Goal: Contribute content: Contribute content

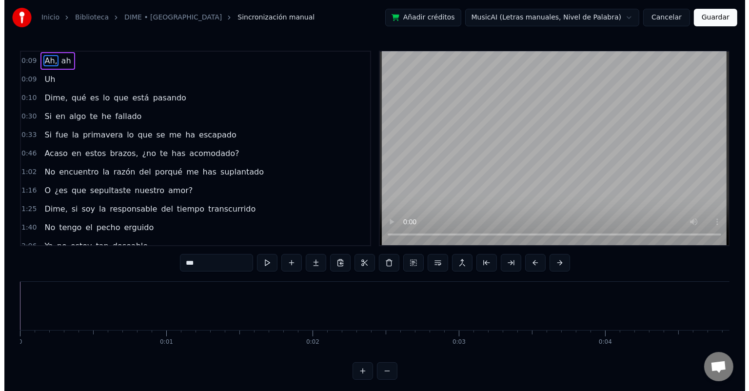
scroll to position [0, 1362]
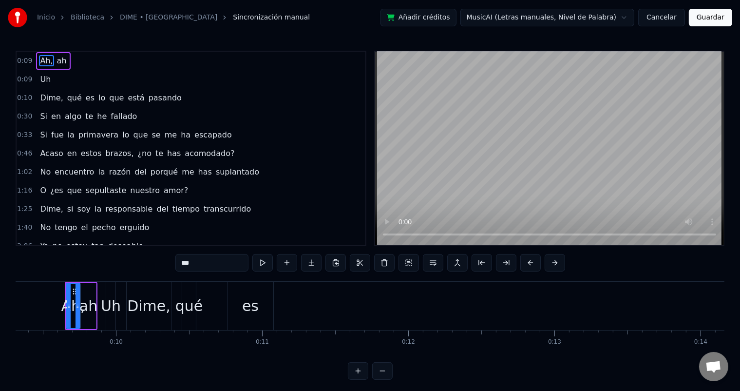
click at [144, 18] on link "DIME • [GEOGRAPHIC_DATA]" at bounding box center [168, 18] width 97 height 10
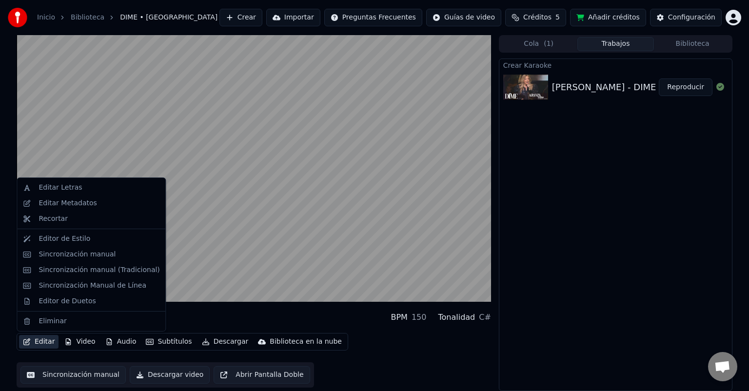
click at [29, 339] on icon "button" at bounding box center [26, 341] width 7 height 7
click at [77, 239] on div "Editor de Estilo" at bounding box center [65, 239] width 52 height 10
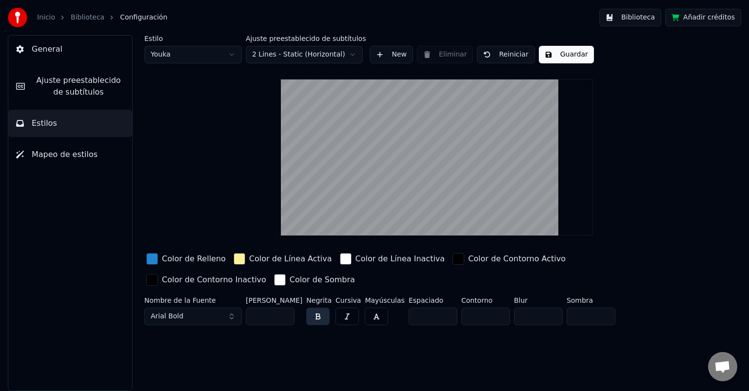
click at [88, 16] on link "Biblioteca" at bounding box center [88, 18] width 34 height 10
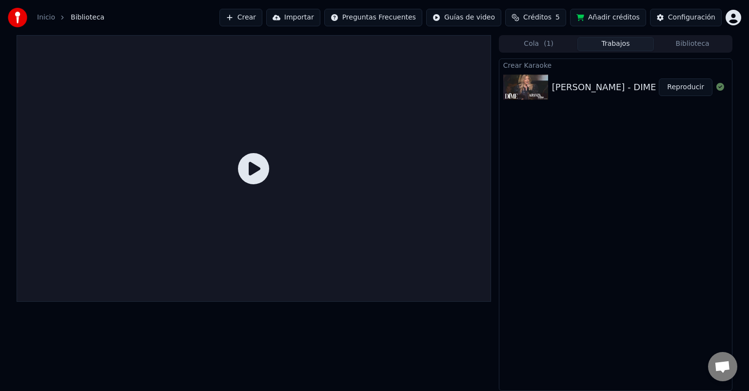
click at [253, 173] on icon at bounding box center [253, 168] width 31 height 31
click at [684, 86] on button "Reproducir" at bounding box center [685, 87] width 54 height 18
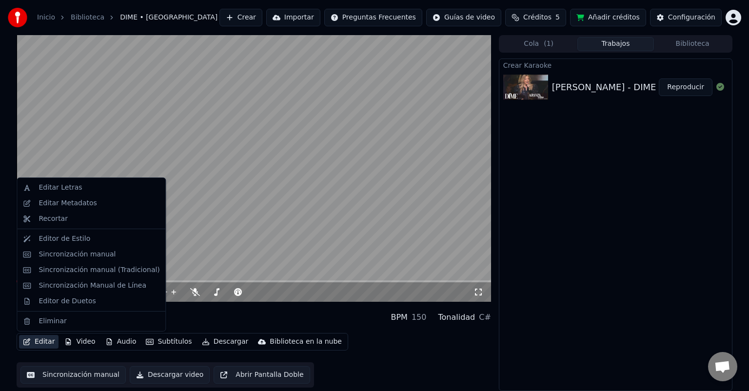
click at [31, 341] on button "Editar" at bounding box center [38, 342] width 39 height 14
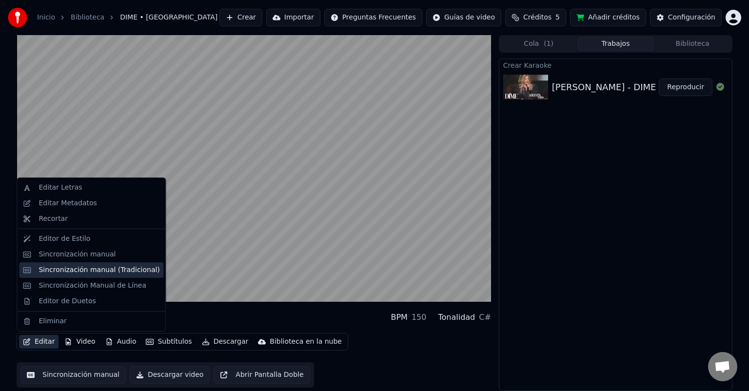
click at [61, 272] on div "Sincronización manual (Tradicional)" at bounding box center [99, 270] width 121 height 10
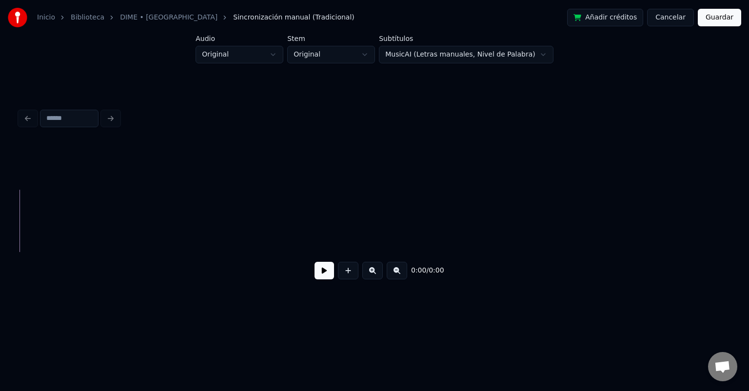
scroll to position [0, 940]
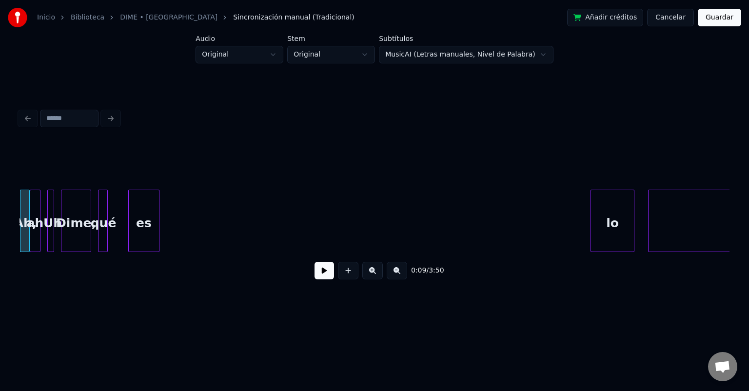
click at [325, 274] on button at bounding box center [323, 271] width 19 height 18
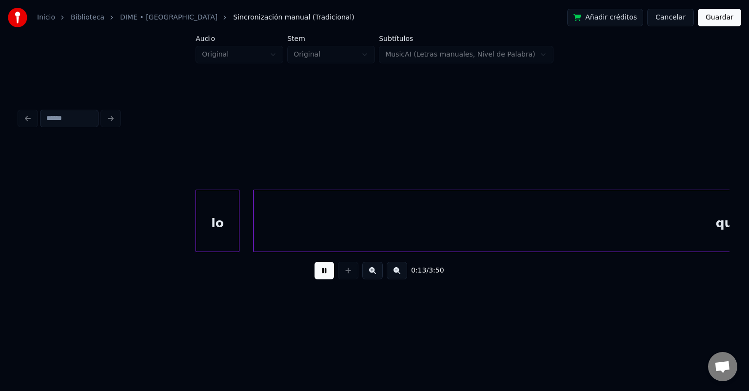
scroll to position [0, 1337]
click at [209, 220] on div "lo" at bounding box center [215, 223] width 43 height 66
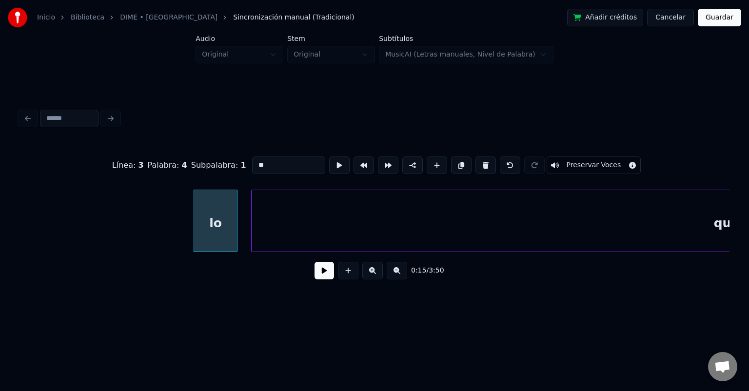
click at [271, 225] on div "que" at bounding box center [725, 223] width 949 height 66
type input "***"
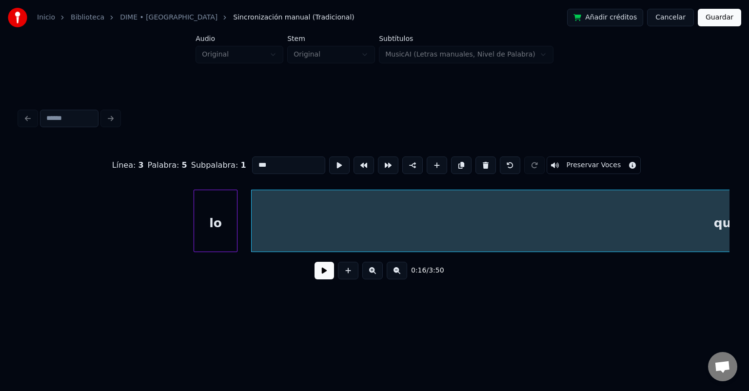
click at [324, 271] on button at bounding box center [323, 271] width 19 height 18
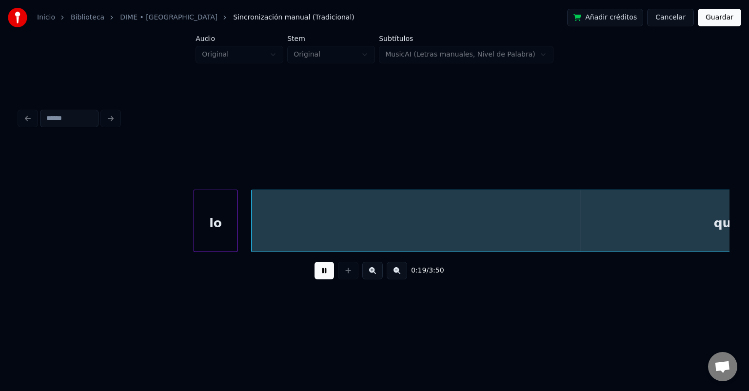
click at [216, 224] on div "lo" at bounding box center [215, 223] width 43 height 66
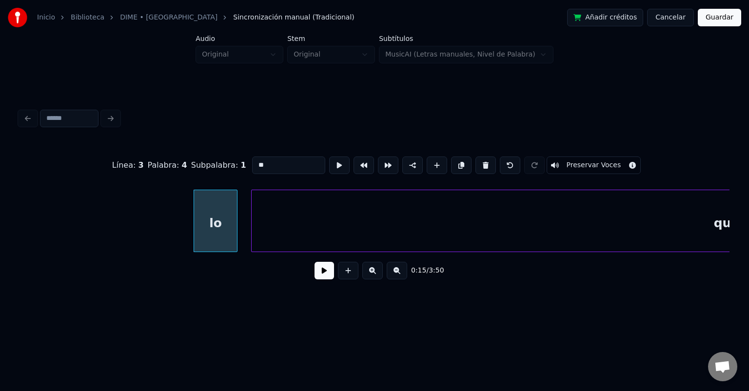
click at [226, 224] on div "lo" at bounding box center [215, 223] width 43 height 66
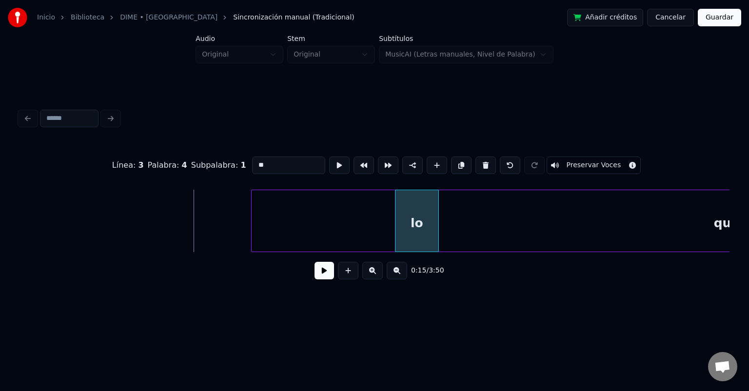
click at [419, 243] on div "lo" at bounding box center [416, 223] width 43 height 66
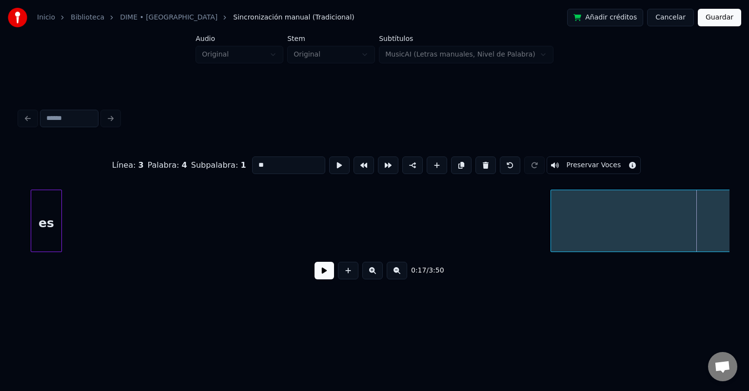
scroll to position [0, 696]
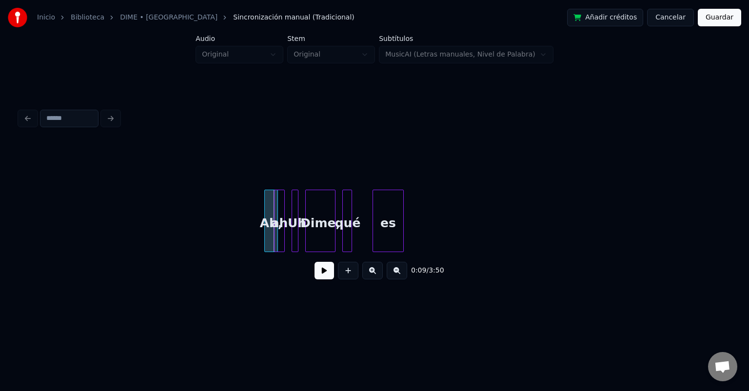
click at [295, 203] on div at bounding box center [296, 220] width 3 height 61
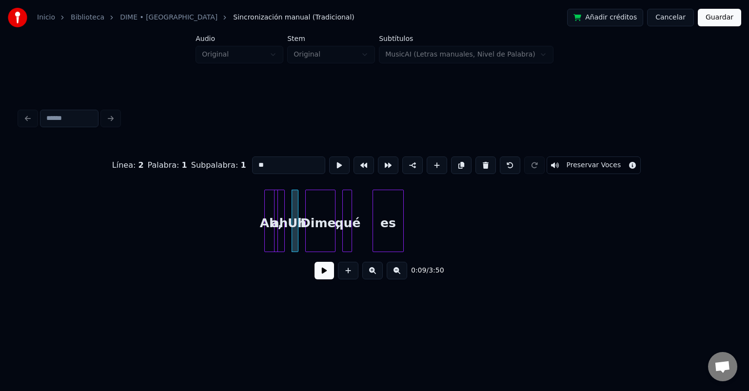
click at [310, 204] on div "Dime," at bounding box center [320, 223] width 29 height 66
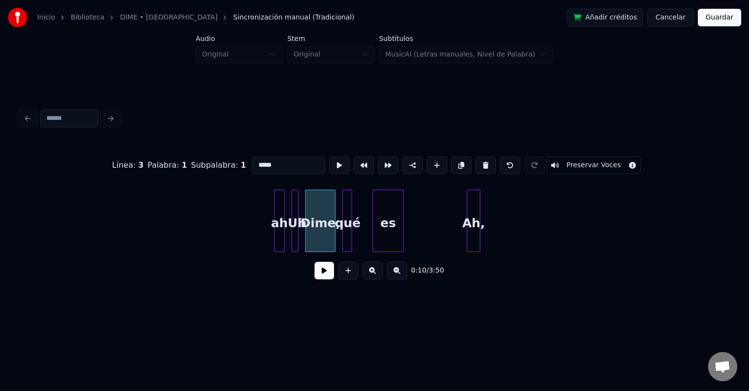
click at [478, 209] on div "Ah," at bounding box center [473, 223] width 13 height 66
click at [482, 222] on div "Ah," at bounding box center [479, 223] width 13 height 66
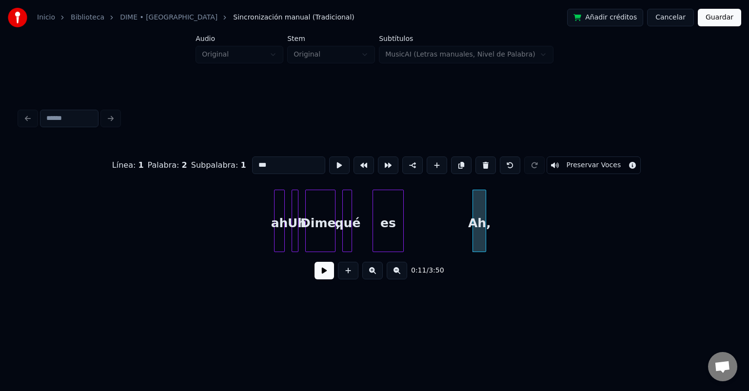
click at [386, 216] on div "es" at bounding box center [388, 223] width 30 height 66
type input "**"
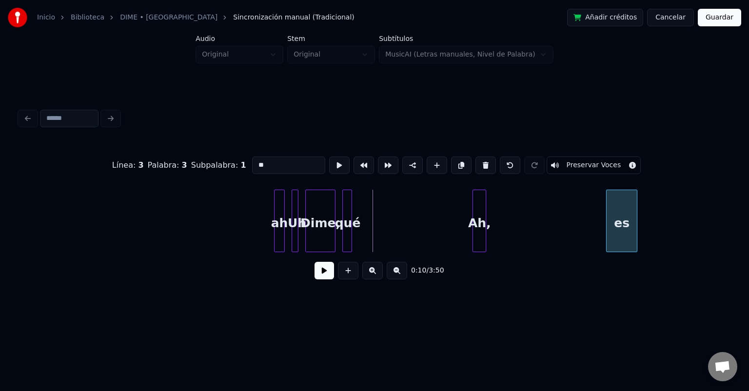
click at [628, 233] on div "es" at bounding box center [621, 223] width 30 height 66
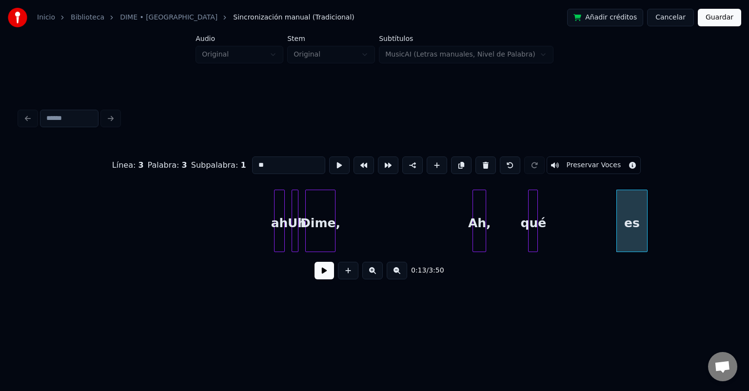
click at [538, 223] on div "qué" at bounding box center [533, 223] width 10 height 66
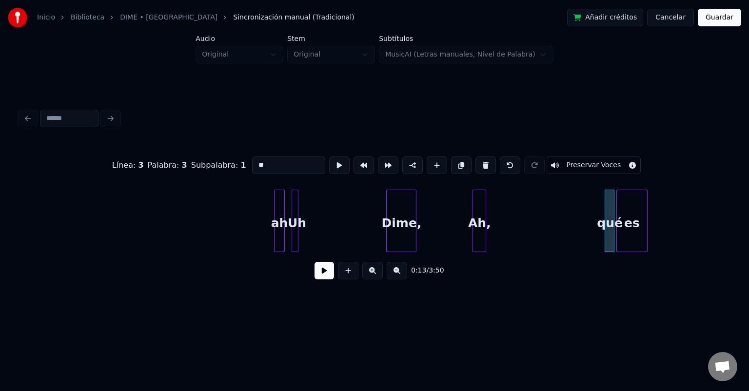
click at [416, 222] on div "Dime," at bounding box center [400, 223] width 29 height 66
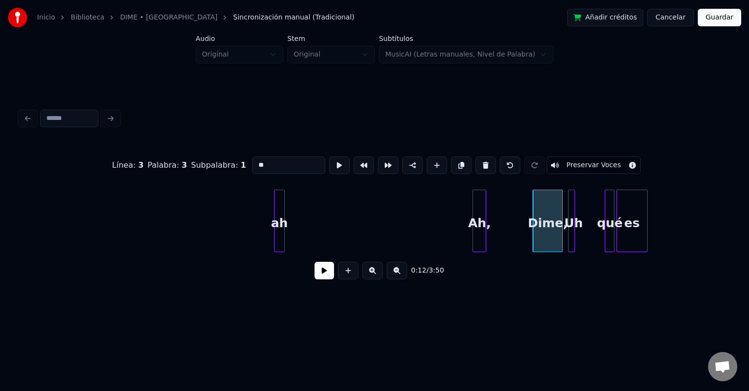
click at [578, 202] on div "Uh" at bounding box center [573, 223] width 10 height 66
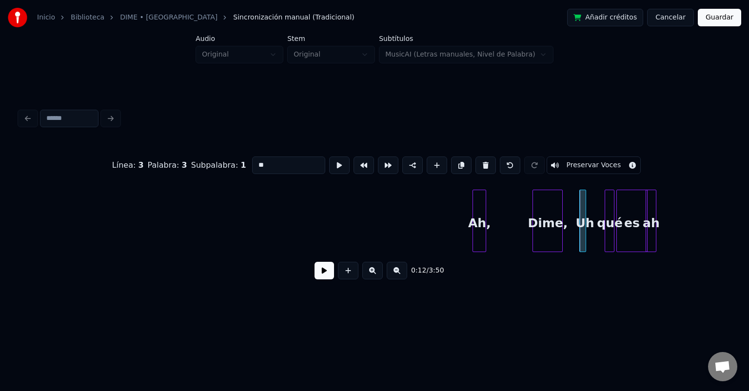
click at [656, 200] on div "ah" at bounding box center [651, 223] width 10 height 66
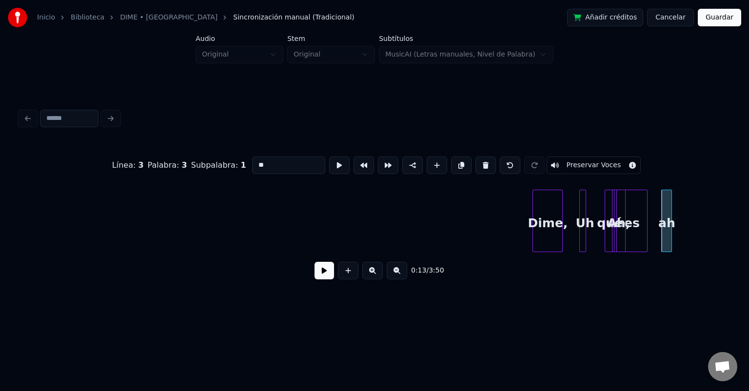
click at [625, 204] on div "Ah," at bounding box center [618, 223] width 13 height 66
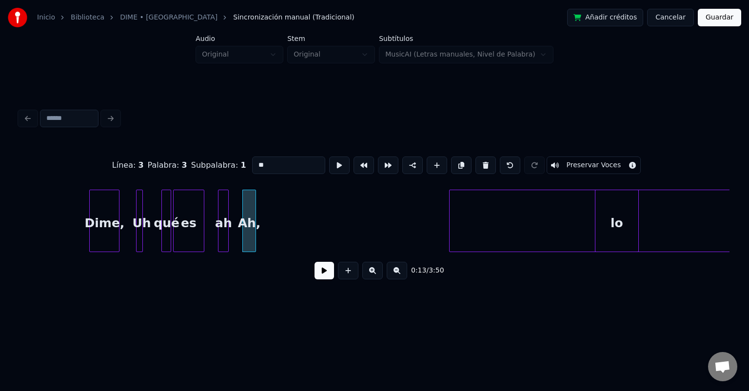
scroll to position [0, 1152]
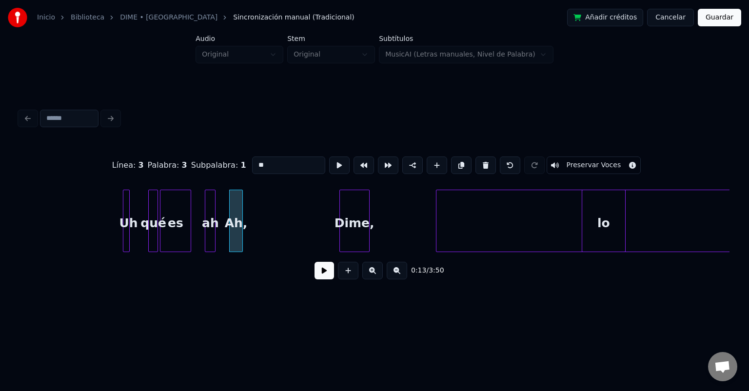
click at [367, 215] on div "Dime," at bounding box center [354, 223] width 29 height 66
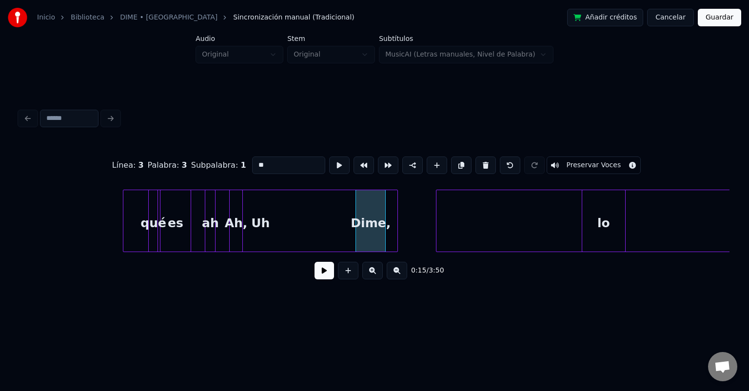
click at [396, 210] on div at bounding box center [395, 220] width 3 height 61
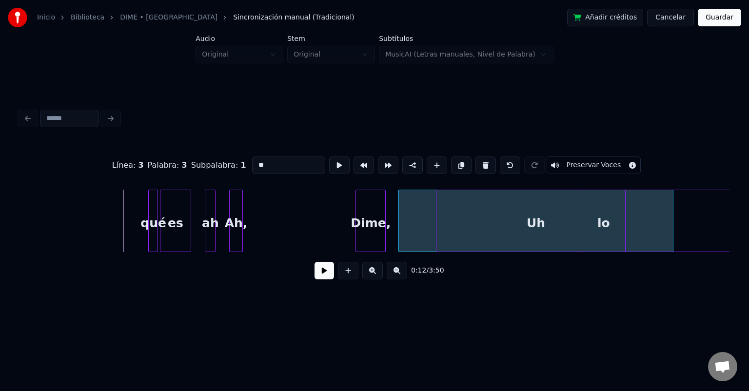
click at [412, 218] on div "Uh" at bounding box center [536, 223] width 274 height 66
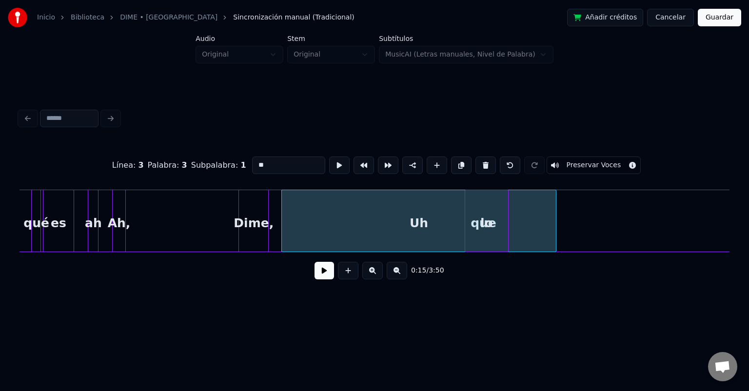
scroll to position [0, 1257]
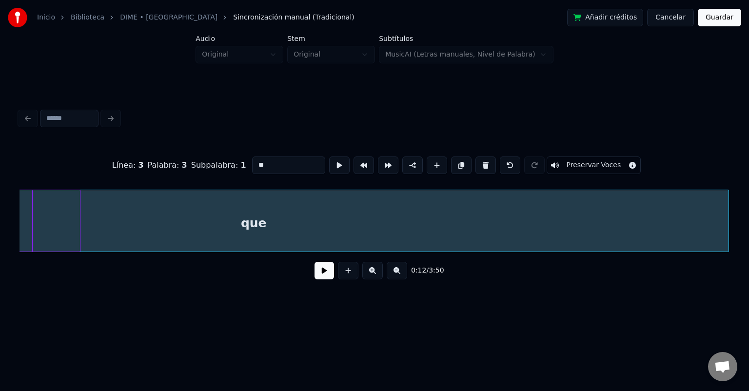
click at [457, 223] on div "que" at bounding box center [253, 223] width 949 height 66
click at [380, 233] on div "que" at bounding box center [494, 223] width 949 height 66
click at [477, 211] on div "Uh" at bounding box center [449, 223] width 274 height 66
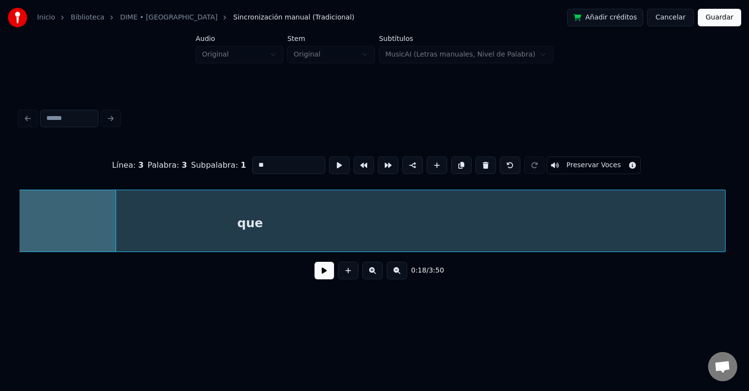
click at [460, 209] on div "que" at bounding box center [249, 223] width 949 height 66
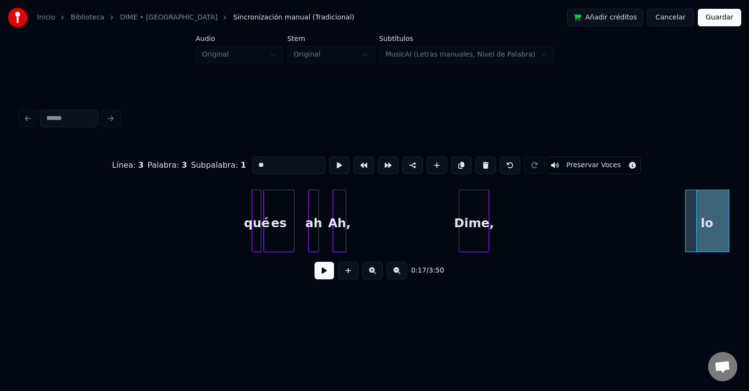
scroll to position [0, 1042]
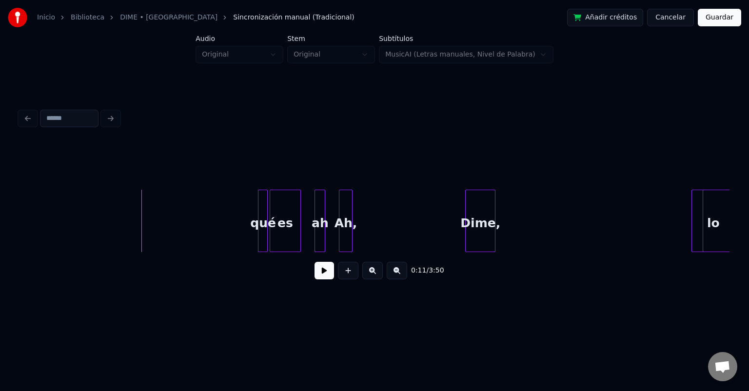
click at [324, 269] on button at bounding box center [323, 271] width 19 height 18
click at [268, 217] on div at bounding box center [269, 220] width 3 height 61
click at [528, 206] on div "qué" at bounding box center [522, 223] width 12 height 66
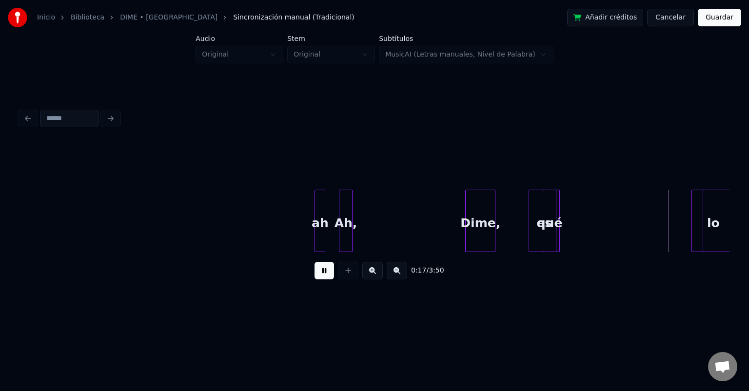
click at [559, 200] on div "es" at bounding box center [544, 223] width 30 height 66
click at [316, 209] on div at bounding box center [316, 220] width 3 height 61
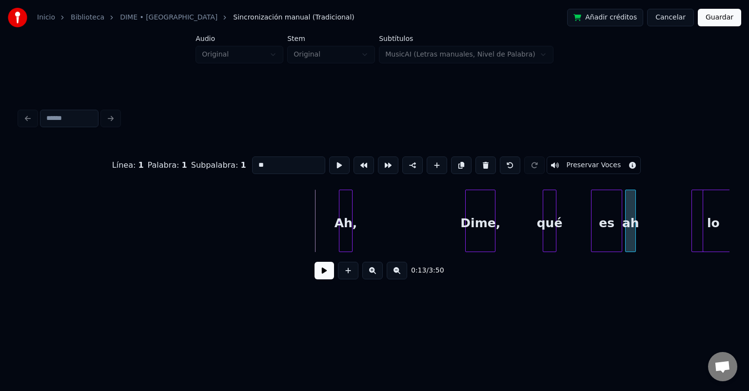
click at [635, 199] on div "ah" at bounding box center [630, 223] width 10 height 66
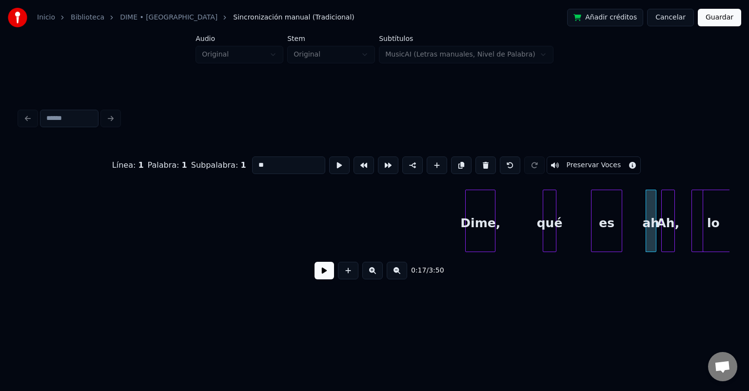
click at [669, 195] on div "Ah," at bounding box center [667, 223] width 13 height 66
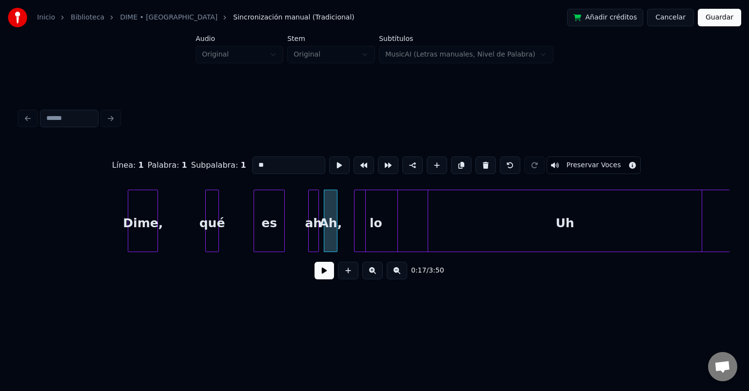
scroll to position [0, 1354]
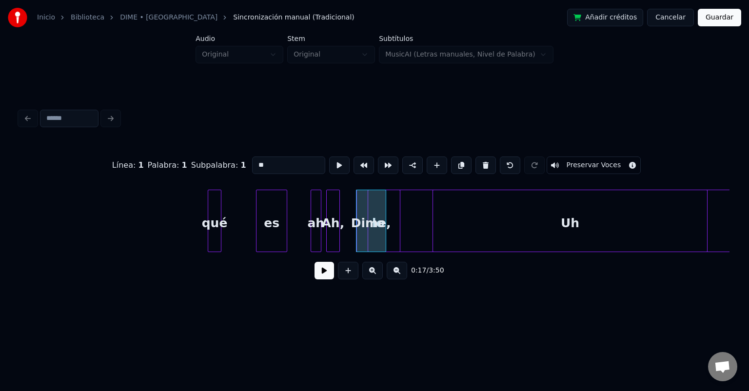
scroll to position [0, 1381]
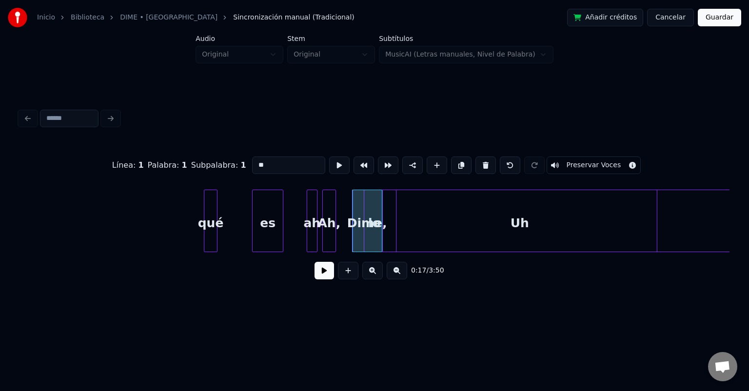
click at [440, 218] on div "Uh" at bounding box center [520, 223] width 274 height 66
click at [421, 217] on div "Uh" at bounding box center [520, 223] width 274 height 66
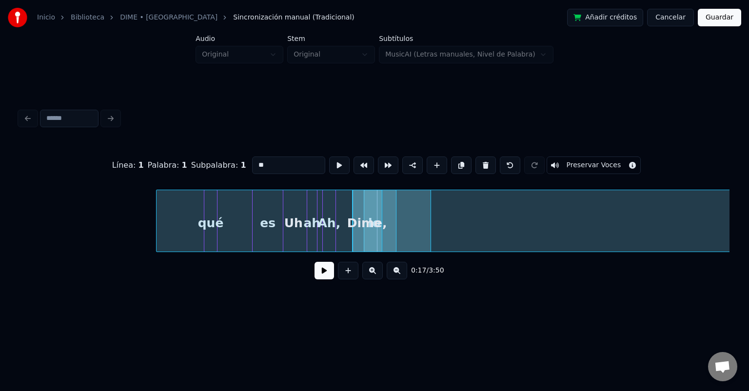
click at [328, 207] on div "Uh" at bounding box center [293, 223] width 274 height 66
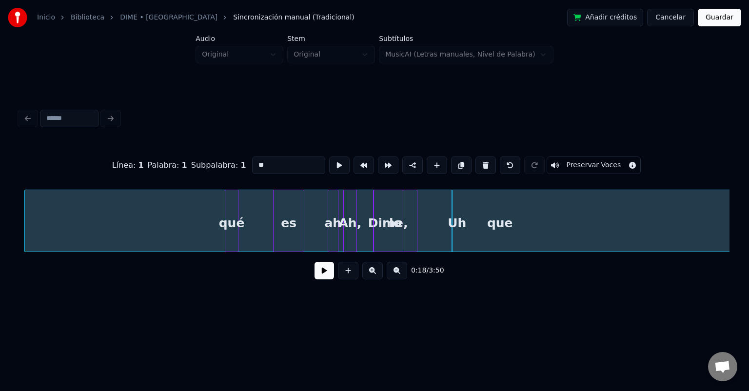
scroll to position [0, 1356]
click at [155, 226] on div "que" at bounding box center [503, 223] width 949 height 66
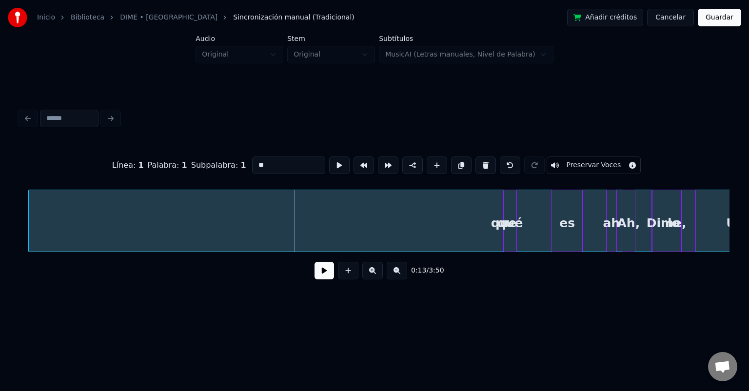
click at [160, 221] on div "que" at bounding box center [503, 223] width 949 height 66
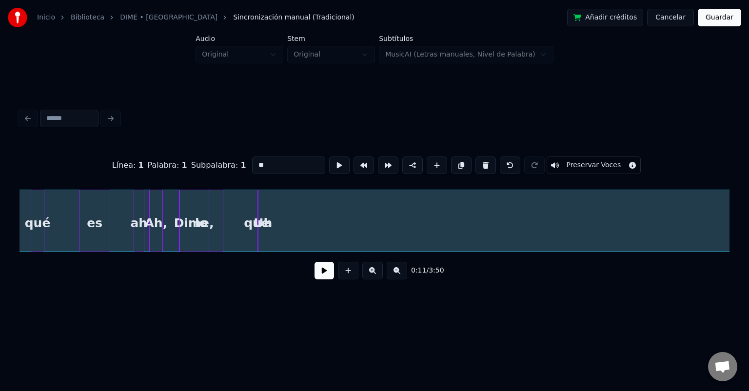
scroll to position [0, 1321]
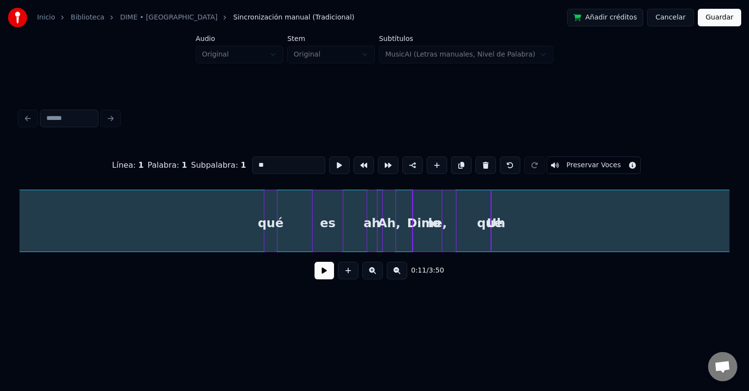
click at [404, 222] on div "que" at bounding box center [489, 223] width 949 height 66
click at [150, 16] on link "DIME • [GEOGRAPHIC_DATA]" at bounding box center [168, 18] width 97 height 10
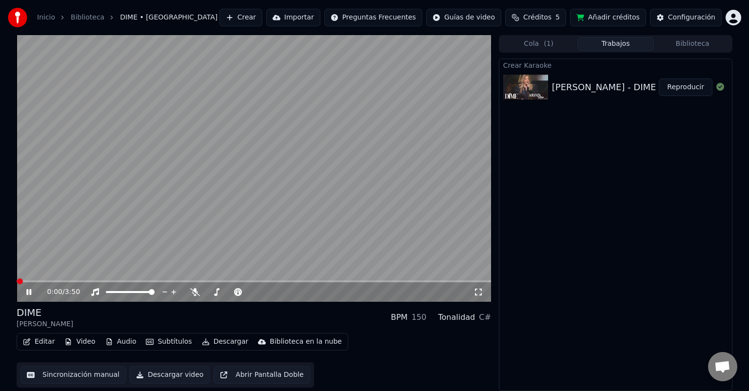
click at [43, 343] on button "Editar" at bounding box center [38, 342] width 39 height 14
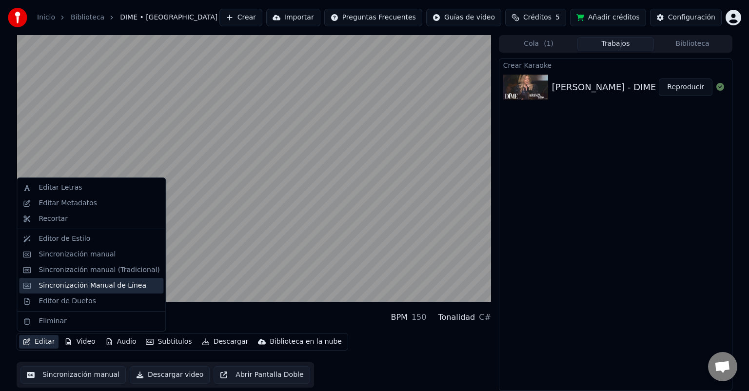
click at [63, 287] on div "Sincronización Manual de Línea" at bounding box center [93, 286] width 108 height 10
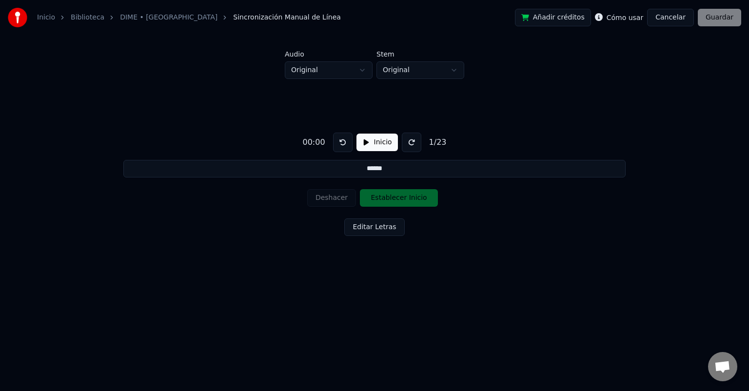
click at [367, 141] on button "Inicio" at bounding box center [376, 143] width 41 height 18
click at [373, 199] on button "Establecer Inicio" at bounding box center [399, 198] width 78 height 18
click at [337, 199] on button "Deshacer" at bounding box center [331, 198] width 49 height 18
click at [371, 172] on input "******" at bounding box center [374, 169] width 502 height 18
drag, startPoint x: 387, startPoint y: 170, endPoint x: 364, endPoint y: 170, distance: 23.4
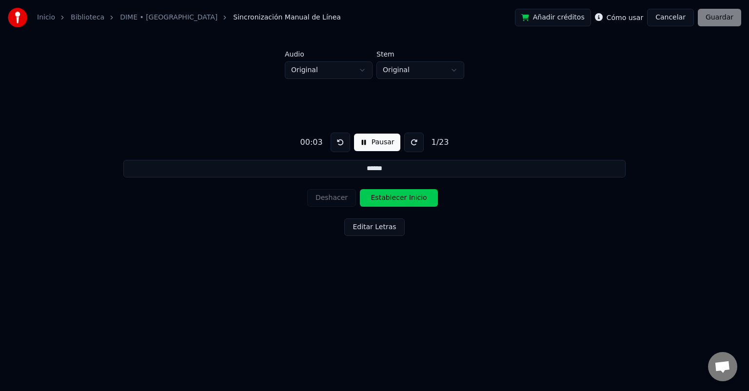
click at [364, 170] on input "******" at bounding box center [374, 169] width 502 height 18
click at [393, 196] on button "Establecer Inicio" at bounding box center [399, 198] width 78 height 18
click at [379, 231] on button "Editar Letras" at bounding box center [374, 227] width 60 height 18
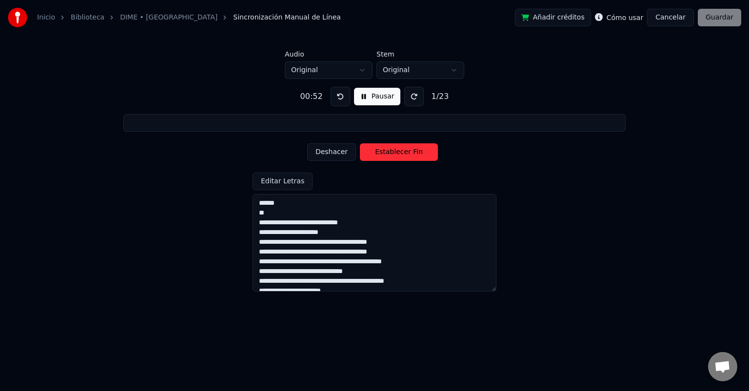
drag, startPoint x: 259, startPoint y: 222, endPoint x: 361, endPoint y: 227, distance: 102.0
click at [361, 227] on textarea "**********" at bounding box center [374, 242] width 244 height 97
click at [283, 216] on textarea "**********" at bounding box center [374, 242] width 244 height 97
drag, startPoint x: 271, startPoint y: 211, endPoint x: 258, endPoint y: 205, distance: 14.2
click at [258, 205] on textarea "**********" at bounding box center [374, 242] width 244 height 97
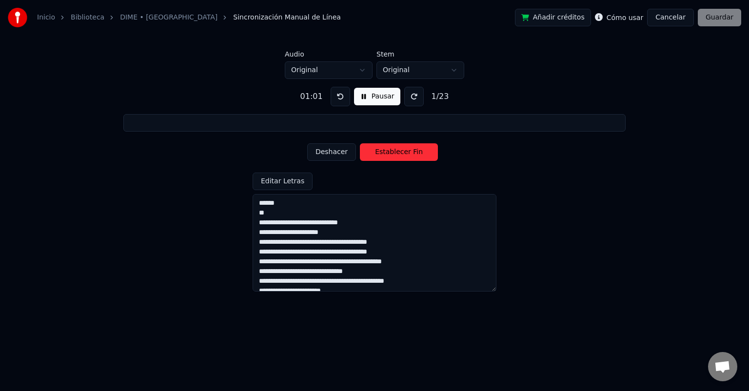
type input "**********"
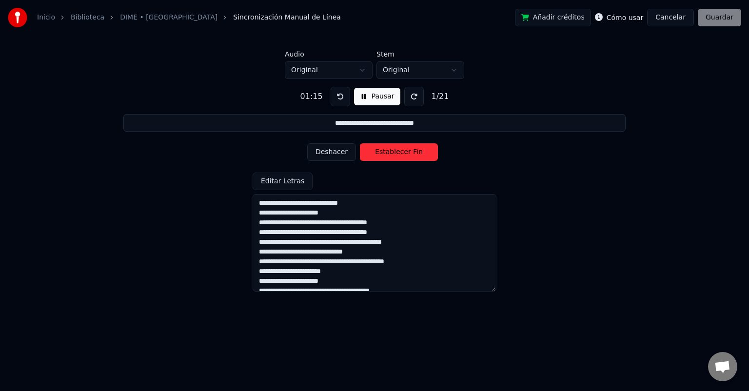
type textarea "**********"
click at [340, 98] on button at bounding box center [339, 96] width 19 height 19
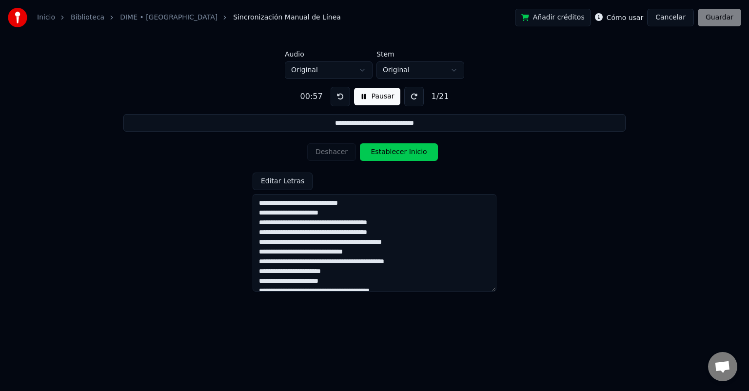
click at [340, 98] on button at bounding box center [339, 96] width 19 height 19
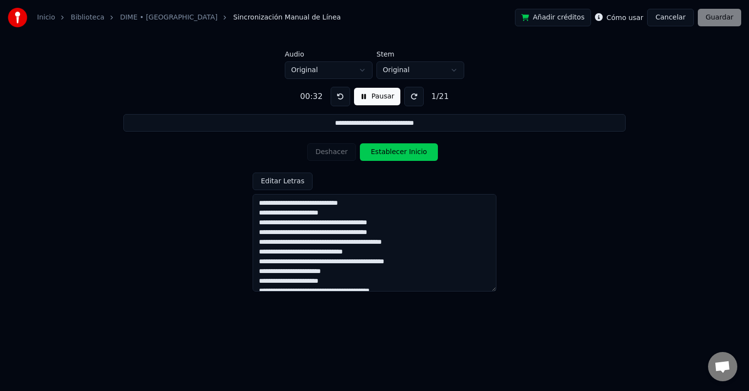
click at [340, 98] on button at bounding box center [339, 96] width 19 height 19
click at [335, 97] on button at bounding box center [339, 96] width 19 height 19
click at [386, 154] on button "Establecer Inicio" at bounding box center [399, 152] width 78 height 18
click at [386, 154] on button "Establecer Fin" at bounding box center [399, 152] width 78 height 18
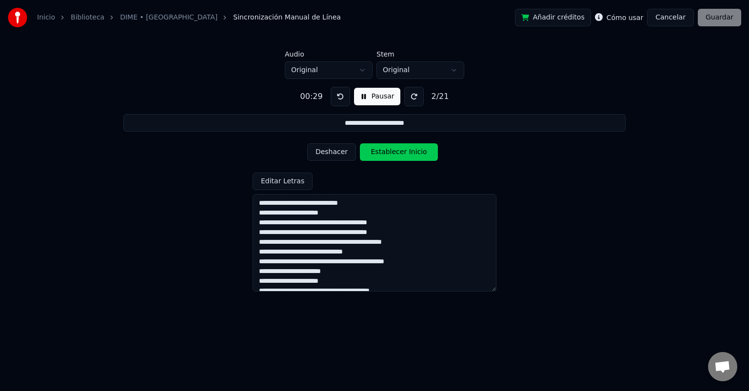
click at [358, 92] on button "Pausar" at bounding box center [377, 97] width 46 height 18
click at [363, 97] on button "Inicio" at bounding box center [376, 97] width 41 height 18
click at [337, 100] on button at bounding box center [339, 96] width 19 height 19
click at [337, 99] on button at bounding box center [339, 96] width 19 height 19
click at [375, 152] on button "Establecer Inicio" at bounding box center [399, 152] width 78 height 18
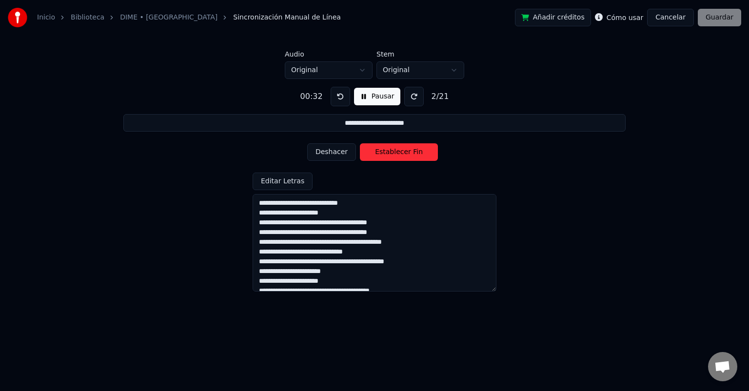
click at [375, 152] on button "Establecer Fin" at bounding box center [399, 152] width 78 height 18
click at [375, 152] on button "Establecer Inicio" at bounding box center [399, 152] width 78 height 18
click at [375, 152] on button "Establecer Fin" at bounding box center [399, 152] width 78 height 18
click at [375, 152] on button "Establecer Inicio" at bounding box center [399, 152] width 78 height 18
click at [375, 152] on button "Establecer Fin" at bounding box center [399, 152] width 78 height 18
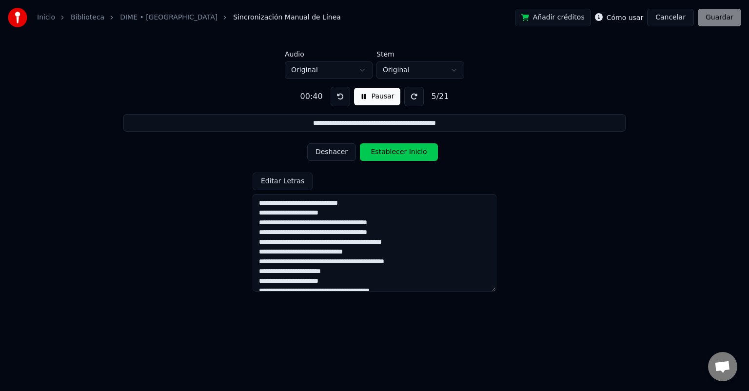
click at [375, 152] on button "Establecer Inicio" at bounding box center [399, 152] width 78 height 18
click at [337, 97] on button at bounding box center [339, 96] width 19 height 19
click at [268, 222] on textarea "**********" at bounding box center [374, 242] width 244 height 97
click at [456, 123] on input "**********" at bounding box center [374, 123] width 502 height 18
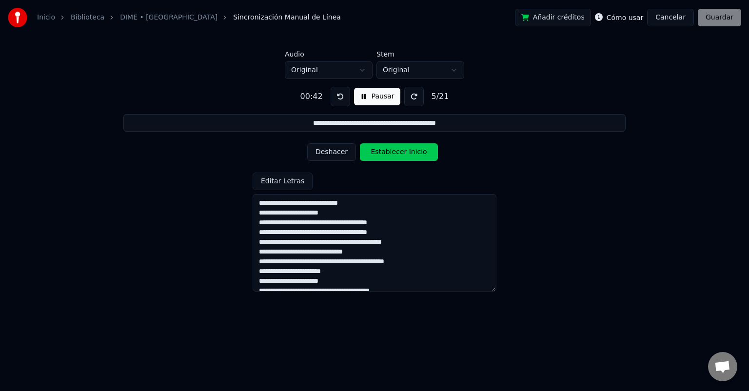
click at [376, 154] on button "Establecer Inicio" at bounding box center [399, 152] width 78 height 18
click at [376, 154] on button "Establecer Fin" at bounding box center [399, 152] width 78 height 18
click at [334, 152] on button "Deshacer" at bounding box center [331, 152] width 49 height 18
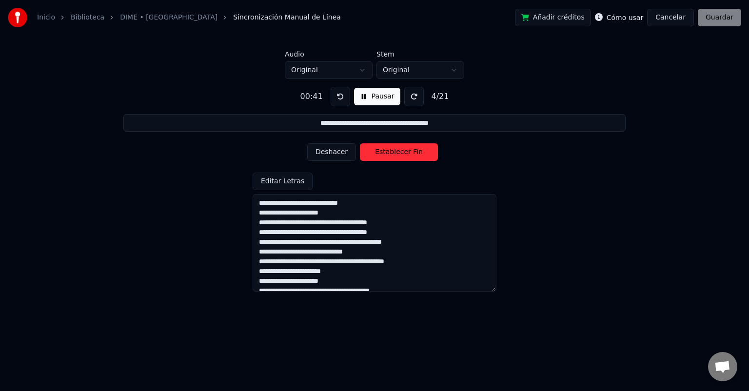
click at [334, 152] on button "Deshacer" at bounding box center [331, 152] width 49 height 18
click at [398, 152] on button "Establecer Fin" at bounding box center [399, 152] width 78 height 18
click at [398, 152] on button "Establecer Inicio" at bounding box center [399, 152] width 78 height 18
click at [398, 152] on button "Establecer Fin" at bounding box center [399, 152] width 78 height 18
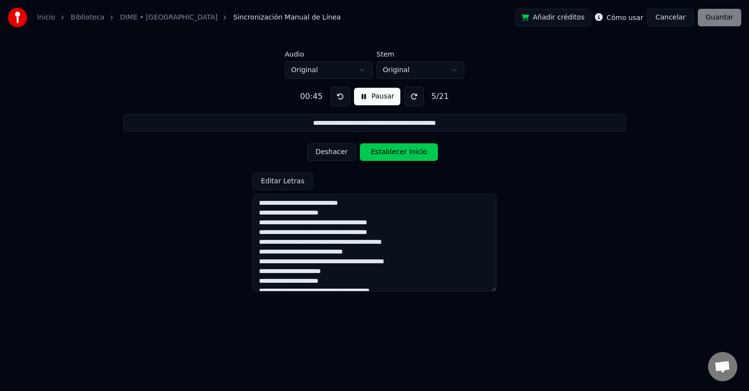
click at [398, 152] on button "Establecer Inicio" at bounding box center [399, 152] width 78 height 18
click at [398, 152] on button "Establecer Fin" at bounding box center [399, 152] width 78 height 18
click at [398, 153] on button "Establecer Inicio" at bounding box center [399, 152] width 78 height 18
click at [398, 153] on button "Establecer Fin" at bounding box center [399, 152] width 78 height 18
click at [398, 153] on button "Establecer Inicio" at bounding box center [399, 152] width 78 height 18
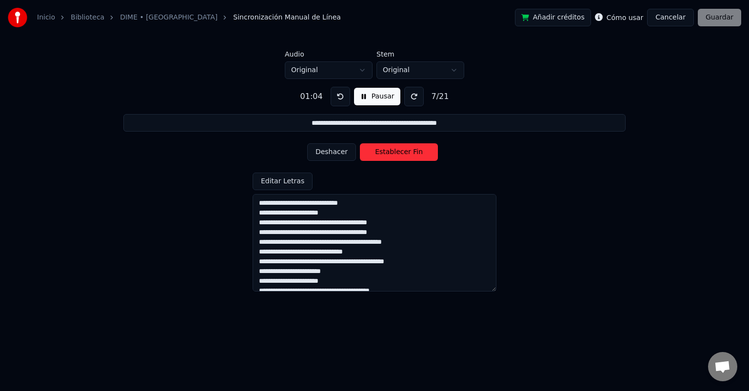
click at [398, 153] on button "Establecer Fin" at bounding box center [399, 152] width 78 height 18
click at [398, 153] on button "Establecer Inicio" at bounding box center [399, 152] width 78 height 18
click at [398, 153] on button "Establecer Fin" at bounding box center [399, 152] width 78 height 18
click at [398, 153] on button "Establecer Inicio" at bounding box center [399, 152] width 78 height 18
click at [398, 153] on button "Establecer Fin" at bounding box center [399, 152] width 78 height 18
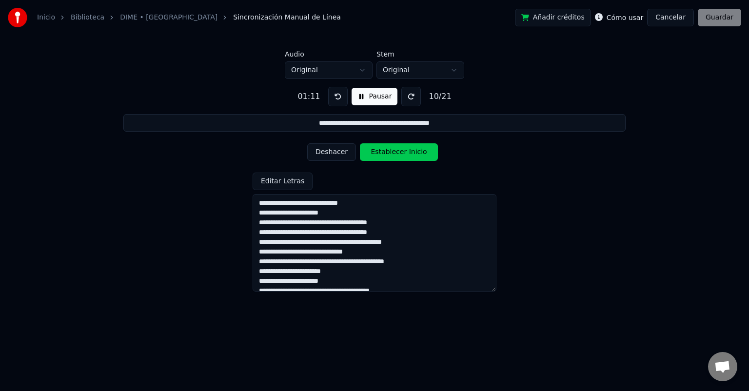
click at [398, 153] on button "Establecer Inicio" at bounding box center [399, 152] width 78 height 18
click at [398, 153] on button "Establecer Fin" at bounding box center [399, 152] width 78 height 18
click at [397, 153] on button "Establecer Inicio" at bounding box center [399, 152] width 78 height 18
click at [397, 153] on button "Establecer Fin" at bounding box center [399, 152] width 78 height 18
click at [397, 153] on button "Establecer Inicio" at bounding box center [399, 152] width 78 height 18
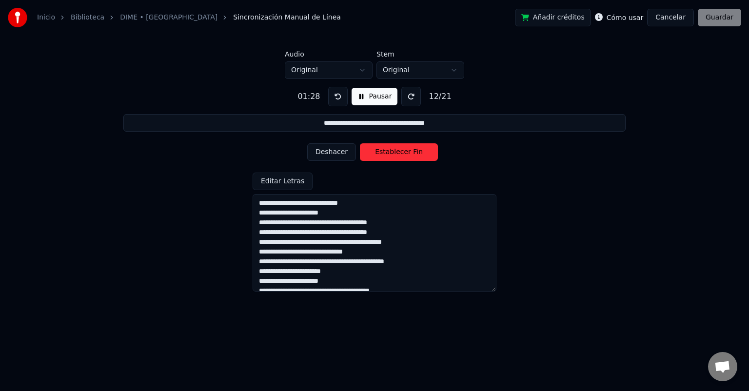
click at [397, 153] on button "Establecer Fin" at bounding box center [399, 152] width 78 height 18
click at [397, 153] on button "Establecer Inicio" at bounding box center [399, 152] width 78 height 18
click at [397, 153] on button "Establecer Fin" at bounding box center [399, 152] width 78 height 18
click at [397, 153] on button "Establecer Inicio" at bounding box center [399, 152] width 78 height 18
click at [397, 153] on button "Establecer Fin" at bounding box center [399, 152] width 78 height 18
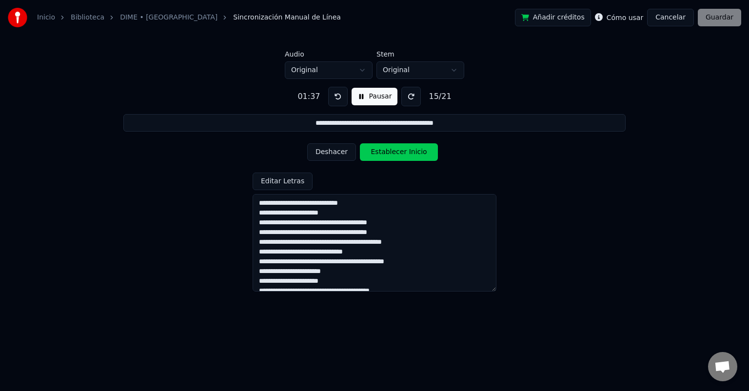
click at [397, 153] on button "Establecer Inicio" at bounding box center [399, 152] width 78 height 18
click at [397, 153] on button "Establecer Fin" at bounding box center [399, 152] width 78 height 18
click at [397, 153] on button "Establecer Inicio" at bounding box center [399, 152] width 78 height 18
click at [397, 153] on button "Establecer Fin" at bounding box center [399, 152] width 78 height 18
drag, startPoint x: 330, startPoint y: 124, endPoint x: 319, endPoint y: 122, distance: 11.8
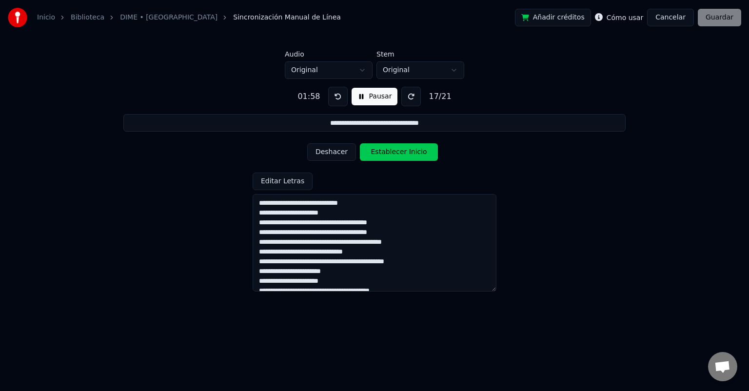
click at [319, 122] on input "**********" at bounding box center [374, 123] width 502 height 18
click at [391, 154] on button "Establecer Inicio" at bounding box center [399, 152] width 78 height 18
click at [391, 154] on button "Establecer Fin" at bounding box center [399, 152] width 78 height 18
click at [334, 96] on button at bounding box center [337, 96] width 19 height 19
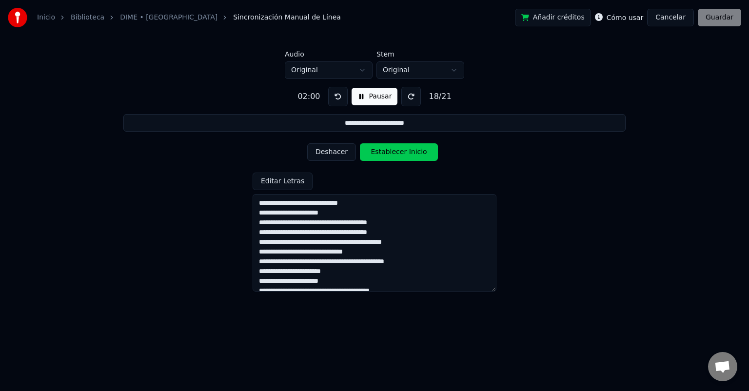
click at [334, 96] on button at bounding box center [337, 96] width 19 height 19
click at [328, 150] on button "Deshacer" at bounding box center [331, 152] width 49 height 18
click at [337, 98] on button at bounding box center [337, 96] width 19 height 19
click at [357, 96] on button "Pausar" at bounding box center [374, 97] width 46 height 18
drag, startPoint x: 425, startPoint y: 124, endPoint x: 344, endPoint y: 126, distance: 80.9
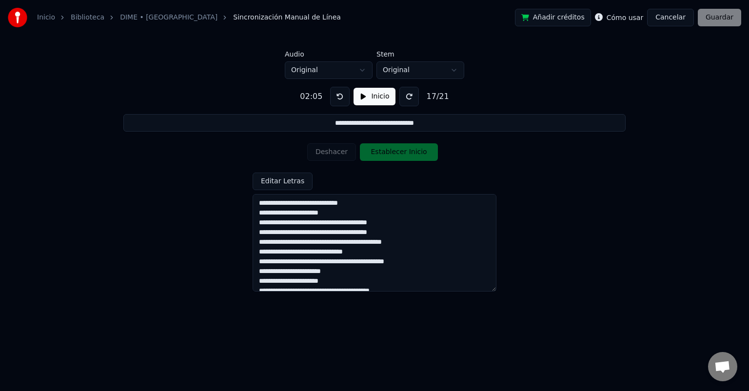
click at [344, 126] on input "**********" at bounding box center [374, 123] width 502 height 18
click at [359, 99] on button "Inicio" at bounding box center [373, 97] width 41 height 18
click at [359, 98] on button "Pausar" at bounding box center [374, 97] width 46 height 18
click at [421, 123] on input "**********" at bounding box center [374, 123] width 502 height 18
click at [339, 97] on button at bounding box center [339, 96] width 19 height 19
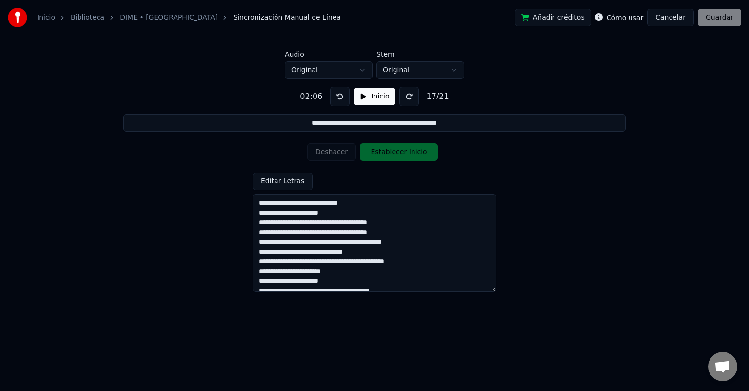
click at [359, 100] on button "Inicio" at bounding box center [373, 97] width 41 height 18
click at [338, 97] on button at bounding box center [337, 96] width 19 height 19
click at [381, 152] on button "Establecer Inicio" at bounding box center [399, 152] width 78 height 18
click at [381, 152] on button "Establecer Fin" at bounding box center [399, 152] width 78 height 18
click at [335, 96] on button at bounding box center [337, 96] width 19 height 19
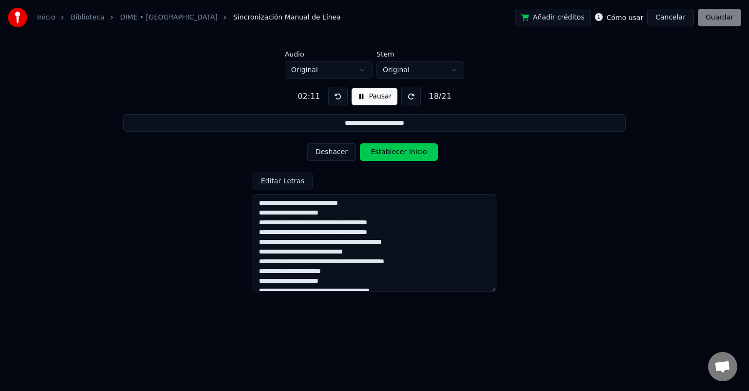
click at [359, 97] on button "Pausar" at bounding box center [374, 97] width 46 height 18
click at [270, 271] on textarea "**********" at bounding box center [374, 242] width 244 height 97
click at [257, 271] on textarea "**********" at bounding box center [374, 242] width 244 height 97
drag, startPoint x: 257, startPoint y: 271, endPoint x: 345, endPoint y: 273, distance: 87.8
click at [345, 273] on textarea "**********" at bounding box center [374, 242] width 244 height 97
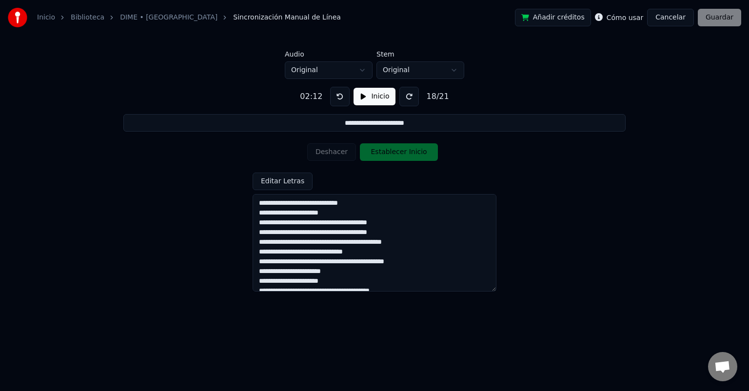
click at [365, 125] on input "**********" at bounding box center [374, 123] width 502 height 18
drag, startPoint x: 415, startPoint y: 122, endPoint x: 337, endPoint y: 124, distance: 78.0
click at [337, 124] on input "**********" at bounding box center [374, 123] width 502 height 18
click at [358, 96] on button "Inicio" at bounding box center [373, 97] width 41 height 18
click at [380, 156] on button "Establecer Inicio" at bounding box center [399, 152] width 78 height 18
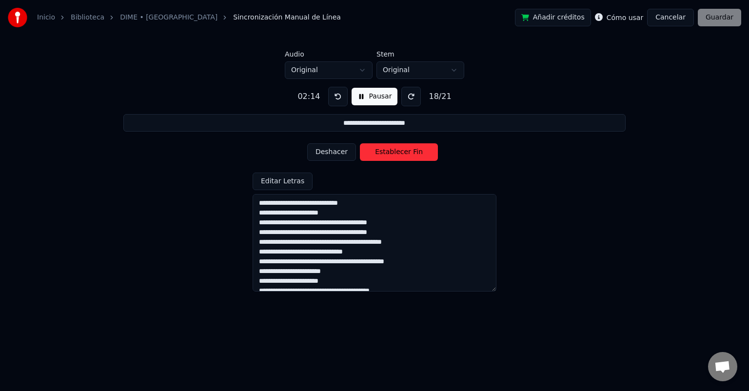
click at [382, 151] on button "Establecer Fin" at bounding box center [399, 152] width 78 height 18
click at [361, 97] on button "Pausar" at bounding box center [374, 97] width 46 height 18
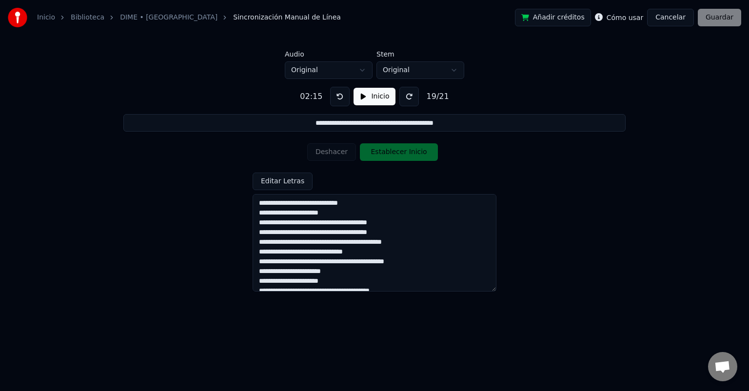
drag, startPoint x: 302, startPoint y: 124, endPoint x: 456, endPoint y: 129, distance: 154.1
click at [456, 129] on input "**********" at bounding box center [374, 123] width 502 height 18
click at [336, 95] on button at bounding box center [339, 96] width 19 height 19
click at [368, 97] on button "Inicio" at bounding box center [373, 97] width 41 height 18
click at [372, 154] on button "Establecer Inicio" at bounding box center [399, 152] width 78 height 18
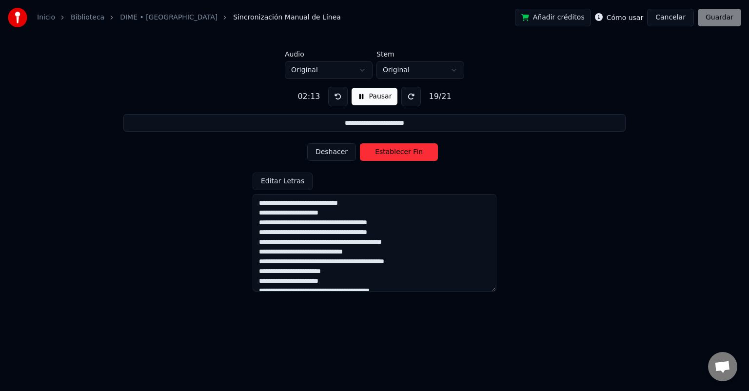
click at [372, 154] on button "Establecer Fin" at bounding box center [399, 152] width 78 height 18
click at [337, 95] on button at bounding box center [337, 96] width 19 height 19
click at [336, 151] on button "Deshacer" at bounding box center [331, 152] width 49 height 18
click at [335, 96] on button at bounding box center [337, 96] width 19 height 19
click at [378, 153] on button "Establecer Inicio" at bounding box center [399, 152] width 78 height 18
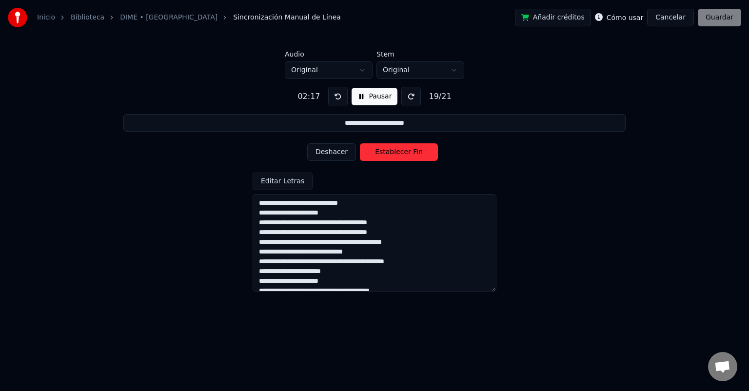
click at [377, 153] on button "Establecer Fin" at bounding box center [399, 152] width 78 height 18
click at [361, 96] on button "Pausar" at bounding box center [374, 97] width 46 height 18
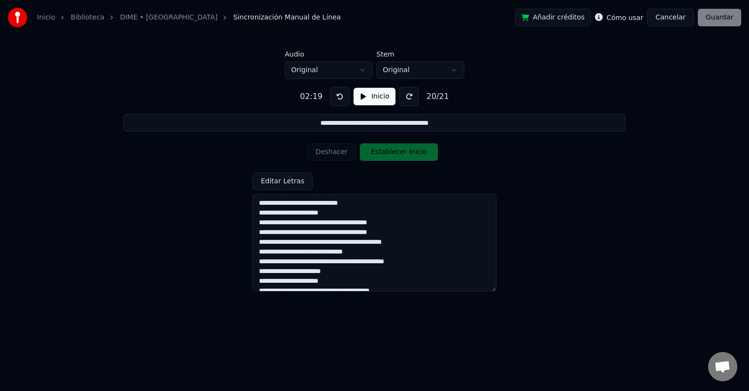
drag, startPoint x: 306, startPoint y: 124, endPoint x: 444, endPoint y: 127, distance: 137.5
click at [444, 127] on input "**********" at bounding box center [374, 123] width 502 height 18
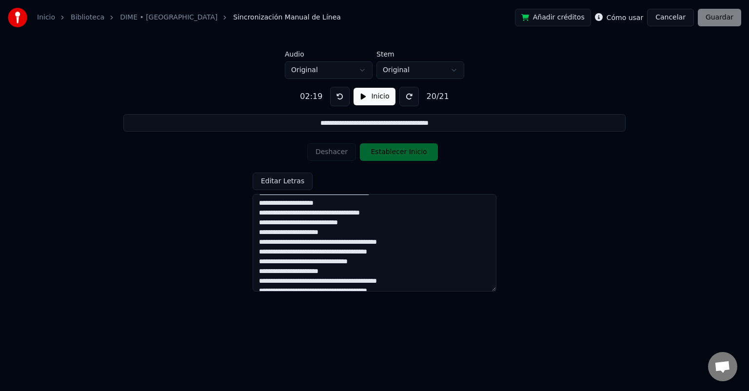
scroll to position [49, 0]
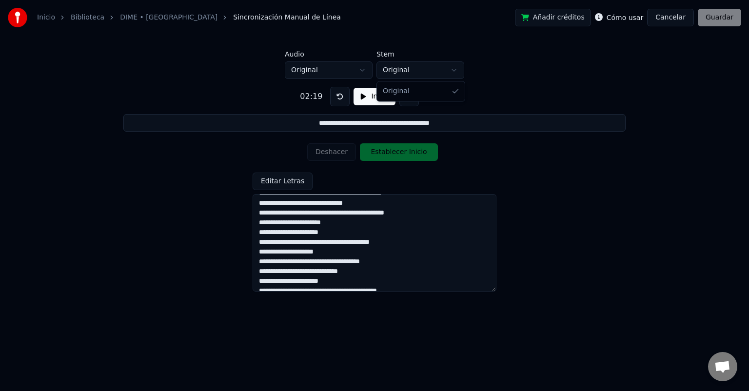
click at [453, 68] on html "**********" at bounding box center [374, 150] width 749 height 301
click at [339, 98] on button at bounding box center [339, 96] width 19 height 19
click at [361, 96] on button "Inicio" at bounding box center [373, 97] width 41 height 18
click at [382, 152] on button "Establecer Inicio" at bounding box center [399, 152] width 78 height 18
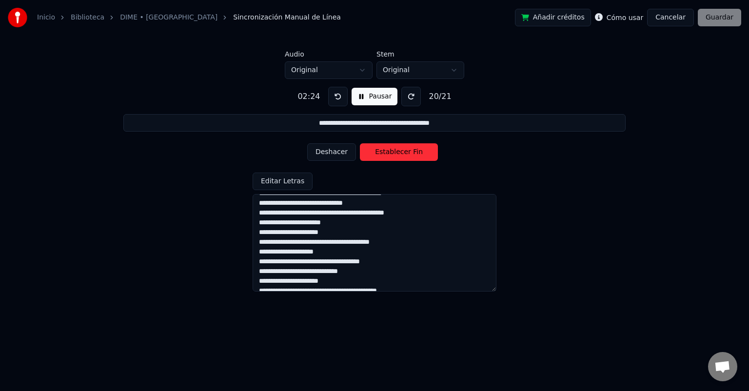
click at [382, 152] on button "Establecer Fin" at bounding box center [399, 152] width 78 height 18
click at [364, 95] on button "Pausar" at bounding box center [374, 97] width 46 height 18
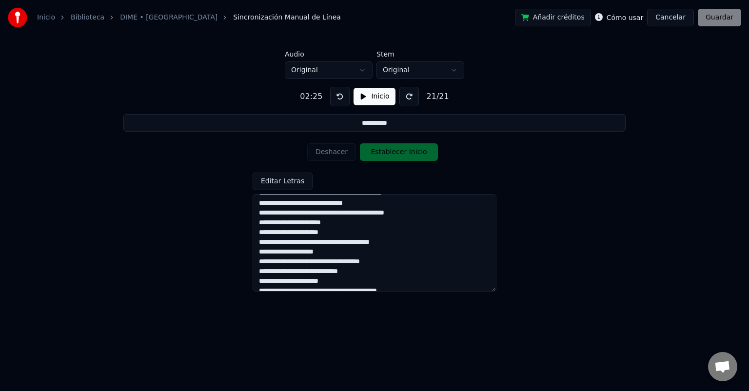
drag, startPoint x: 398, startPoint y: 125, endPoint x: 360, endPoint y: 123, distance: 37.6
click at [360, 123] on input "**********" at bounding box center [374, 123] width 502 height 18
type input "*"
click at [361, 92] on button "Inicio" at bounding box center [373, 97] width 41 height 18
click at [375, 153] on button "Establecer Inicio" at bounding box center [399, 152] width 78 height 18
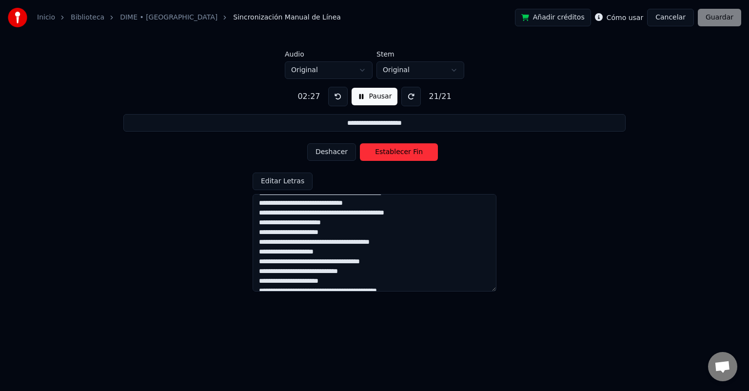
click at [374, 153] on button "Establecer Fin" at bounding box center [399, 152] width 78 height 18
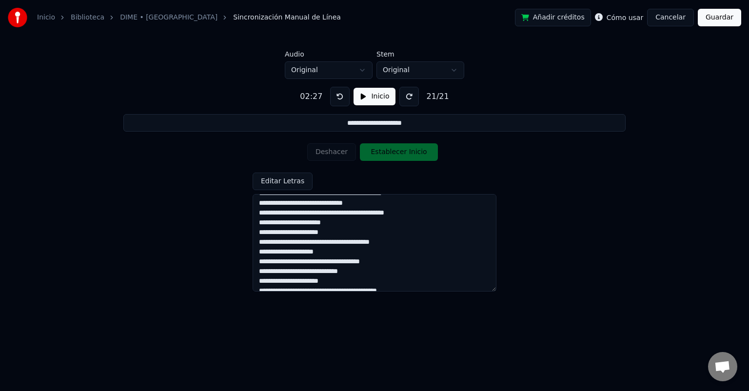
drag, startPoint x: 364, startPoint y: 122, endPoint x: 337, endPoint y: 124, distance: 26.4
click at [337, 124] on input "**********" at bounding box center [374, 123] width 502 height 18
click at [338, 97] on button at bounding box center [339, 96] width 19 height 19
click at [338, 95] on button at bounding box center [339, 96] width 19 height 19
click at [333, 150] on div "Deshacer Establecer Inicio" at bounding box center [374, 151] width 135 height 25
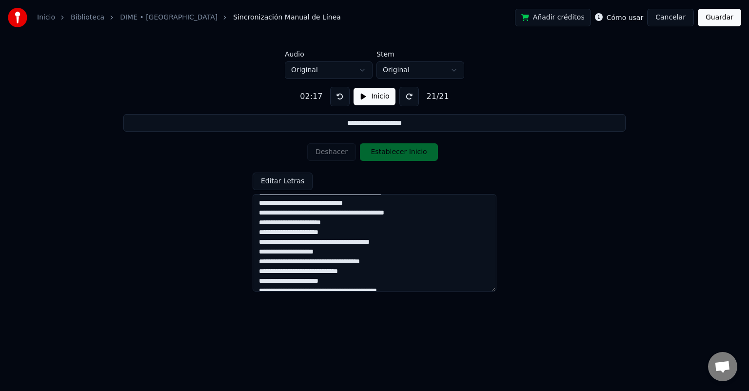
click at [361, 97] on button "Inicio" at bounding box center [373, 97] width 41 height 18
click at [378, 152] on button "Establecer Inicio" at bounding box center [399, 152] width 78 height 18
click at [378, 152] on button "Establecer Fin" at bounding box center [399, 152] width 78 height 18
drag, startPoint x: 420, startPoint y: 125, endPoint x: 337, endPoint y: 127, distance: 82.4
click at [337, 127] on input "**********" at bounding box center [374, 123] width 502 height 18
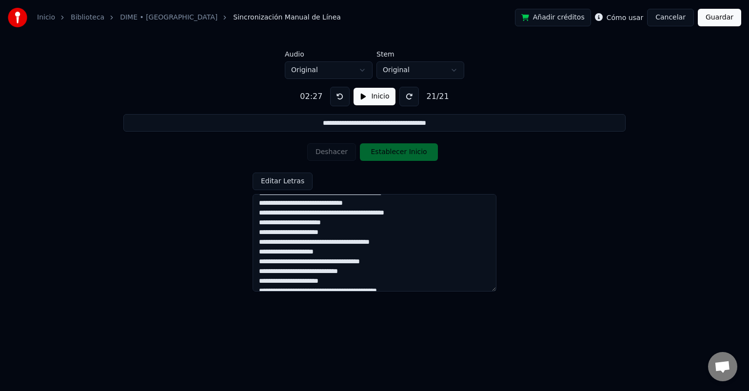
click at [363, 96] on button "Inicio" at bounding box center [373, 97] width 41 height 18
click at [374, 153] on button "Establecer Inicio" at bounding box center [399, 152] width 78 height 18
click at [386, 152] on button "Establecer Fin" at bounding box center [399, 152] width 78 height 18
drag, startPoint x: 305, startPoint y: 123, endPoint x: 453, endPoint y: 121, distance: 147.7
click at [453, 121] on input "**********" at bounding box center [374, 123] width 502 height 18
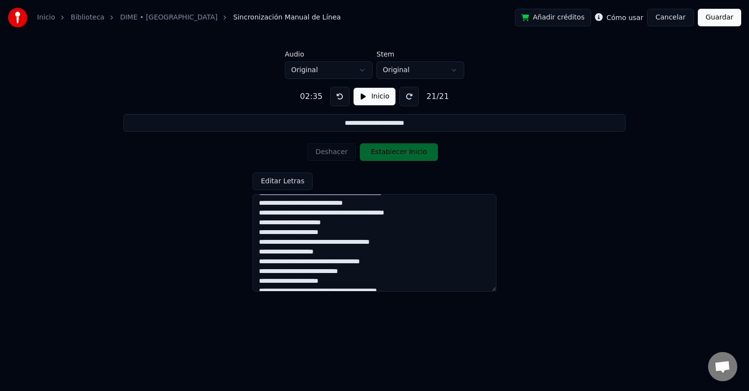
drag, startPoint x: 397, startPoint y: 124, endPoint x: 387, endPoint y: 124, distance: 9.8
click at [387, 124] on input "**********" at bounding box center [374, 123] width 502 height 18
click at [416, 123] on input "**********" at bounding box center [374, 123] width 502 height 18
click at [361, 99] on button "Inicio" at bounding box center [373, 97] width 41 height 18
click at [394, 153] on button "Establecer Inicio" at bounding box center [399, 152] width 78 height 18
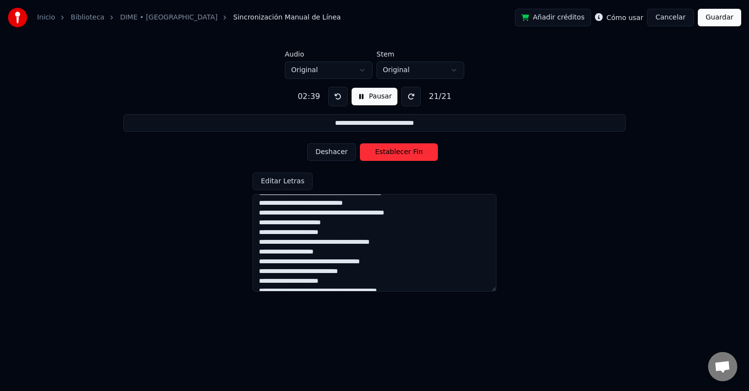
click at [394, 153] on button "Establecer Fin" at bounding box center [399, 152] width 78 height 18
drag, startPoint x: 323, startPoint y: 122, endPoint x: 444, endPoint y: 121, distance: 120.4
click at [444, 121] on input "**********" at bounding box center [374, 123] width 502 height 18
click at [375, 94] on button "Inicio" at bounding box center [373, 97] width 41 height 18
click at [380, 154] on button "Establecer Inicio" at bounding box center [399, 152] width 78 height 18
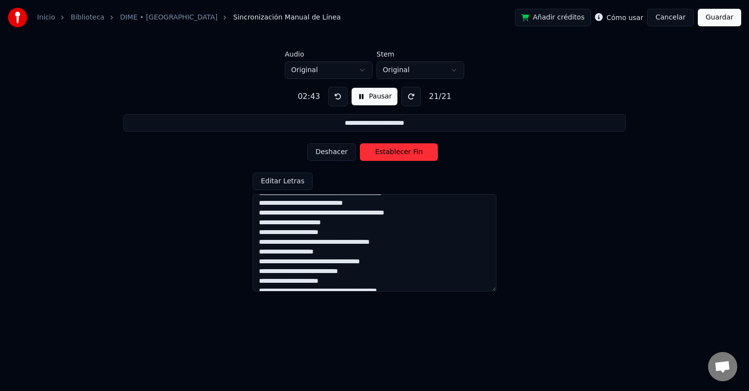
click at [380, 154] on button "Establecer Fin" at bounding box center [399, 152] width 78 height 18
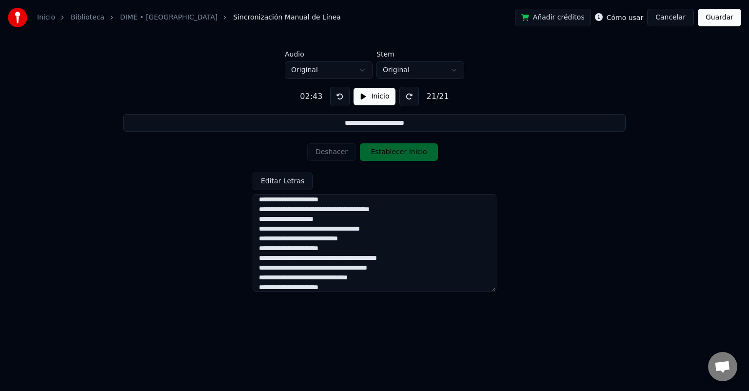
scroll to position [97, 0]
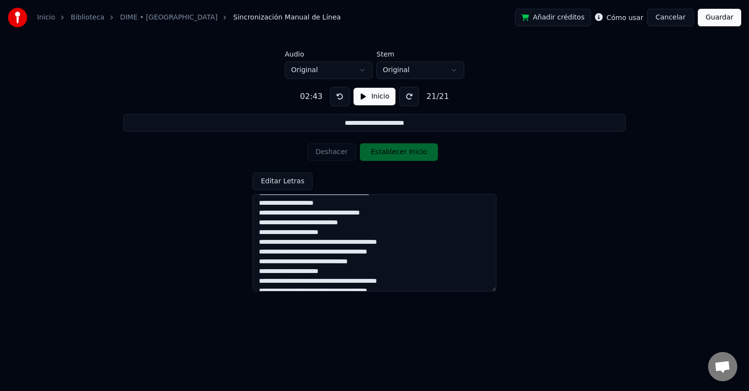
drag, startPoint x: 257, startPoint y: 242, endPoint x: 405, endPoint y: 243, distance: 147.7
click at [405, 243] on textarea "**********" at bounding box center [374, 242] width 244 height 97
click at [380, 243] on textarea "**********" at bounding box center [374, 242] width 244 height 97
click at [367, 243] on textarea "**********" at bounding box center [374, 242] width 244 height 97
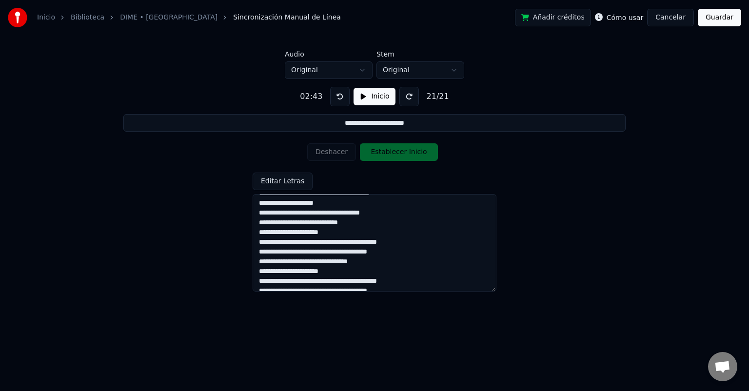
drag, startPoint x: 257, startPoint y: 242, endPoint x: 397, endPoint y: 242, distance: 139.9
click at [397, 242] on textarea "**********" at bounding box center [374, 242] width 244 height 97
click at [291, 180] on button "Editar Letras" at bounding box center [282, 182] width 60 height 18
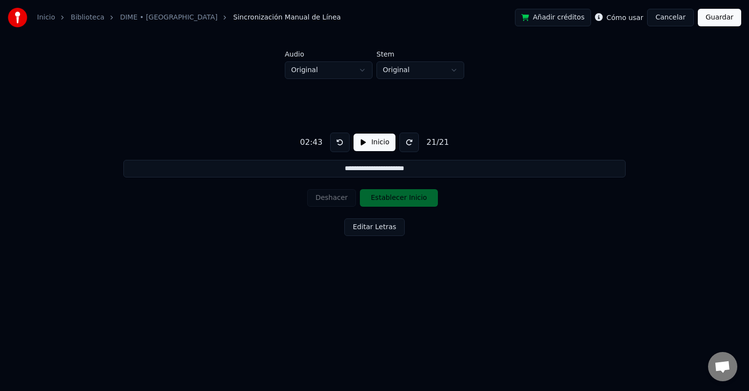
click at [416, 167] on input "**********" at bounding box center [374, 169] width 502 height 18
click at [368, 229] on button "Editar Letras" at bounding box center [374, 227] width 60 height 18
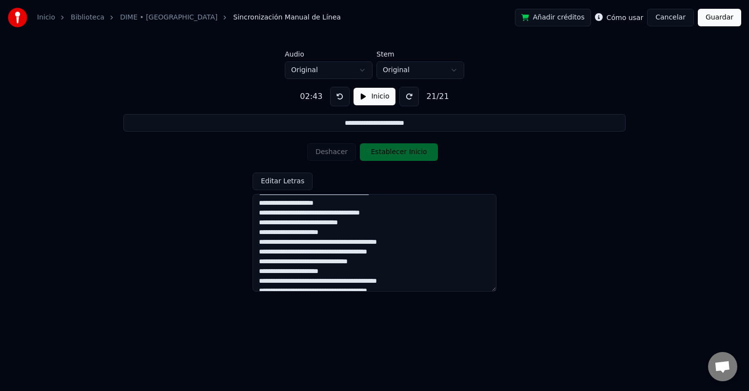
click at [265, 244] on textarea "**********" at bounding box center [374, 242] width 244 height 97
click at [259, 242] on textarea "**********" at bounding box center [374, 242] width 244 height 97
drag, startPoint x: 259, startPoint y: 242, endPoint x: 394, endPoint y: 244, distance: 135.0
click at [394, 244] on textarea "**********" at bounding box center [374, 242] width 244 height 97
click at [416, 118] on input "**********" at bounding box center [374, 123] width 502 height 18
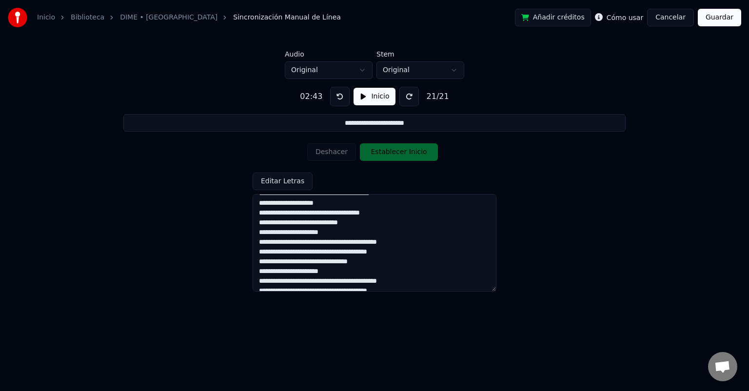
drag, startPoint x: 418, startPoint y: 121, endPoint x: 335, endPoint y: 122, distance: 82.9
click at [335, 122] on input "**********" at bounding box center [374, 123] width 502 height 18
click at [368, 98] on button "Inicio" at bounding box center [373, 97] width 41 height 18
click at [382, 151] on button "Establecer Inicio" at bounding box center [399, 152] width 78 height 18
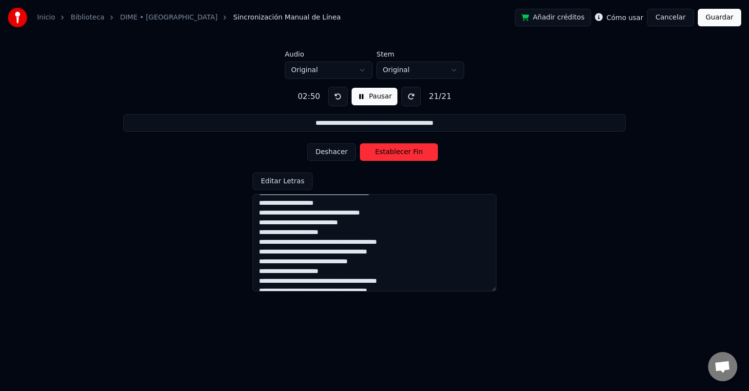
click at [382, 151] on button "Establecer Fin" at bounding box center [399, 152] width 78 height 18
drag, startPoint x: 452, startPoint y: 126, endPoint x: 303, endPoint y: 130, distance: 149.2
click at [303, 130] on input "**********" at bounding box center [374, 123] width 502 height 18
click at [358, 96] on button "Inicio" at bounding box center [373, 97] width 41 height 18
click at [375, 150] on button "Establecer Inicio" at bounding box center [399, 152] width 78 height 18
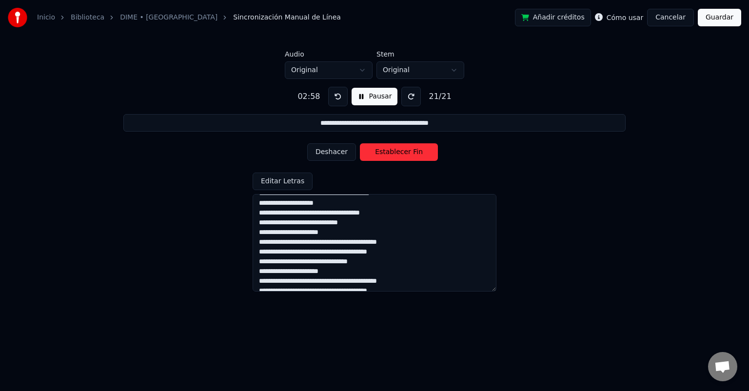
click at [375, 150] on button "Establecer Fin" at bounding box center [399, 152] width 78 height 18
click at [361, 97] on button "Inicio" at bounding box center [373, 97] width 41 height 18
drag, startPoint x: 446, startPoint y: 123, endPoint x: 298, endPoint y: 126, distance: 148.2
click at [298, 126] on input "**********" at bounding box center [374, 123] width 502 height 18
click at [380, 149] on button "Establecer Inicio" at bounding box center [399, 152] width 78 height 18
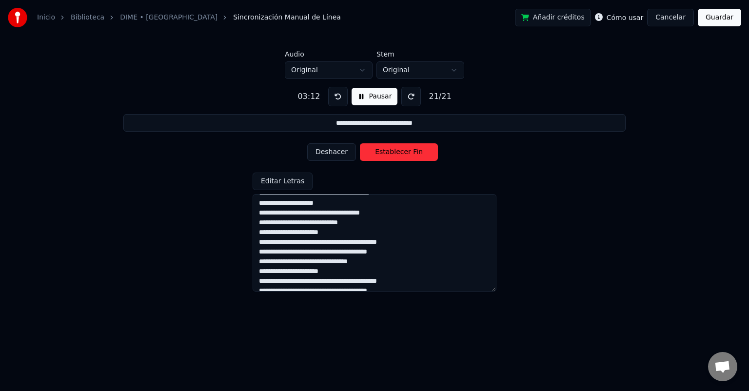
click at [386, 152] on button "Establecer Fin" at bounding box center [399, 152] width 78 height 18
drag, startPoint x: 430, startPoint y: 127, endPoint x: 302, endPoint y: 124, distance: 127.7
click at [302, 124] on input "**********" at bounding box center [374, 123] width 502 height 18
click at [355, 99] on button "Inicio" at bounding box center [373, 97] width 41 height 18
click at [387, 159] on button "Establecer Inicio" at bounding box center [399, 152] width 78 height 18
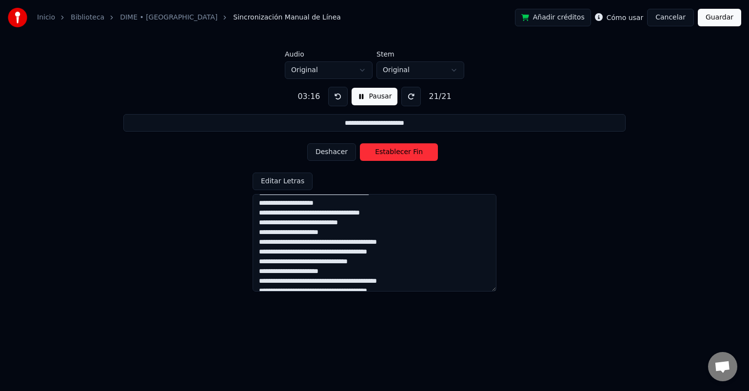
click at [392, 153] on button "Establecer Fin" at bounding box center [399, 152] width 78 height 18
drag, startPoint x: 412, startPoint y: 124, endPoint x: 333, endPoint y: 126, distance: 79.0
click at [333, 126] on input "**********" at bounding box center [374, 123] width 502 height 18
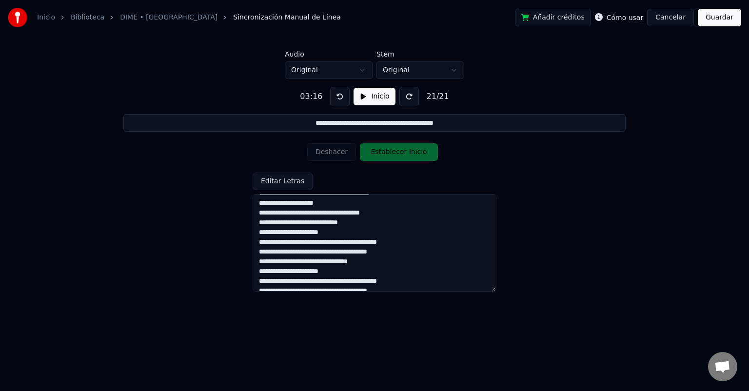
click at [360, 97] on button "Inicio" at bounding box center [373, 97] width 41 height 18
click at [379, 154] on button "Establecer Inicio" at bounding box center [399, 152] width 78 height 18
click at [379, 154] on button "Establecer Fin" at bounding box center [399, 152] width 78 height 18
drag, startPoint x: 448, startPoint y: 120, endPoint x: 300, endPoint y: 124, distance: 148.7
click at [300, 124] on input "**********" at bounding box center [374, 123] width 502 height 18
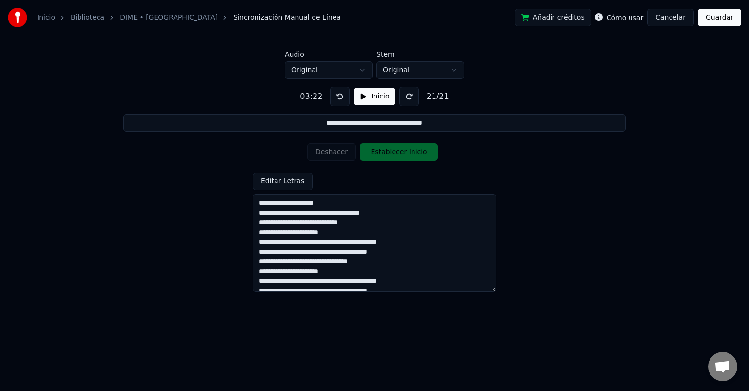
type input "**********"
click at [357, 100] on button "Inicio" at bounding box center [373, 97] width 41 height 18
click at [372, 148] on button "Establecer Inicio" at bounding box center [399, 152] width 78 height 18
click at [401, 154] on button "Establecer Fin" at bounding box center [399, 152] width 78 height 18
click at [717, 19] on button "Guardar" at bounding box center [718, 18] width 43 height 18
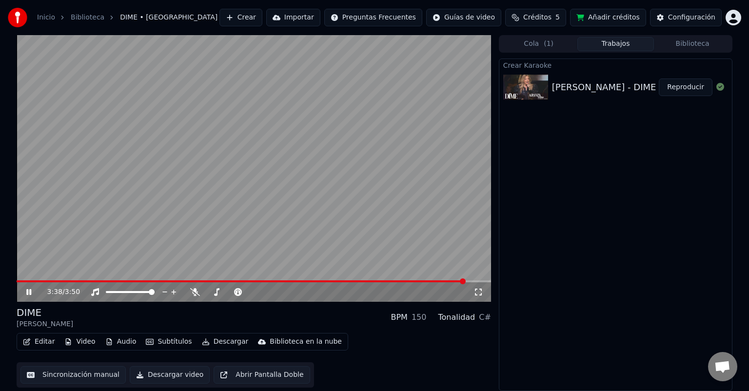
click at [218, 374] on button "Abrir Pantalla Doble" at bounding box center [261, 375] width 96 height 18
click at [37, 339] on button "Editar" at bounding box center [38, 342] width 39 height 14
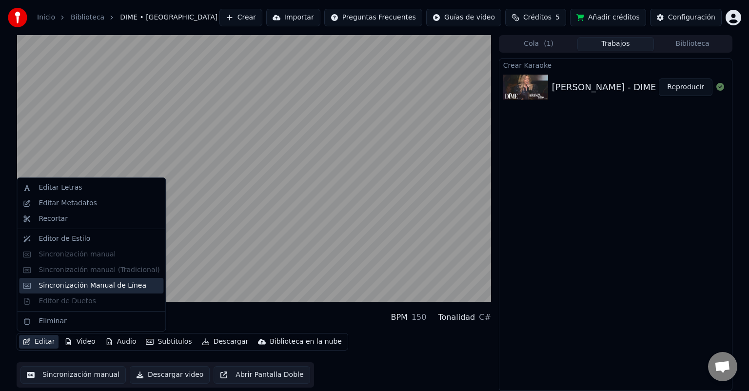
click at [59, 285] on div "Sincronización Manual de Línea" at bounding box center [93, 286] width 108 height 10
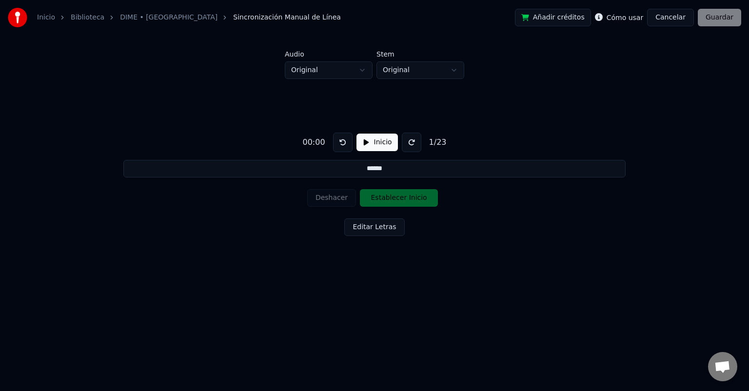
drag, startPoint x: 389, startPoint y: 168, endPoint x: 362, endPoint y: 168, distance: 26.8
click at [362, 168] on input "******" at bounding box center [374, 169] width 502 height 18
click at [365, 221] on button "Editar Letras" at bounding box center [374, 227] width 60 height 18
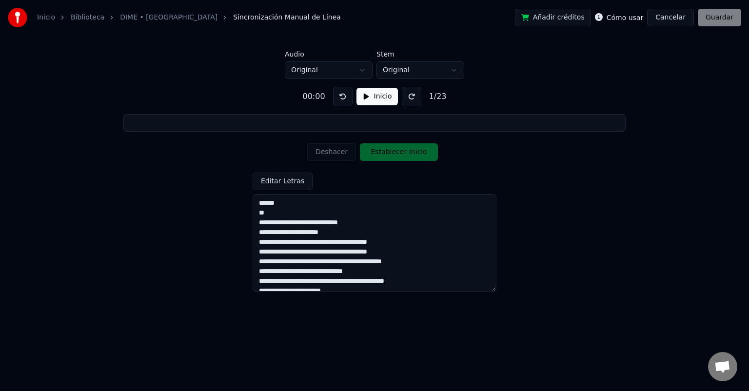
drag, startPoint x: 271, startPoint y: 214, endPoint x: 255, endPoint y: 203, distance: 18.9
click at [255, 203] on textarea "**********" at bounding box center [374, 242] width 244 height 97
type input "**********"
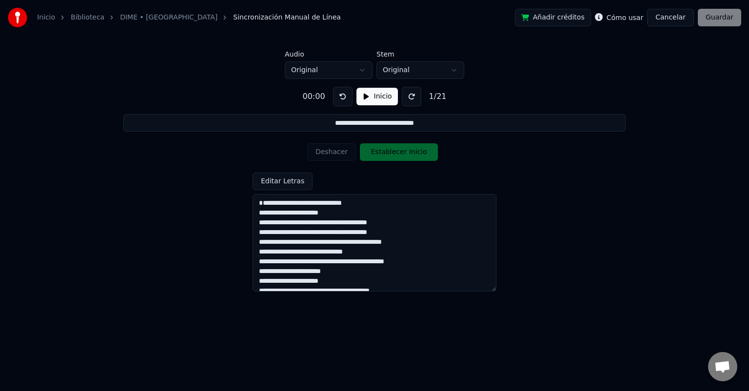
type textarea "**********"
click at [362, 96] on button "Inicio" at bounding box center [376, 97] width 41 height 18
click at [401, 154] on button "Establecer Inicio" at bounding box center [399, 152] width 78 height 18
click at [401, 154] on button "Establecer Fin" at bounding box center [399, 152] width 78 height 18
type input "**********"
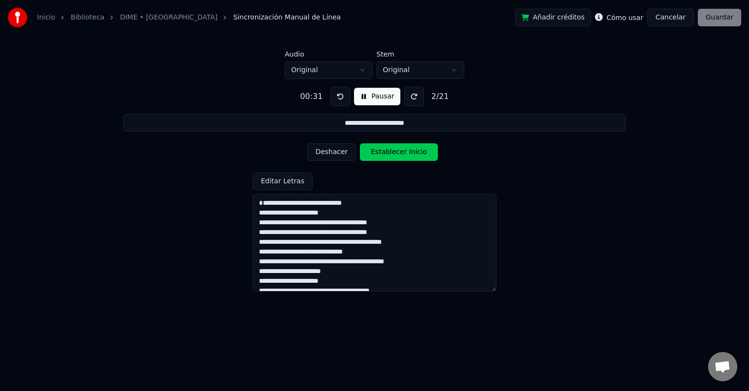
click at [360, 96] on button "Pausar" at bounding box center [377, 97] width 46 height 18
click at [637, 18] on label "Cómo usar" at bounding box center [624, 17] width 37 height 7
click at [680, 18] on button "Cancelar" at bounding box center [670, 18] width 47 height 18
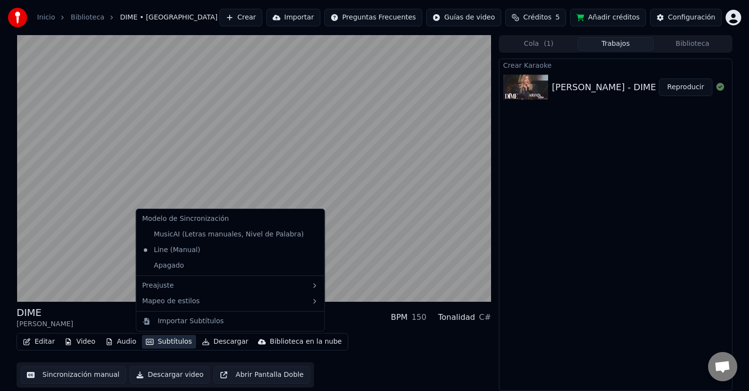
click at [152, 341] on button "Subtítulos" at bounding box center [169, 342] width 54 height 14
click at [161, 266] on div "Apagado" at bounding box center [230, 266] width 184 height 16
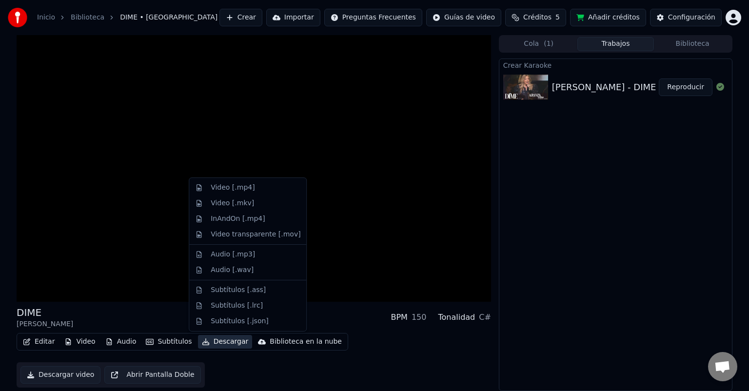
click at [203, 342] on button "Descargar" at bounding box center [225, 342] width 55 height 14
click at [237, 189] on div "Video [.mp4]" at bounding box center [233, 188] width 44 height 10
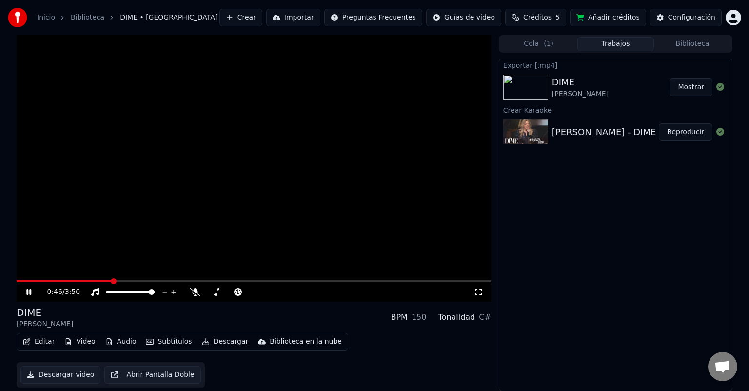
click at [690, 90] on button "Mostrar" at bounding box center [690, 87] width 43 height 18
click at [262, 17] on button "Crear" at bounding box center [240, 18] width 43 height 18
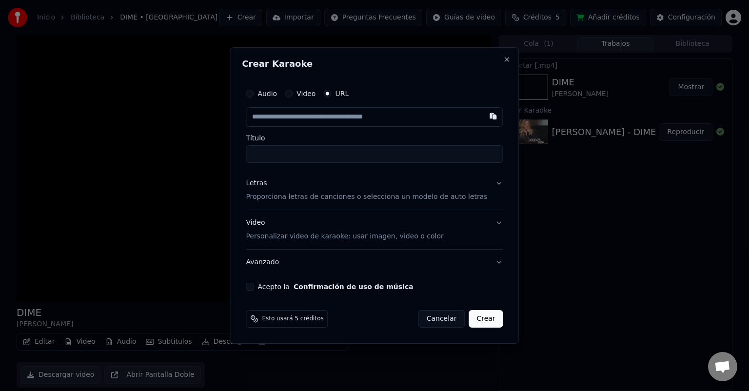
click at [432, 317] on button "Cancelar" at bounding box center [441, 319] width 47 height 18
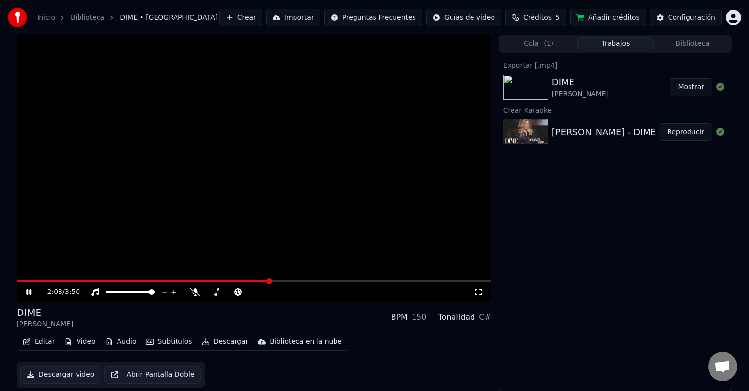
click at [34, 290] on icon at bounding box center [35, 292] width 23 height 8
click at [262, 18] on button "Crear" at bounding box center [240, 18] width 43 height 18
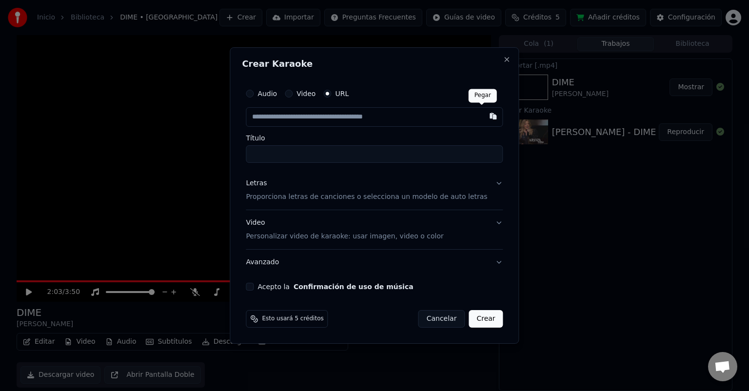
click at [483, 118] on button "button" at bounding box center [492, 116] width 19 height 18
type input "**********"
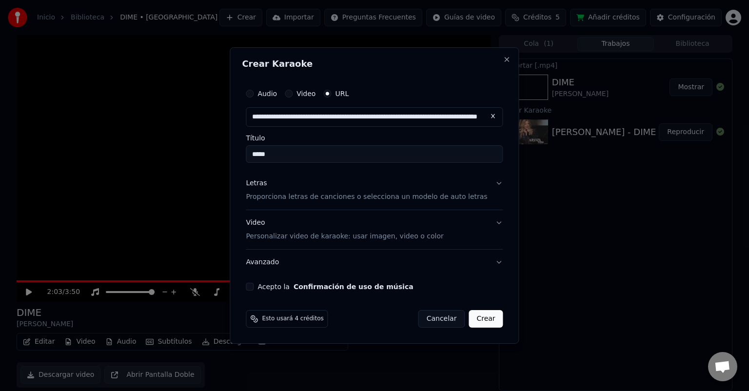
type input "*****"
click at [490, 182] on button "Letras Proporciona letras de canciones o selecciona un modelo de auto letras" at bounding box center [374, 190] width 257 height 39
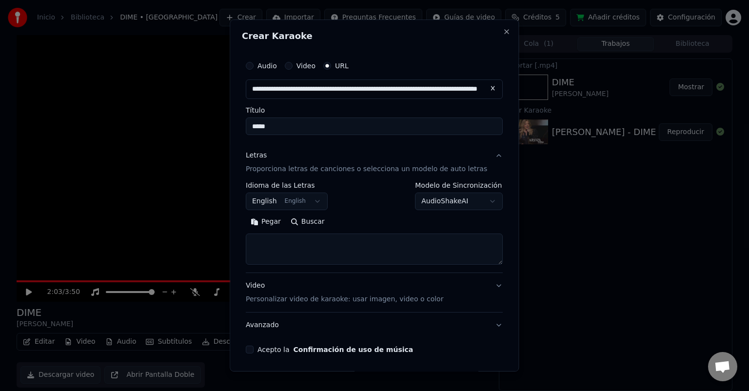
click at [314, 200] on button "English English" at bounding box center [287, 202] width 82 height 18
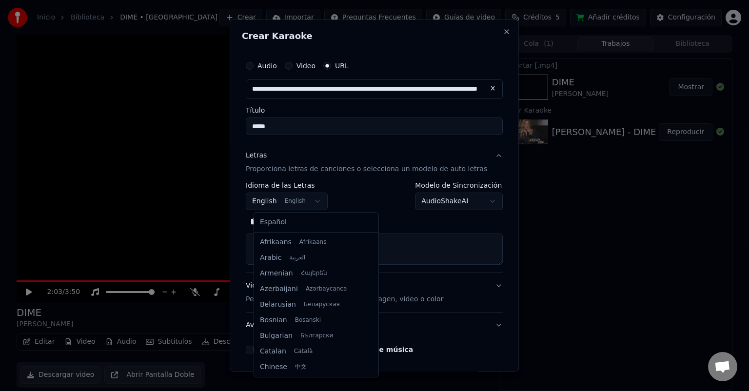
scroll to position [78, 0]
select select "**"
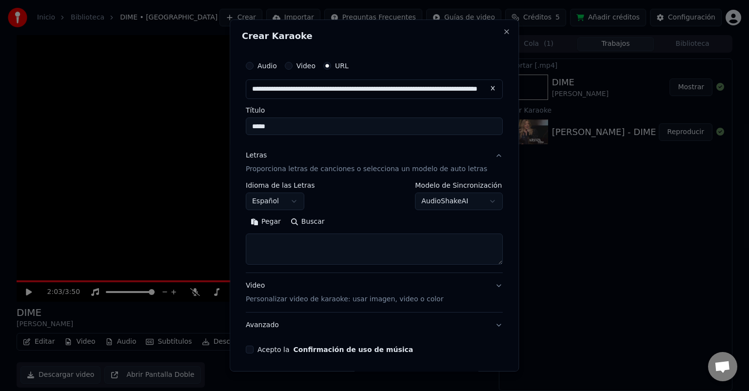
click at [479, 198] on body "**********" at bounding box center [374, 195] width 749 height 391
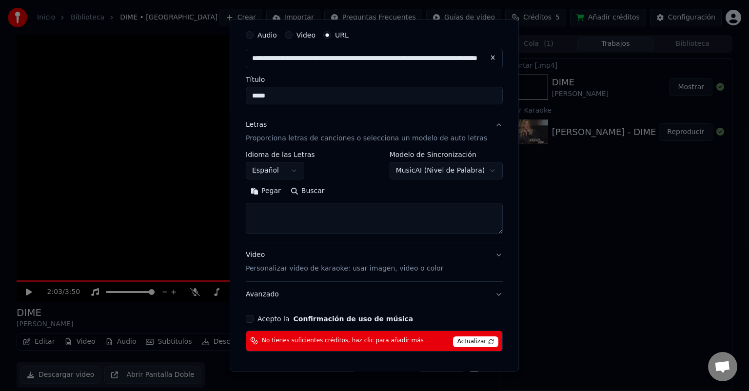
scroll to position [14, 0]
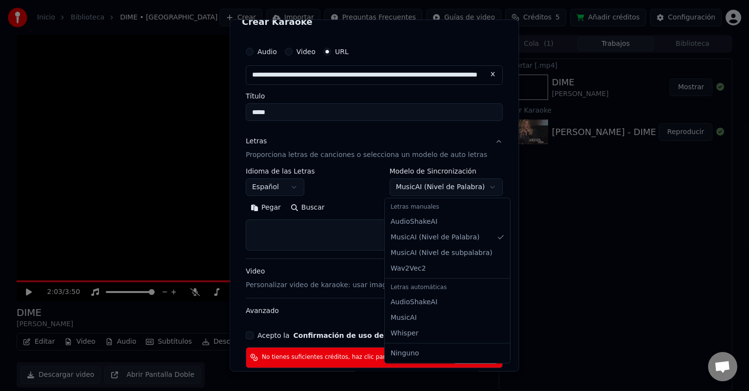
click at [478, 186] on body "**********" at bounding box center [374, 195] width 749 height 391
select select "**********"
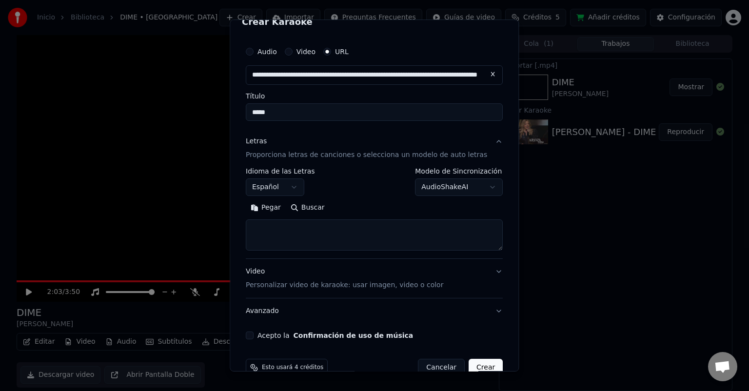
click at [300, 207] on button "Buscar" at bounding box center [308, 208] width 44 height 16
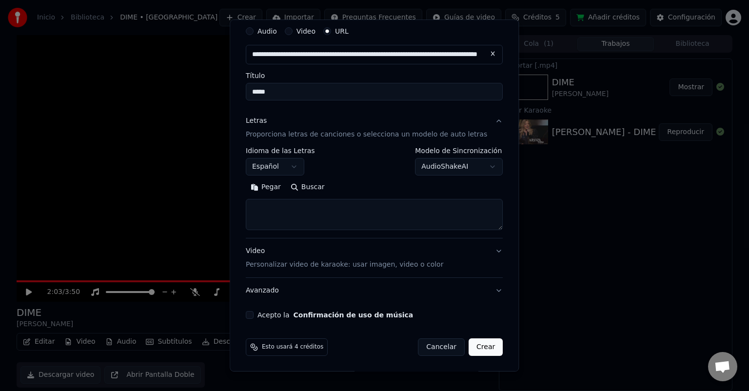
click at [261, 186] on button "Pegar" at bounding box center [266, 187] width 40 height 16
type textarea "**********"
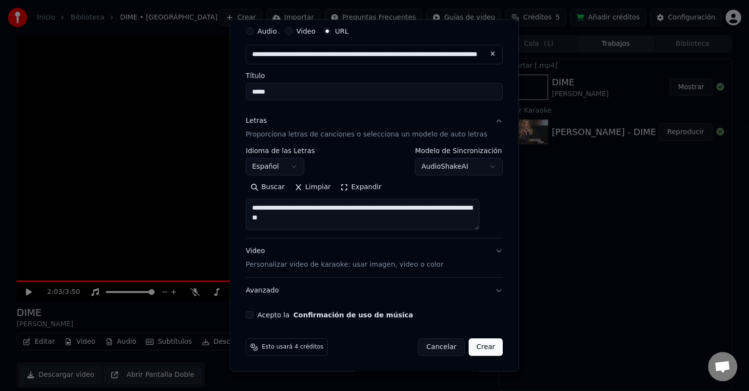
drag, startPoint x: 276, startPoint y: 225, endPoint x: 254, endPoint y: 204, distance: 30.0
click at [254, 204] on textarea "**********" at bounding box center [362, 214] width 233 height 31
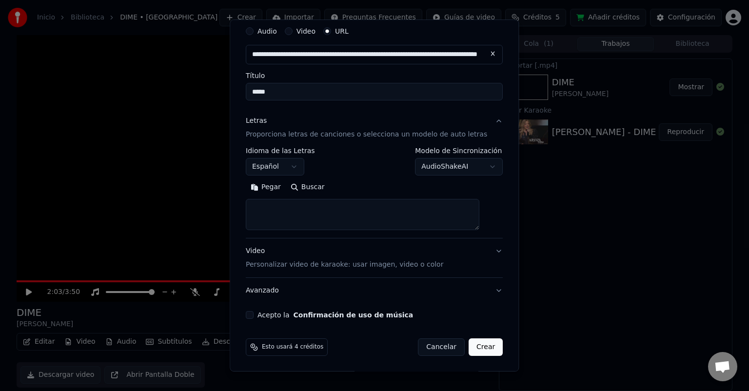
click at [253, 314] on button "Acepto la Confirmación de uso de música" at bounding box center [250, 315] width 8 height 8
click at [277, 205] on textarea at bounding box center [362, 214] width 233 height 31
click at [263, 186] on button "Pegar" at bounding box center [266, 187] width 40 height 16
click at [486, 249] on button "Video Personalizar video de karaoke: usar imagen, video o color" at bounding box center [374, 257] width 257 height 39
type textarea "**********"
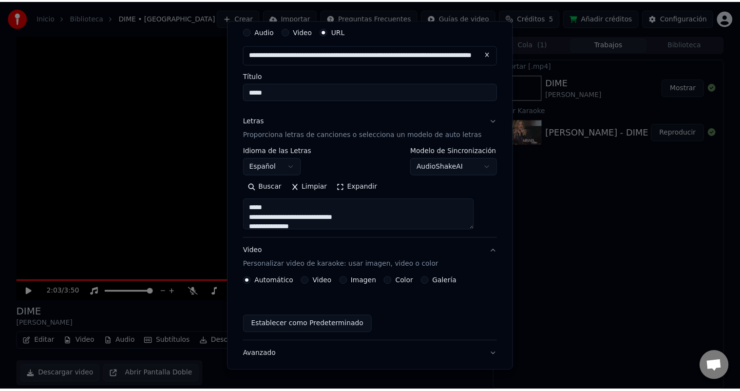
scroll to position [8, 0]
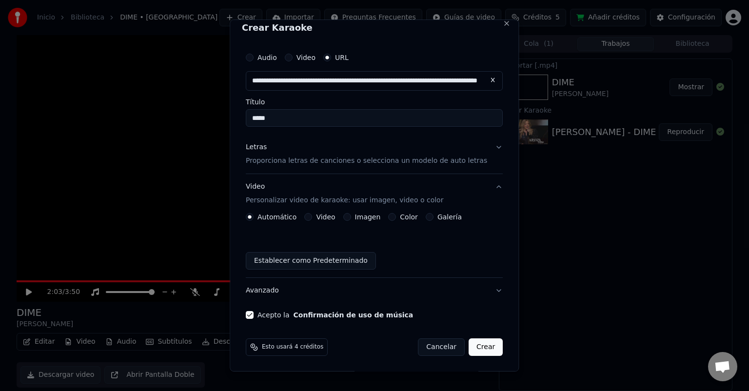
click at [468, 346] on button "Crear" at bounding box center [485, 347] width 34 height 18
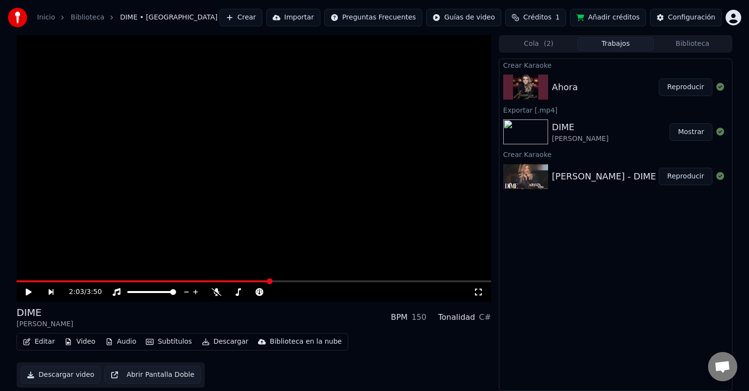
click at [674, 89] on button "Reproducir" at bounding box center [685, 87] width 54 height 18
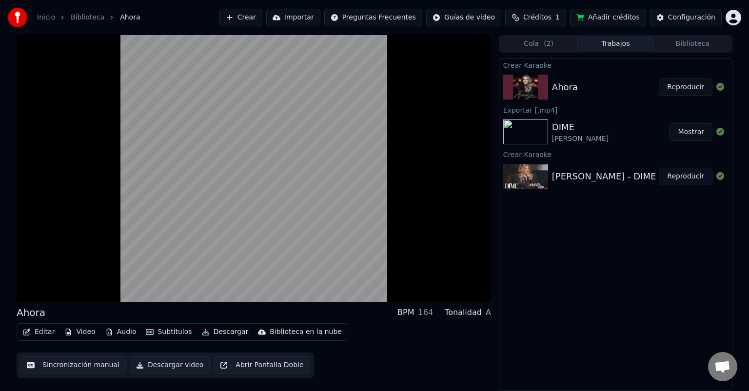
click at [55, 365] on button "Sincronización manual" at bounding box center [72, 365] width 105 height 18
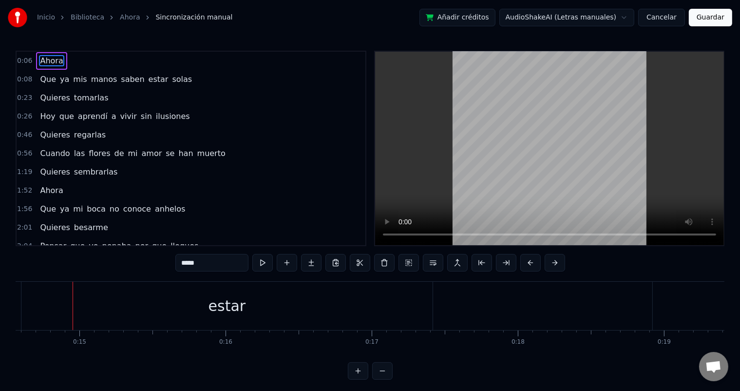
scroll to position [0, 2137]
click at [123, 18] on link "Ahora" at bounding box center [130, 18] width 20 height 10
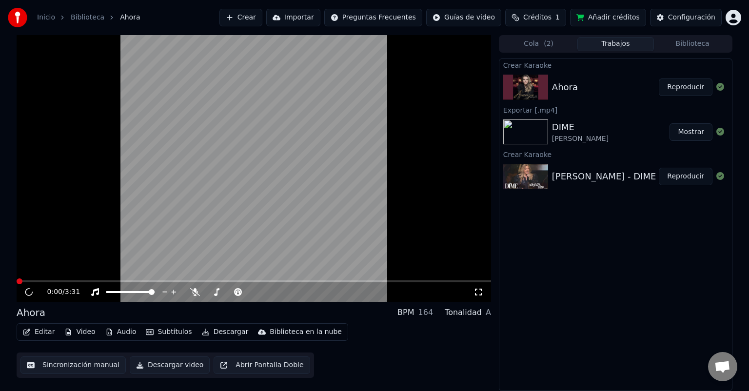
click at [39, 331] on button "Editar" at bounding box center [38, 332] width 39 height 14
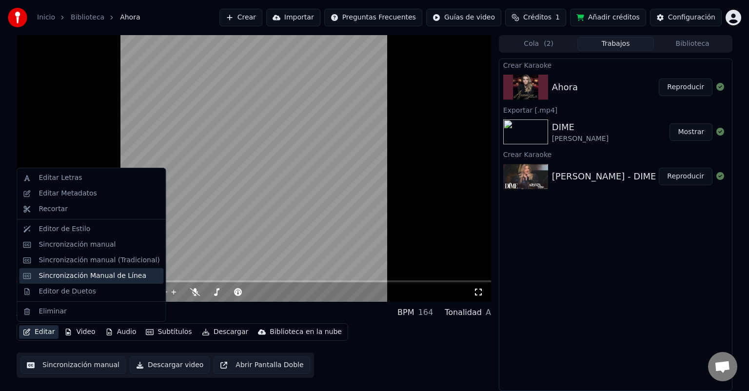
click at [76, 276] on div "Sincronización Manual de Línea" at bounding box center [93, 276] width 108 height 10
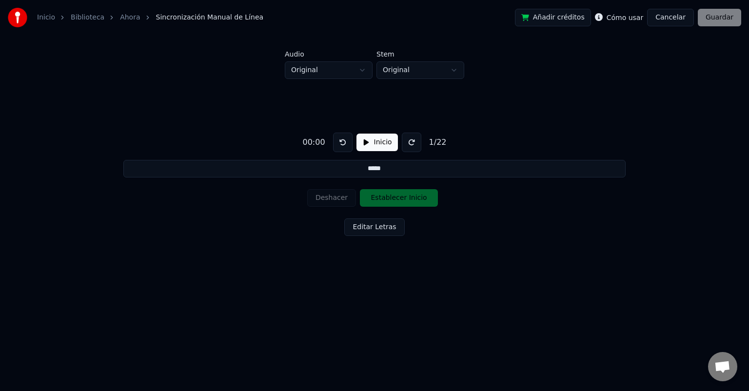
click at [361, 140] on button "Inicio" at bounding box center [376, 143] width 41 height 18
click at [364, 228] on button "Editar Letras" at bounding box center [374, 227] width 60 height 18
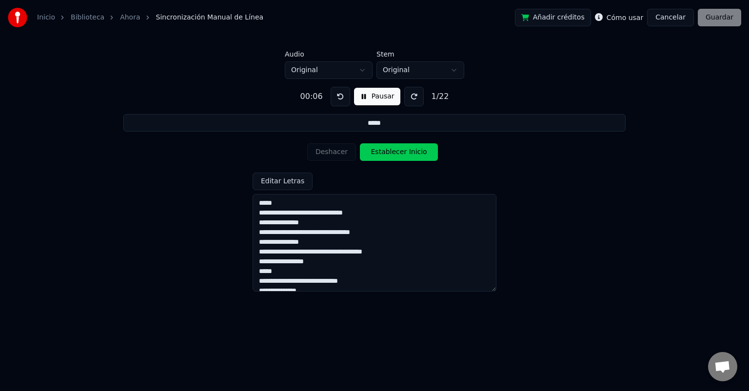
click at [382, 152] on button "Establecer Inicio" at bounding box center [399, 152] width 78 height 18
click at [382, 152] on button "Establecer Fin" at bounding box center [399, 152] width 78 height 18
click at [382, 152] on button "Establecer Inicio" at bounding box center [399, 152] width 78 height 18
click at [382, 152] on button "Establecer Fin" at bounding box center [399, 152] width 78 height 18
click at [382, 152] on button "Establecer Inicio" at bounding box center [399, 152] width 78 height 18
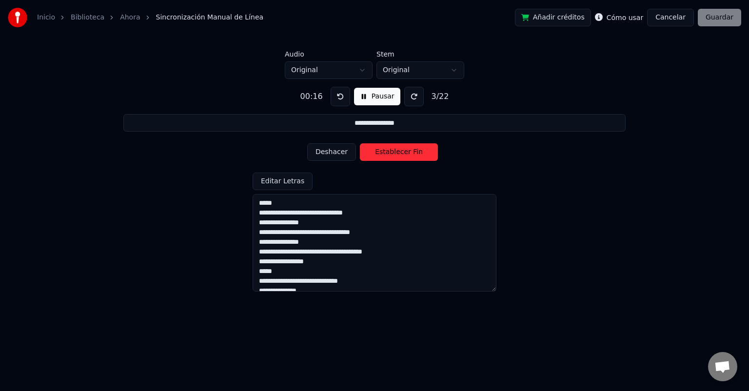
click at [382, 152] on button "Establecer Fin" at bounding box center [399, 152] width 78 height 18
click at [341, 96] on button at bounding box center [339, 96] width 19 height 19
click at [338, 100] on button at bounding box center [339, 96] width 19 height 19
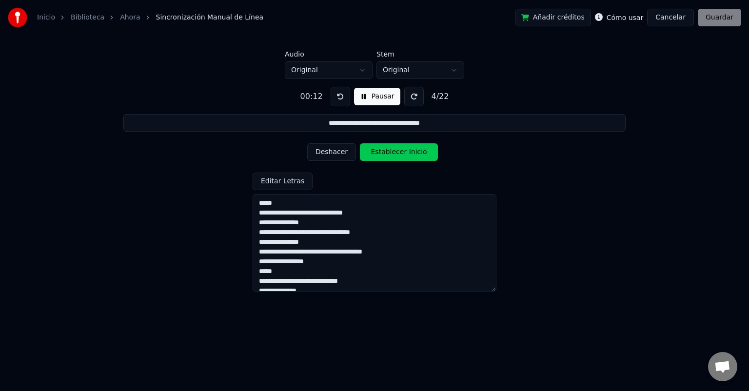
click at [333, 153] on button "Deshacer" at bounding box center [331, 152] width 49 height 18
click at [377, 148] on button "Establecer Fin" at bounding box center [399, 152] width 78 height 18
click at [340, 94] on button at bounding box center [339, 96] width 19 height 19
click at [361, 99] on button "Pausar" at bounding box center [377, 97] width 46 height 18
click at [340, 97] on button at bounding box center [342, 96] width 19 height 19
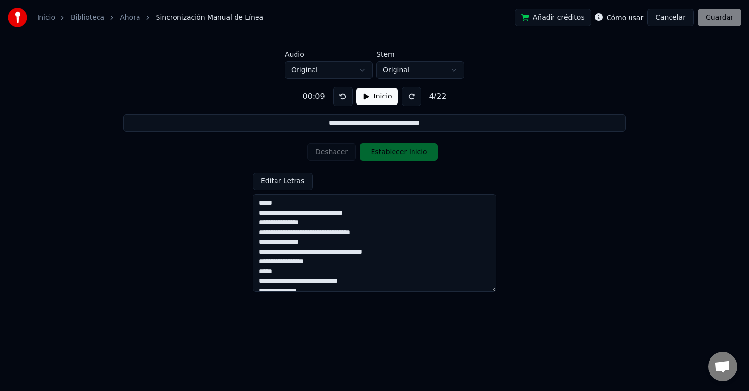
click at [365, 96] on button "Inicio" at bounding box center [376, 97] width 41 height 18
click at [340, 94] on button at bounding box center [339, 96] width 19 height 19
click at [322, 152] on button "Deshacer" at bounding box center [331, 152] width 49 height 18
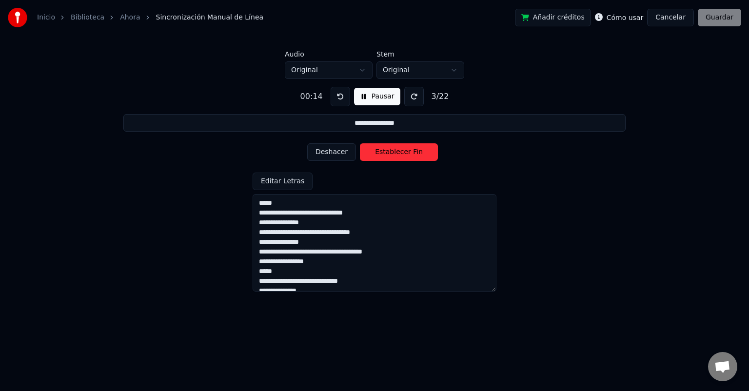
click at [322, 152] on button "Deshacer" at bounding box center [331, 152] width 49 height 18
type input "*****"
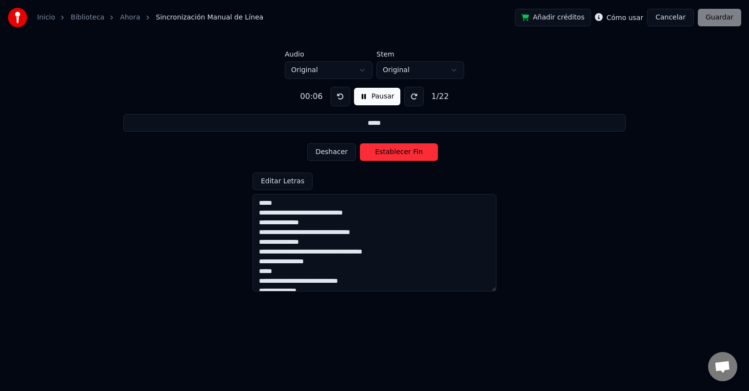
click at [322, 152] on button "Deshacer" at bounding box center [331, 152] width 49 height 18
click at [322, 152] on div "Deshacer Establecer Inicio" at bounding box center [374, 151] width 135 height 25
click at [339, 97] on button at bounding box center [339, 96] width 19 height 19
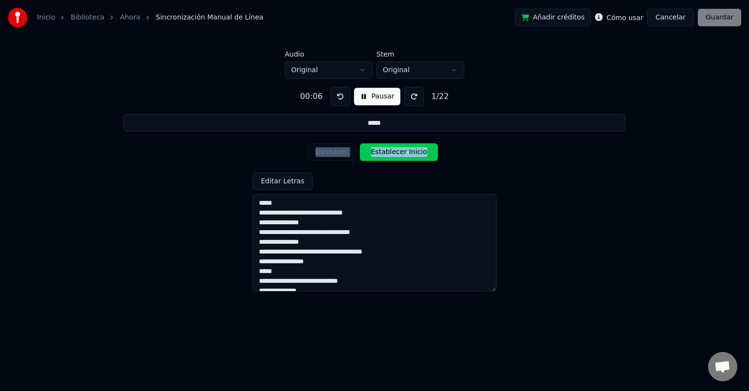
click at [664, 16] on button "Cancelar" at bounding box center [670, 18] width 47 height 18
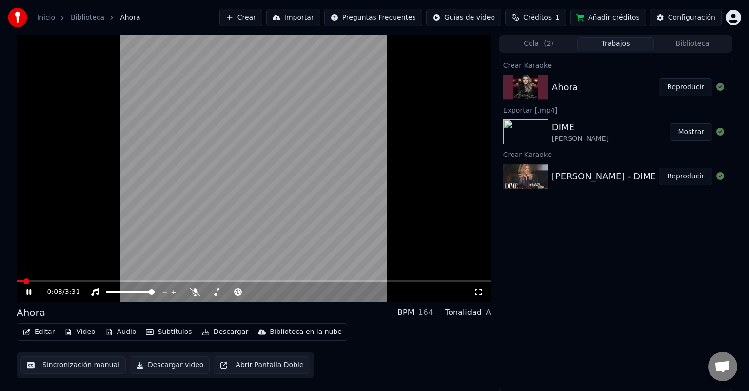
click at [31, 291] on icon at bounding box center [35, 292] width 23 height 8
click at [53, 366] on button "Sincronización manual" at bounding box center [72, 365] width 105 height 18
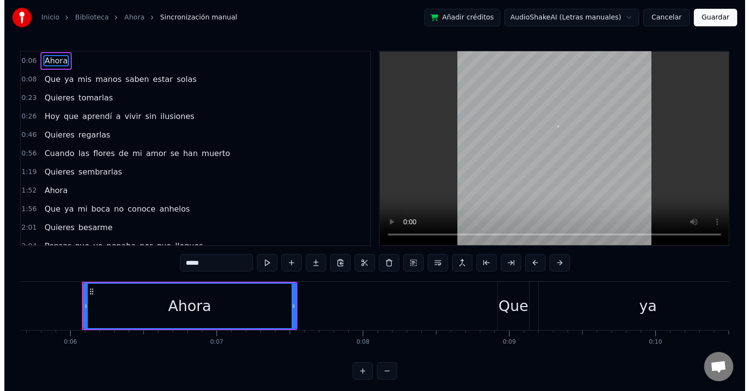
scroll to position [0, 840]
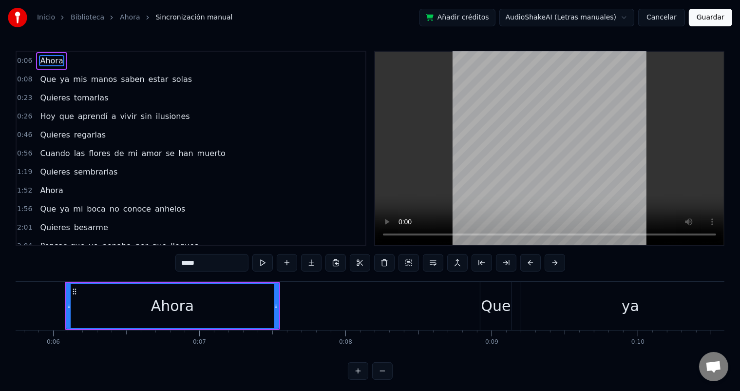
click at [120, 19] on link "Ahora" at bounding box center [130, 18] width 20 height 10
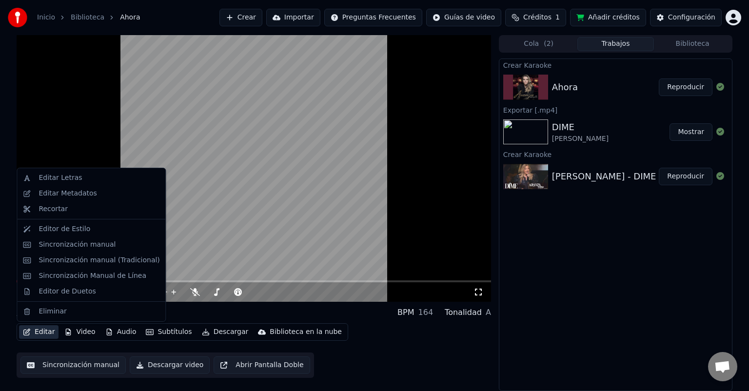
click at [43, 335] on button "Editar" at bounding box center [38, 332] width 39 height 14
click at [74, 144] on video at bounding box center [254, 168] width 474 height 267
click at [42, 334] on button "Editar" at bounding box center [38, 332] width 39 height 14
click at [74, 274] on div "Sincronización Manual de Línea" at bounding box center [93, 276] width 108 height 10
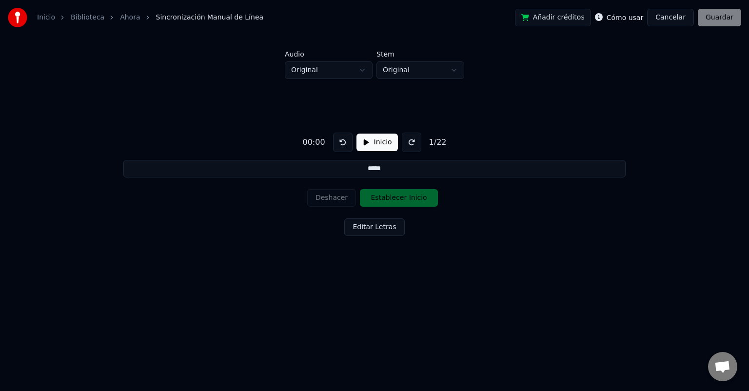
click at [363, 139] on button "Inicio" at bounding box center [376, 143] width 41 height 18
click at [379, 200] on button "Establecer Inicio" at bounding box center [399, 198] width 78 height 18
click at [379, 200] on button "Establecer Fin" at bounding box center [399, 198] width 78 height 18
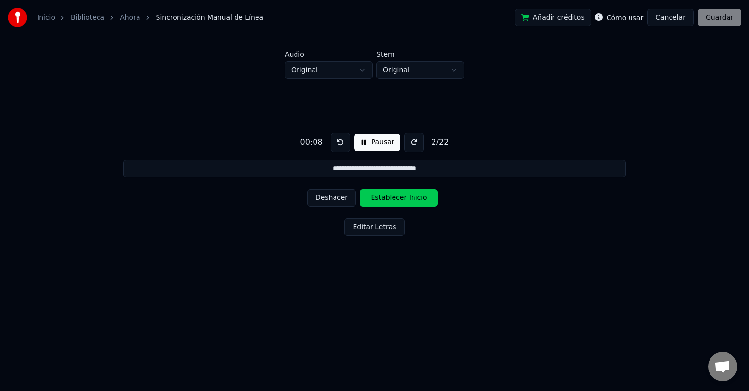
click at [379, 200] on button "Establecer Inicio" at bounding box center [399, 198] width 78 height 18
click at [362, 140] on button "Pausar" at bounding box center [377, 143] width 46 height 18
click at [373, 225] on button "Editar Letras" at bounding box center [374, 227] width 60 height 18
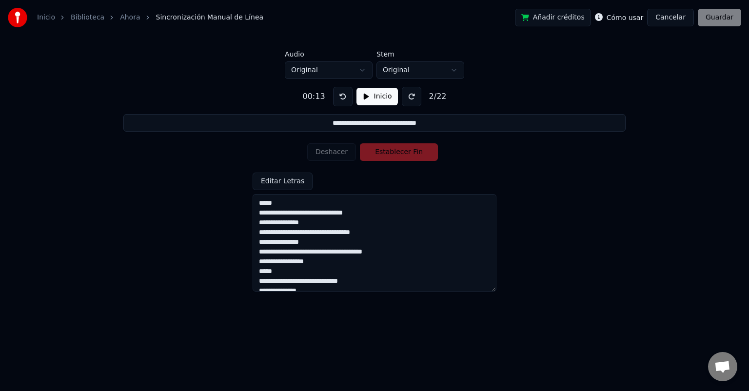
drag, startPoint x: 281, startPoint y: 212, endPoint x: 313, endPoint y: 213, distance: 32.7
click at [313, 213] on textarea "**********" at bounding box center [374, 242] width 244 height 97
click at [282, 212] on textarea "**********" at bounding box center [374, 242] width 244 height 97
type input "**********"
type textarea "**********"
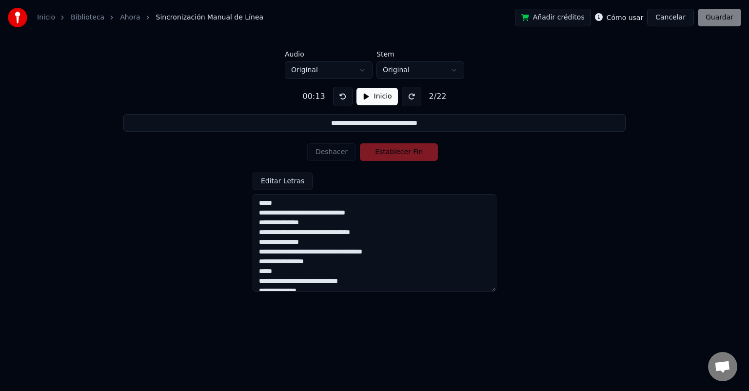
type input "**********"
type textarea "**********"
type input "**********"
type textarea "**********"
type input "**********"
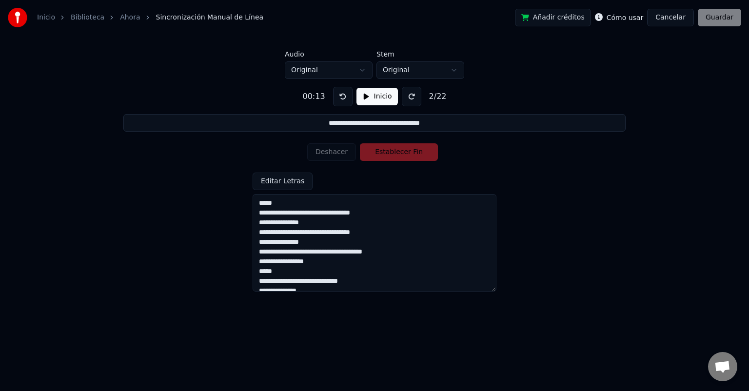
type textarea "**********"
type input "**********"
type textarea "**********"
type input "**********"
type textarea "**********"
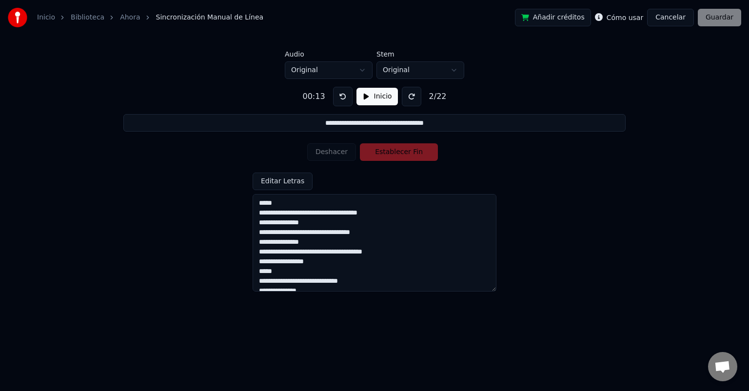
type input "**********"
type textarea "**********"
type input "**********"
type textarea "**********"
type input "**********"
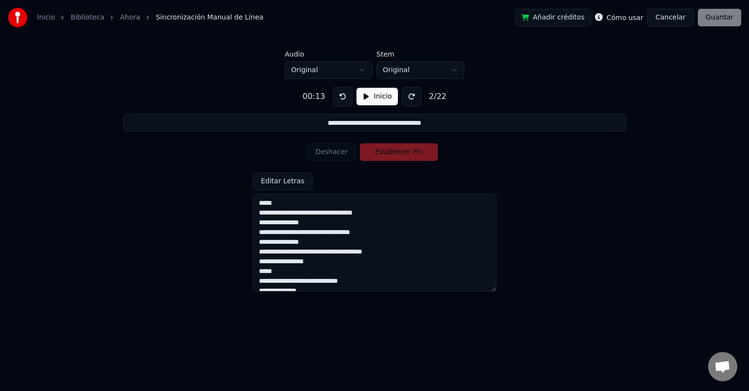
type textarea "**********"
type input "**********"
type textarea "**********"
type input "**********"
type textarea "**********"
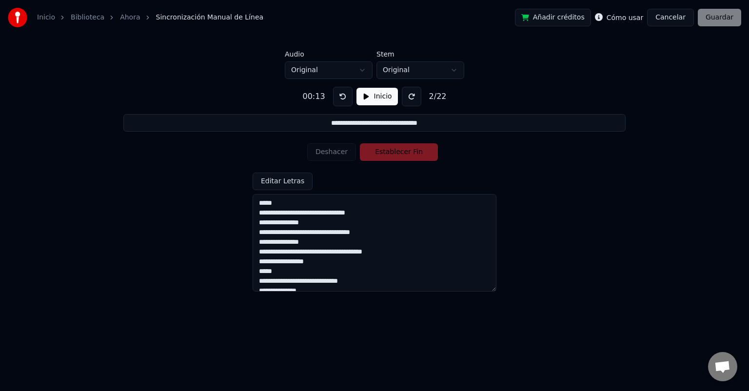
type input "**********"
type textarea "**********"
click at [365, 99] on button "Inicio" at bounding box center [376, 97] width 41 height 18
click at [335, 151] on button "Deshacer" at bounding box center [331, 152] width 49 height 18
click at [337, 152] on button "Deshacer" at bounding box center [331, 152] width 49 height 18
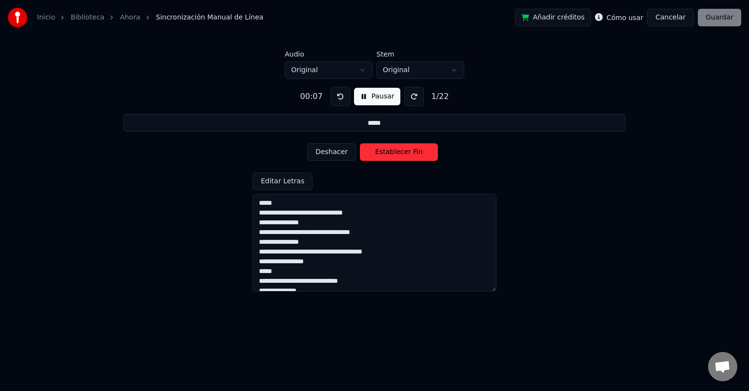
click at [377, 152] on button "Establecer Fin" at bounding box center [399, 152] width 78 height 18
click at [378, 152] on button "Establecer Inicio" at bounding box center [399, 152] width 78 height 18
click at [412, 153] on button "Establecer Fin" at bounding box center [399, 152] width 78 height 18
click at [398, 151] on button "Establecer Inicio" at bounding box center [399, 152] width 78 height 18
click at [398, 151] on button "Establecer Fin" at bounding box center [399, 152] width 78 height 18
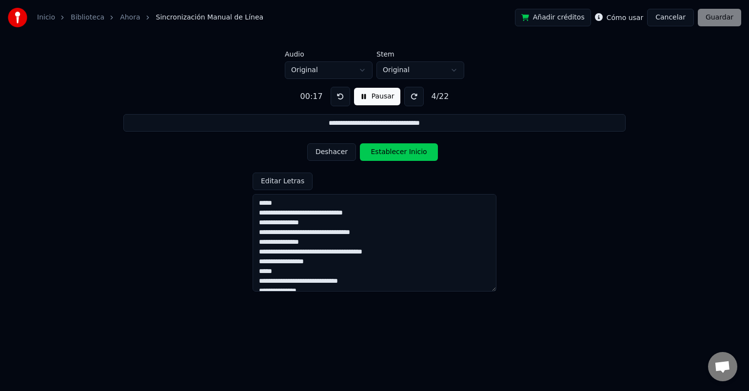
click at [398, 151] on button "Establecer Inicio" at bounding box center [399, 152] width 78 height 18
click at [295, 244] on textarea "**********" at bounding box center [374, 242] width 244 height 97
click at [361, 97] on button "Pausar" at bounding box center [377, 97] width 46 height 18
drag, startPoint x: 313, startPoint y: 241, endPoint x: 259, endPoint y: 235, distance: 54.4
click at [259, 235] on textarea "**********" at bounding box center [374, 242] width 244 height 97
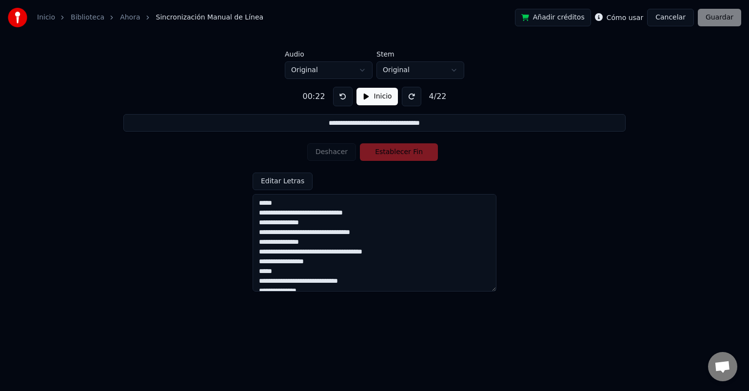
type input "**********"
click at [309, 261] on textarea "**********" at bounding box center [374, 242] width 244 height 97
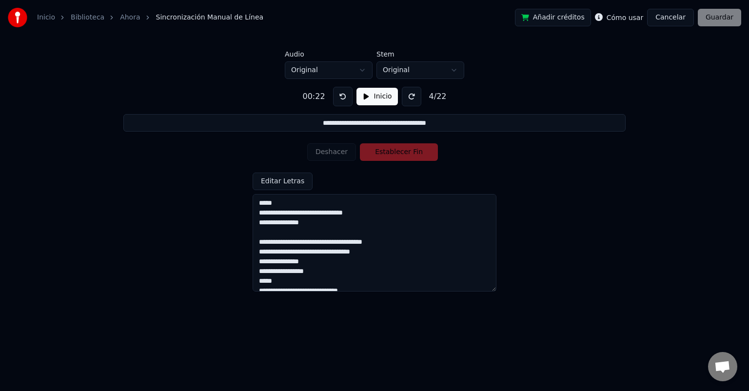
click at [339, 98] on button at bounding box center [342, 96] width 19 height 19
click at [359, 97] on button "Inicio" at bounding box center [376, 97] width 41 height 18
click at [257, 234] on textarea "**********" at bounding box center [374, 242] width 244 height 97
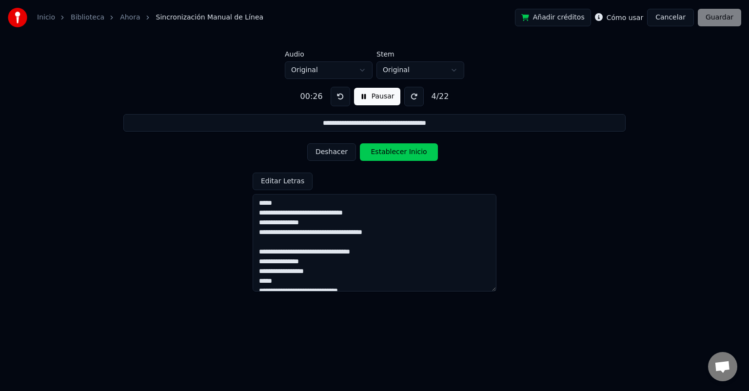
drag, startPoint x: 310, startPoint y: 260, endPoint x: 261, endPoint y: 261, distance: 49.2
click at [260, 262] on textarea "**********" at bounding box center [374, 242] width 244 height 97
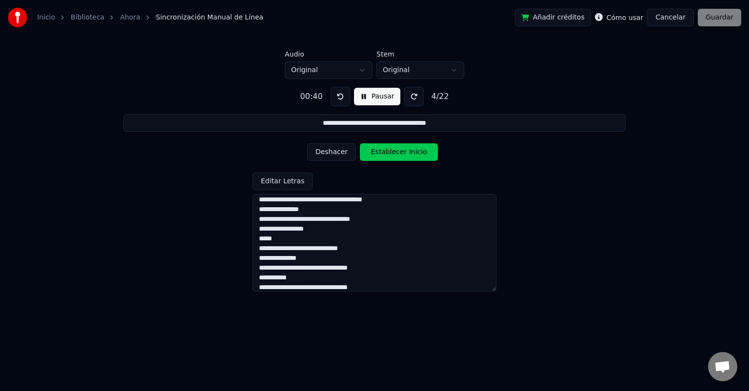
scroll to position [49, 0]
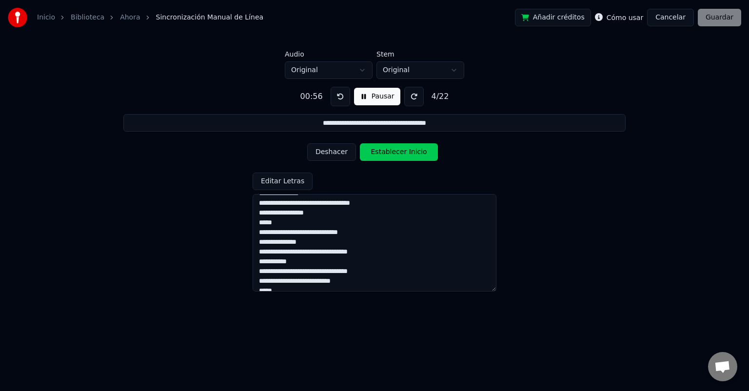
click at [359, 96] on button "Pausar" at bounding box center [377, 97] width 46 height 18
click at [352, 252] on textarea "**********" at bounding box center [374, 242] width 244 height 97
click at [344, 97] on button at bounding box center [342, 96] width 19 height 19
click at [374, 97] on button "Inicio" at bounding box center [376, 97] width 41 height 18
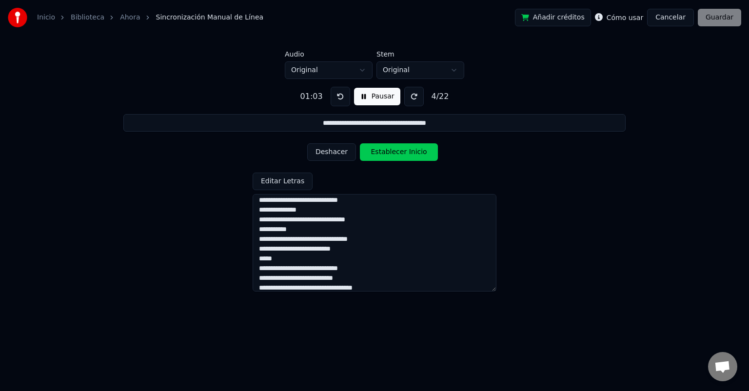
scroll to position [97, 0]
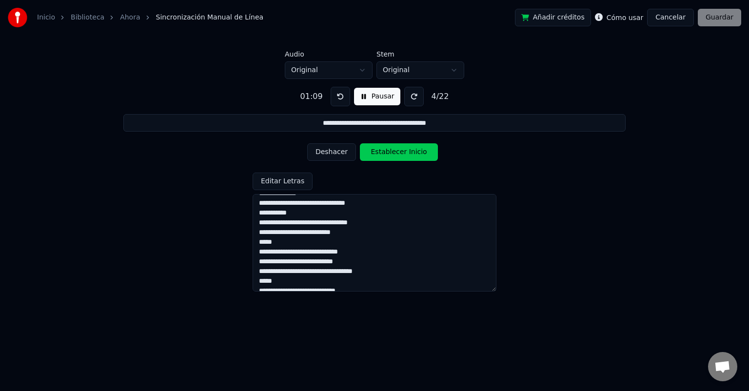
click at [343, 232] on textarea "**********" at bounding box center [374, 242] width 244 height 97
click at [370, 235] on textarea "**********" at bounding box center [374, 242] width 244 height 97
click at [370, 271] on textarea "**********" at bounding box center [374, 242] width 244 height 97
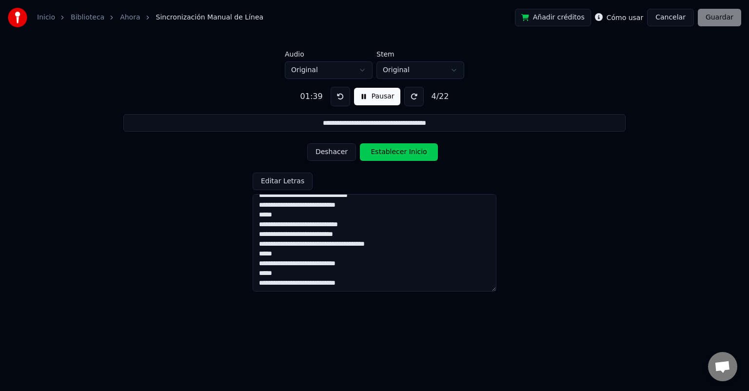
click at [308, 262] on textarea "**********" at bounding box center [374, 242] width 244 height 97
click at [371, 262] on textarea "**********" at bounding box center [374, 242] width 244 height 97
click at [378, 264] on textarea "**********" at bounding box center [374, 242] width 244 height 97
drag, startPoint x: 360, startPoint y: 282, endPoint x: 250, endPoint y: 284, distance: 109.7
click at [250, 284] on div "**********" at bounding box center [374, 185] width 717 height 212
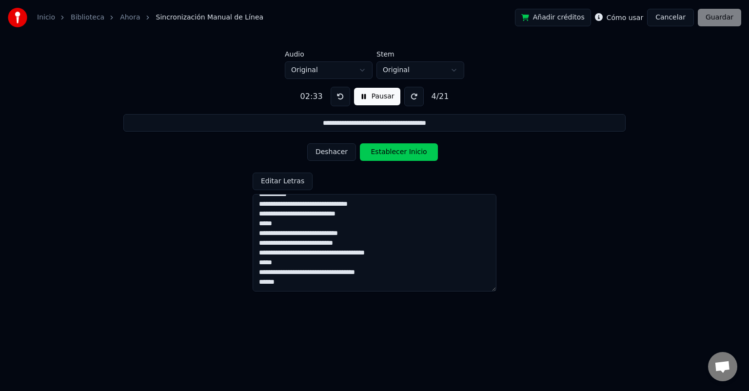
scroll to position [125, 0]
drag, startPoint x: 258, startPoint y: 206, endPoint x: 380, endPoint y: 263, distance: 134.5
click at [380, 263] on textarea "**********" at bounding box center [374, 242] width 244 height 97
click at [285, 273] on textarea "**********" at bounding box center [374, 242] width 244 height 97
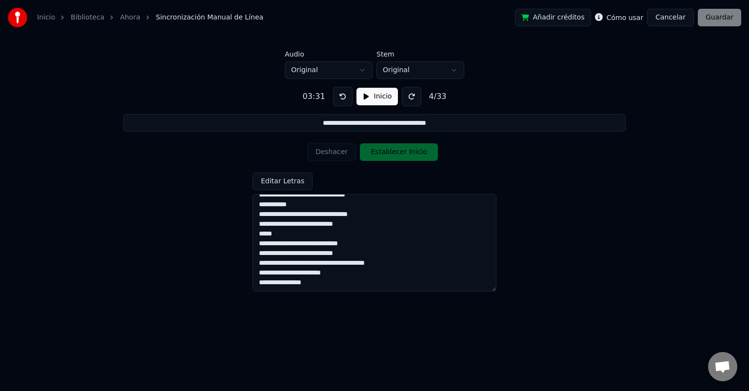
scroll to position [242, 0]
drag, startPoint x: 299, startPoint y: 275, endPoint x: 251, endPoint y: 274, distance: 47.8
click at [251, 274] on div "**********" at bounding box center [374, 185] width 717 height 212
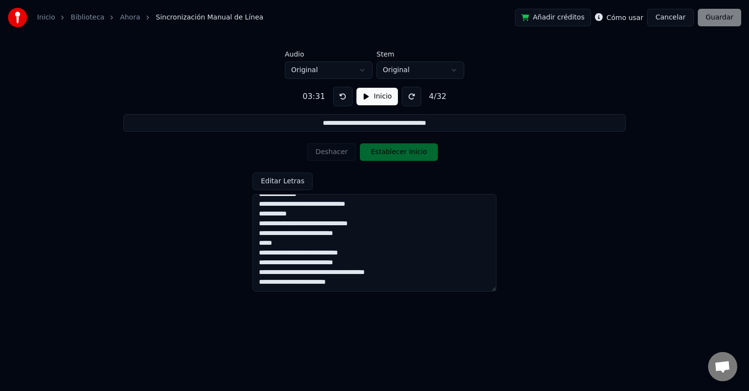
click at [342, 265] on textarea "**********" at bounding box center [374, 242] width 244 height 97
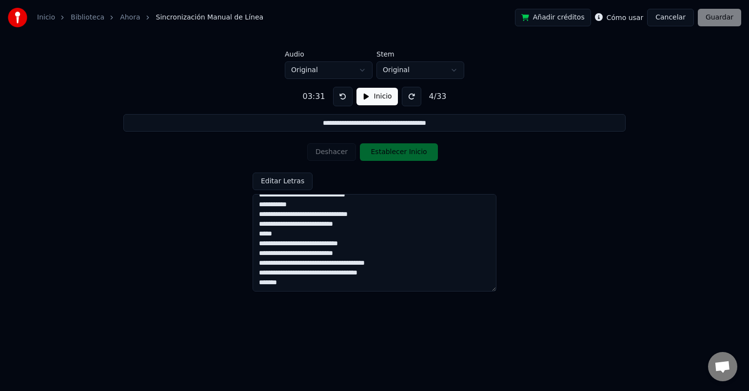
type textarea "**********"
click at [341, 95] on button at bounding box center [342, 96] width 19 height 19
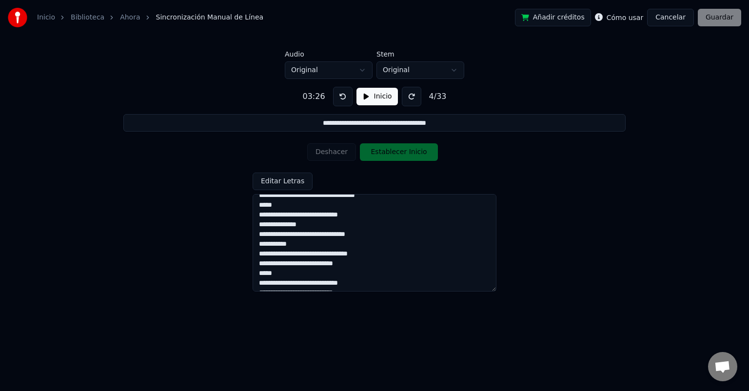
scroll to position [0, 0]
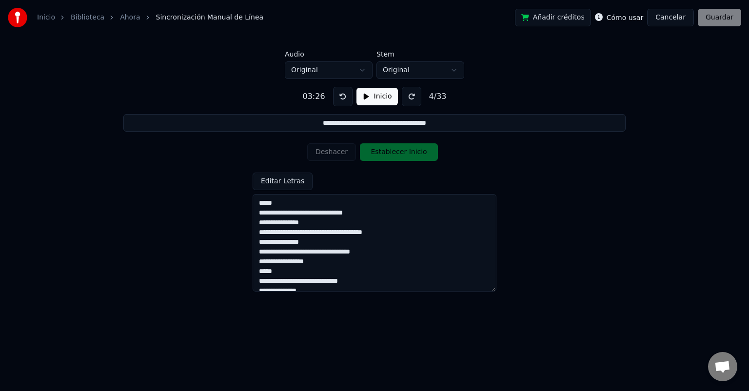
click at [281, 202] on textarea "**********" at bounding box center [374, 242] width 244 height 97
click at [332, 158] on div "Deshacer Establecer Inicio" at bounding box center [374, 151] width 135 height 25
click at [366, 93] on button "Inicio" at bounding box center [376, 97] width 41 height 18
click at [337, 97] on button at bounding box center [339, 96] width 19 height 19
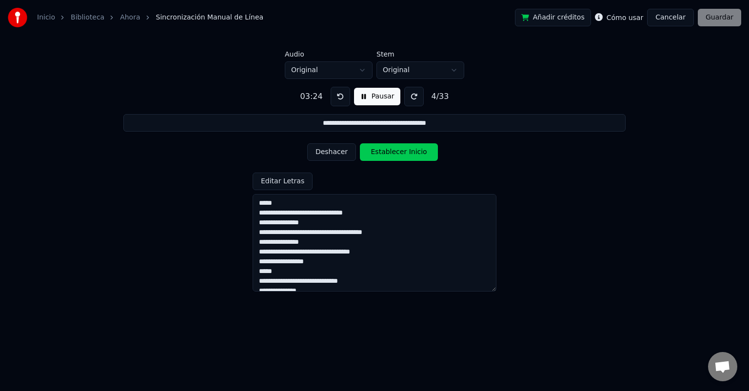
click at [337, 97] on button at bounding box center [339, 96] width 19 height 19
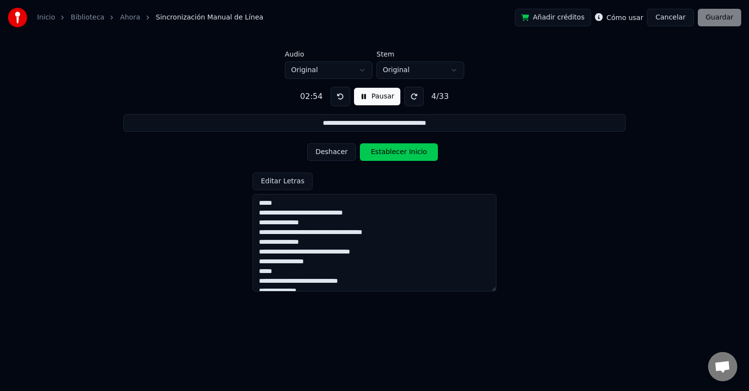
click at [337, 97] on button at bounding box center [339, 96] width 19 height 19
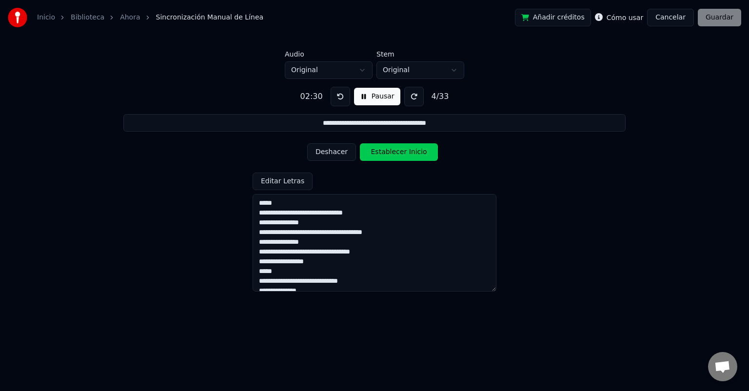
click at [337, 97] on button at bounding box center [339, 96] width 19 height 19
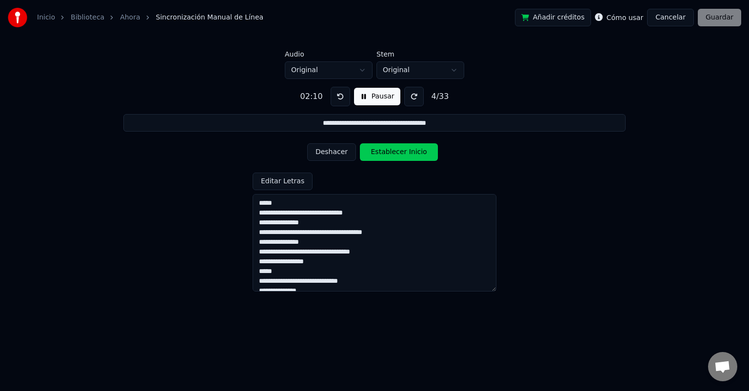
click at [337, 97] on button at bounding box center [339, 96] width 19 height 19
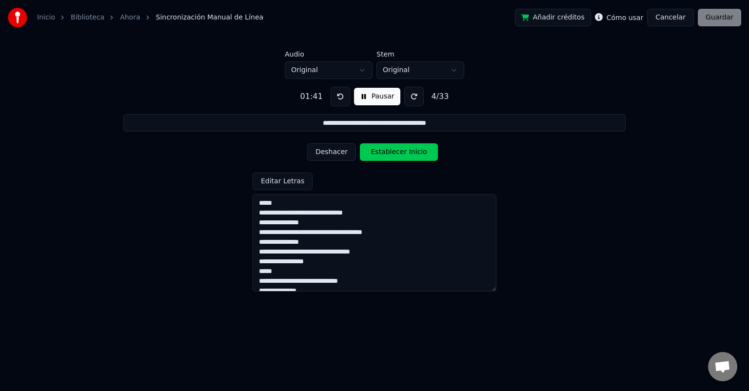
click at [337, 97] on button at bounding box center [339, 96] width 19 height 19
click at [326, 152] on button "Deshacer" at bounding box center [331, 152] width 49 height 18
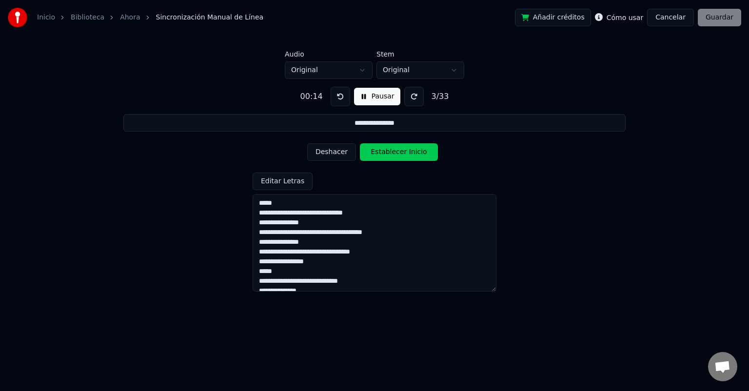
click at [326, 152] on button "Deshacer" at bounding box center [331, 152] width 49 height 18
click at [326, 152] on div "Deshacer Establecer Fin" at bounding box center [374, 151] width 135 height 25
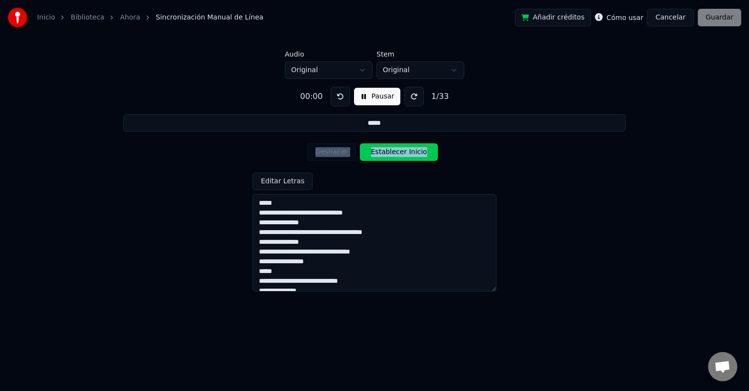
click at [326, 152] on div "Deshacer Establecer Inicio" at bounding box center [374, 151] width 135 height 25
click at [290, 203] on textarea "**********" at bounding box center [374, 242] width 244 height 97
click at [338, 97] on button at bounding box center [339, 96] width 19 height 19
click at [390, 155] on button "Establecer Inicio" at bounding box center [399, 152] width 78 height 18
click at [390, 152] on button "Establecer Fin" at bounding box center [399, 152] width 78 height 18
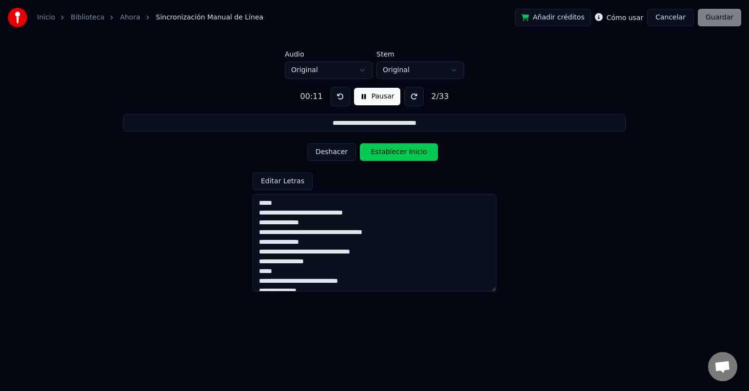
click at [337, 95] on button at bounding box center [339, 96] width 19 height 19
click at [385, 154] on button "Establecer Inicio" at bounding box center [399, 152] width 78 height 18
click at [385, 154] on button "Establecer Fin" at bounding box center [399, 152] width 78 height 18
click at [385, 154] on button "Establecer Inicio" at bounding box center [399, 152] width 78 height 18
click at [385, 154] on button "Establecer Fin" at bounding box center [399, 152] width 78 height 18
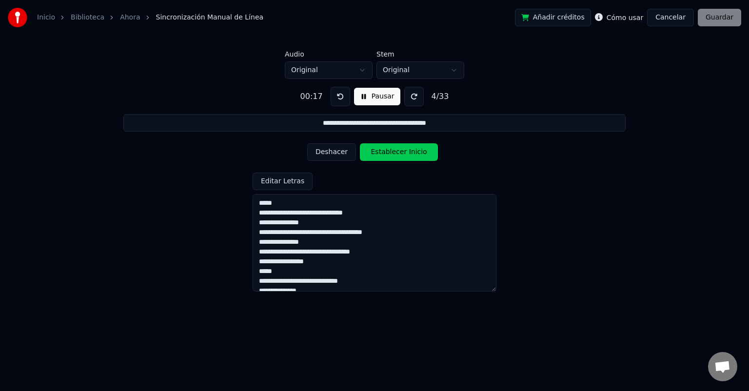
click at [385, 154] on button "Establecer Inicio" at bounding box center [399, 152] width 78 height 18
click at [385, 154] on button "Establecer Fin" at bounding box center [399, 152] width 78 height 18
click at [385, 154] on button "Establecer Inicio" at bounding box center [399, 152] width 78 height 18
click at [385, 154] on button "Establecer Fin" at bounding box center [399, 152] width 78 height 18
click at [336, 97] on button at bounding box center [339, 96] width 19 height 19
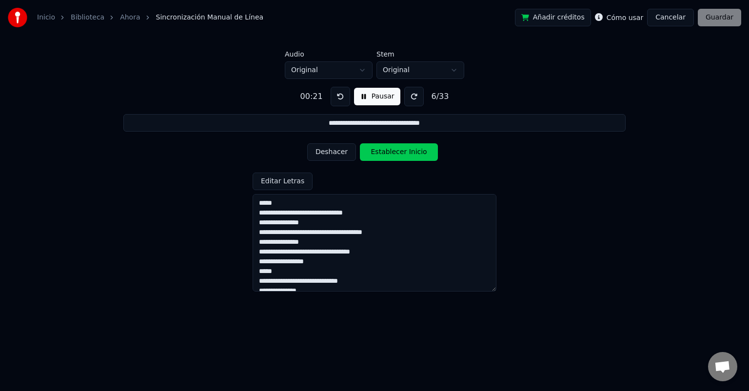
click at [337, 97] on button at bounding box center [339, 96] width 19 height 19
click at [336, 153] on button "Deshacer" at bounding box center [331, 152] width 49 height 18
click at [337, 96] on button at bounding box center [339, 96] width 19 height 19
click at [380, 151] on button "Establecer Inicio" at bounding box center [399, 152] width 78 height 18
click at [380, 151] on button "Establecer Fin" at bounding box center [399, 152] width 78 height 18
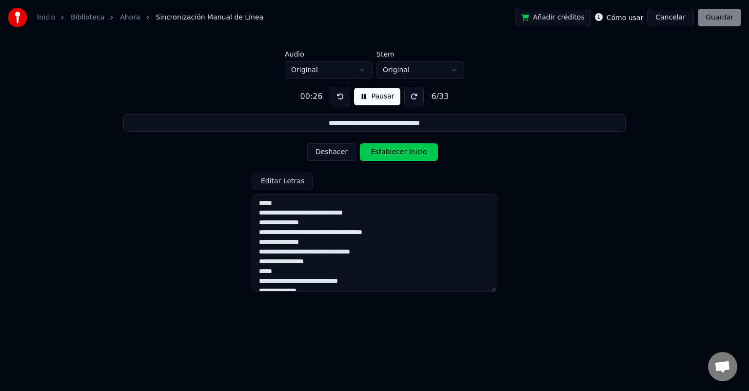
click at [380, 151] on button "Establecer Inicio" at bounding box center [399, 152] width 78 height 18
click at [388, 153] on button "Establecer Fin" at bounding box center [399, 152] width 78 height 18
click at [388, 153] on button "Establecer Inicio" at bounding box center [399, 152] width 78 height 18
click at [388, 153] on button "Establecer Fin" at bounding box center [399, 152] width 78 height 18
click at [388, 153] on button "Establecer Inicio" at bounding box center [399, 152] width 78 height 18
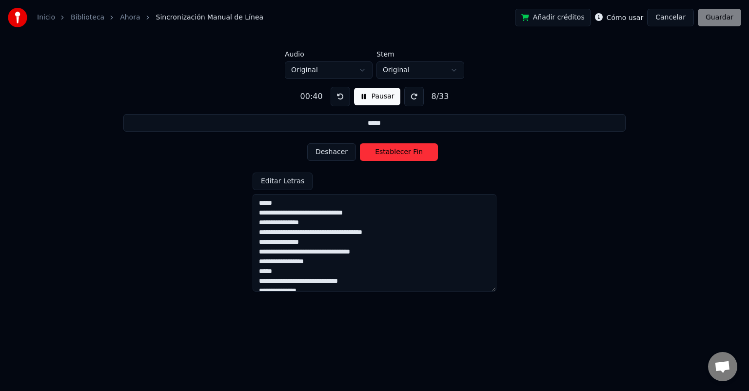
click at [388, 153] on button "Establecer Fin" at bounding box center [399, 152] width 78 height 18
click at [388, 153] on button "Establecer Inicio" at bounding box center [399, 152] width 78 height 18
click at [388, 153] on button "Establecer Fin" at bounding box center [399, 152] width 78 height 18
click at [388, 153] on button "Establecer Inicio" at bounding box center [399, 152] width 78 height 18
click at [388, 153] on button "Establecer Fin" at bounding box center [399, 152] width 78 height 18
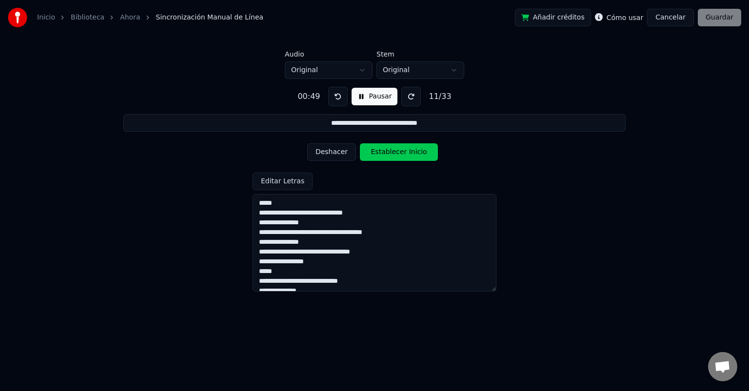
click at [388, 153] on button "Establecer Inicio" at bounding box center [399, 152] width 78 height 18
click at [388, 153] on button "Establecer Fin" at bounding box center [399, 152] width 78 height 18
click at [388, 153] on button "Establecer Inicio" at bounding box center [399, 152] width 78 height 18
click at [388, 153] on button "Establecer Fin" at bounding box center [399, 152] width 78 height 18
click at [388, 153] on button "Establecer Inicio" at bounding box center [399, 152] width 78 height 18
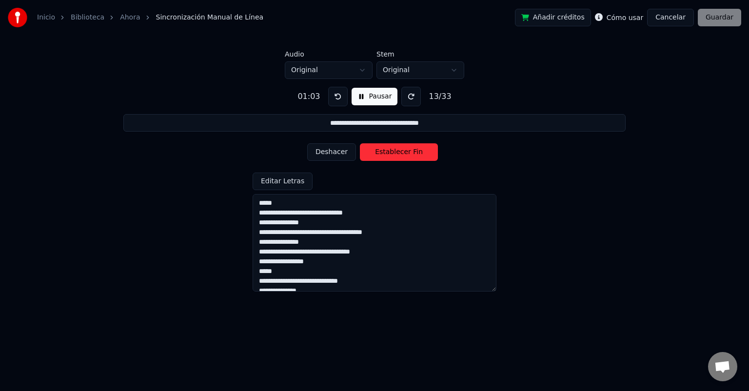
click at [388, 153] on button "Establecer Fin" at bounding box center [399, 152] width 78 height 18
click at [388, 153] on button "Establecer Inicio" at bounding box center [399, 152] width 78 height 18
click at [388, 153] on button "Establecer Fin" at bounding box center [399, 152] width 78 height 18
click at [388, 153] on button "Establecer Inicio" at bounding box center [399, 152] width 78 height 18
click at [388, 153] on button "Establecer Fin" at bounding box center [399, 152] width 78 height 18
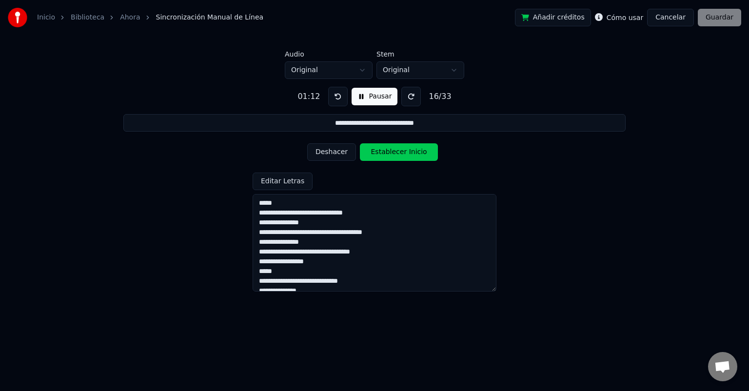
click at [388, 153] on button "Establecer Inicio" at bounding box center [399, 152] width 78 height 18
click at [387, 153] on button "Establecer Fin" at bounding box center [399, 152] width 78 height 18
click at [387, 153] on button "Establecer Inicio" at bounding box center [399, 152] width 78 height 18
click at [387, 153] on button "Establecer Fin" at bounding box center [399, 152] width 78 height 18
click at [387, 153] on button "Establecer Inicio" at bounding box center [399, 152] width 78 height 18
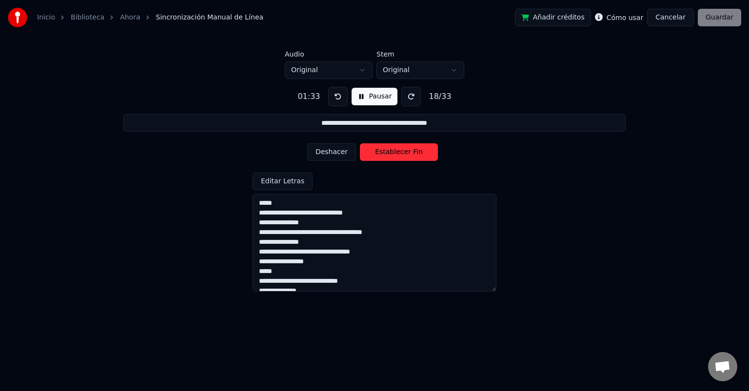
click at [387, 153] on button "Establecer Fin" at bounding box center [399, 152] width 78 height 18
click at [387, 153] on button "Establecer Inicio" at bounding box center [399, 152] width 78 height 18
click at [387, 153] on button "Establecer Fin" at bounding box center [399, 152] width 78 height 18
click at [387, 153] on button "Establecer Inicio" at bounding box center [399, 152] width 78 height 18
click at [387, 153] on button "Establecer Fin" at bounding box center [399, 152] width 78 height 18
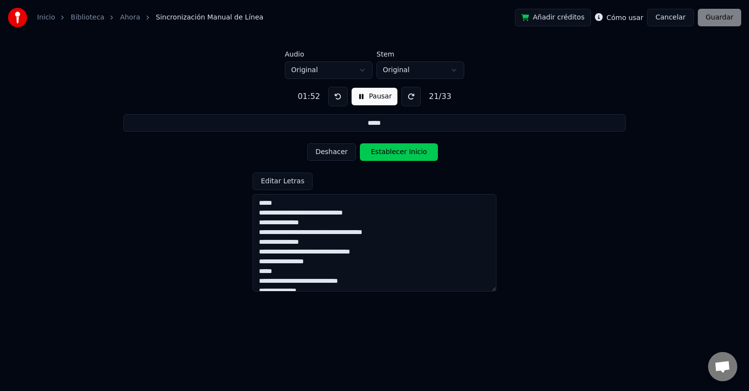
click at [387, 153] on button "Establecer Inicio" at bounding box center [399, 152] width 78 height 18
click at [387, 153] on button "Establecer Fin" at bounding box center [399, 152] width 78 height 18
click at [387, 153] on button "Establecer Inicio" at bounding box center [399, 152] width 78 height 18
click at [387, 153] on button "Establecer Fin" at bounding box center [399, 152] width 78 height 18
click at [387, 153] on button "Establecer Inicio" at bounding box center [399, 152] width 78 height 18
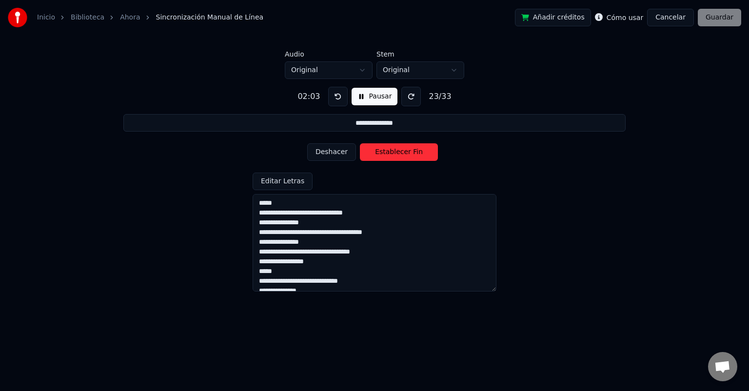
click at [387, 153] on button "Establecer Fin" at bounding box center [399, 152] width 78 height 18
click at [387, 153] on button "Establecer Inicio" at bounding box center [399, 152] width 78 height 18
click at [387, 153] on button "Establecer Fin" at bounding box center [399, 152] width 78 height 18
click at [387, 153] on button "Establecer Inicio" at bounding box center [399, 152] width 78 height 18
click at [387, 153] on button "Establecer Fin" at bounding box center [399, 152] width 78 height 18
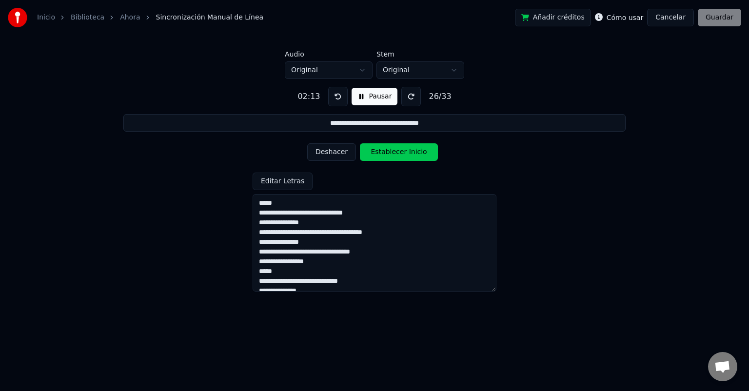
click at [387, 153] on button "Establecer Inicio" at bounding box center [399, 152] width 78 height 18
click at [387, 153] on button "Establecer Fin" at bounding box center [399, 152] width 78 height 18
click at [387, 153] on button "Establecer Inicio" at bounding box center [399, 152] width 78 height 18
click at [387, 153] on button "Establecer Fin" at bounding box center [399, 152] width 78 height 18
click at [387, 153] on button "Establecer Inicio" at bounding box center [399, 152] width 78 height 18
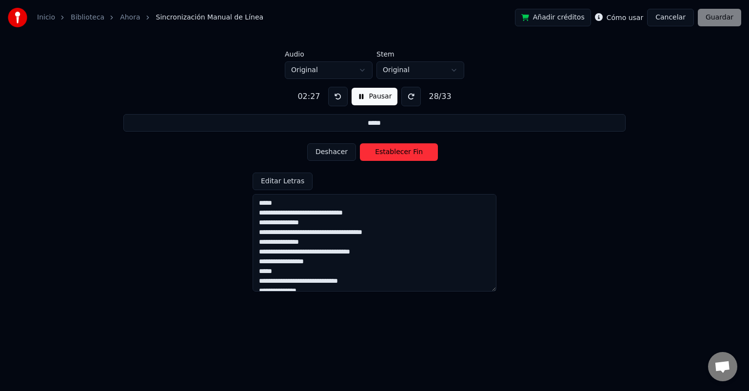
click at [387, 153] on button "Establecer Fin" at bounding box center [399, 152] width 78 height 18
click at [387, 153] on button "Establecer Inicio" at bounding box center [399, 152] width 78 height 18
click at [387, 153] on button "Establecer Fin" at bounding box center [399, 152] width 78 height 18
click at [387, 153] on button "Establecer Inicio" at bounding box center [399, 152] width 78 height 18
click at [387, 153] on button "Establecer Fin" at bounding box center [399, 152] width 78 height 18
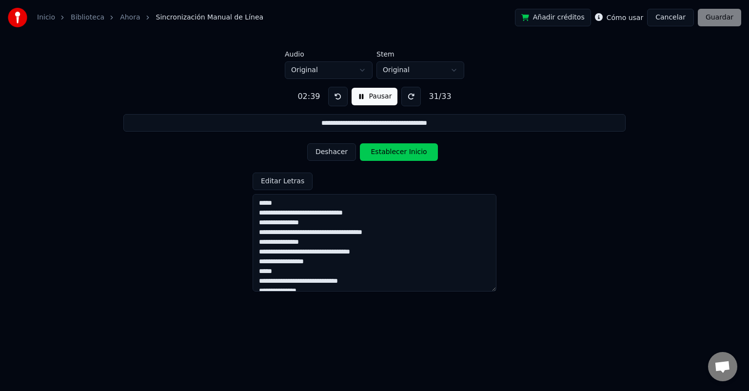
click at [387, 153] on button "Establecer Inicio" at bounding box center [399, 152] width 78 height 18
click at [387, 153] on button "Establecer Fin" at bounding box center [399, 152] width 78 height 18
click at [387, 153] on button "Establecer Inicio" at bounding box center [399, 152] width 78 height 18
click at [387, 153] on button "Establecer Fin" at bounding box center [399, 152] width 78 height 18
click at [387, 153] on button "Establecer Inicio" at bounding box center [399, 152] width 78 height 18
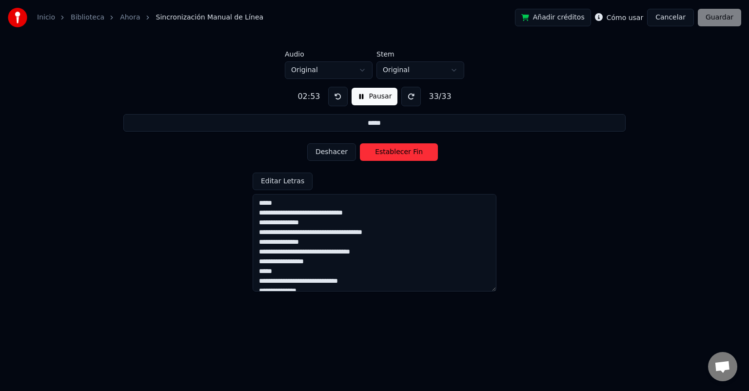
click at [334, 97] on button at bounding box center [337, 96] width 19 height 19
click at [324, 153] on button "Deshacer" at bounding box center [331, 152] width 49 height 18
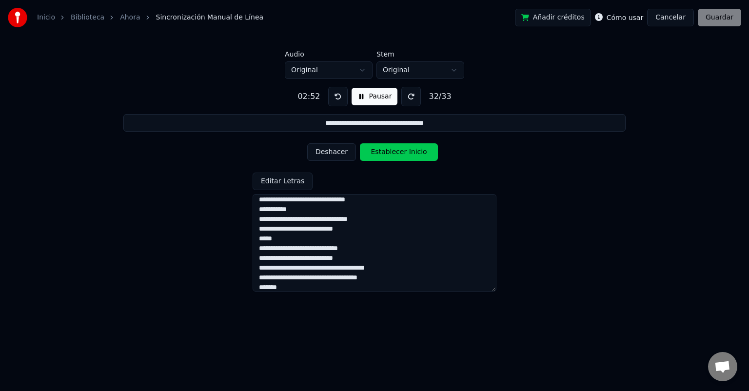
scroll to position [251, 0]
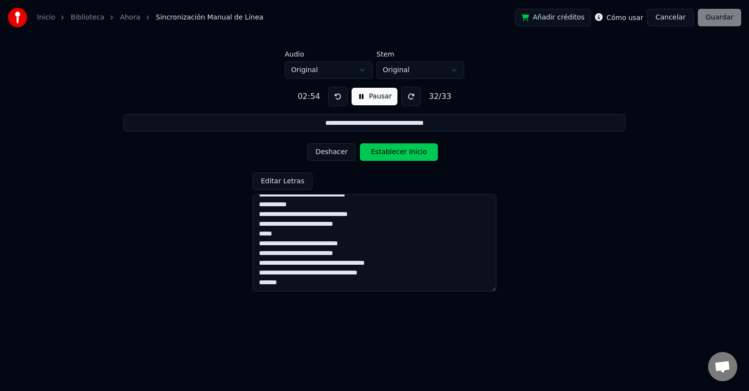
click at [276, 253] on textarea "**********" at bounding box center [374, 242] width 244 height 97
type input "*****"
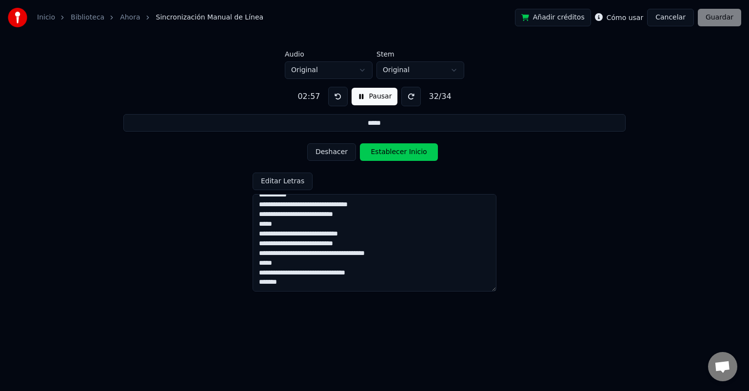
type textarea "**********"
click at [330, 150] on button "Deshacer" at bounding box center [331, 152] width 49 height 18
click at [404, 152] on button "Establecer Fin" at bounding box center [399, 152] width 78 height 18
click at [404, 152] on button "Establecer Inicio" at bounding box center [399, 152] width 78 height 18
click at [404, 152] on button "Establecer Fin" at bounding box center [399, 152] width 78 height 18
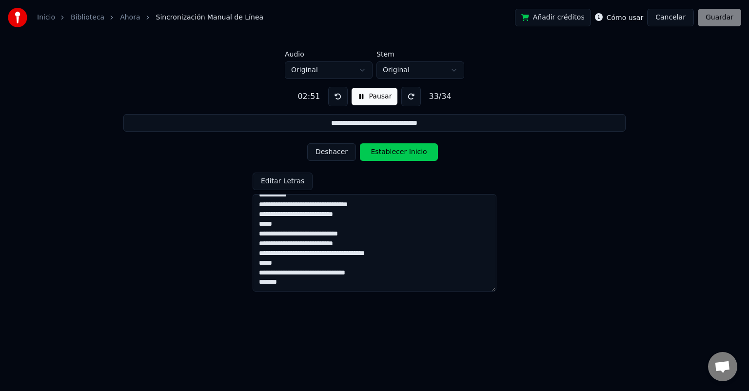
click at [404, 152] on button "Establecer Inicio" at bounding box center [399, 152] width 78 height 18
click at [404, 152] on button "Establecer Fin" at bounding box center [399, 152] width 78 height 18
click at [404, 153] on button "Establecer Inicio" at bounding box center [399, 152] width 78 height 18
click at [404, 153] on button "Establecer Fin" at bounding box center [399, 152] width 78 height 18
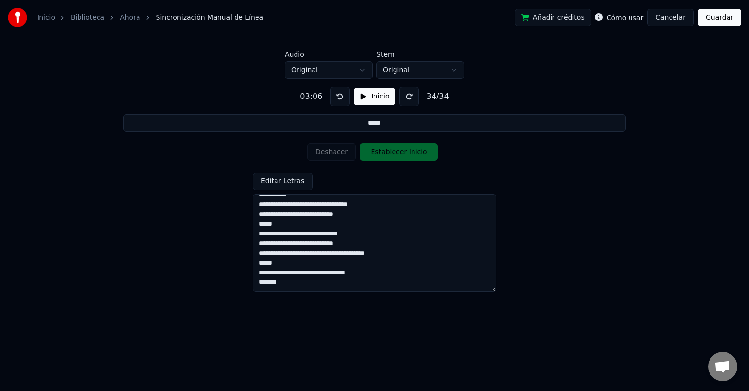
click at [336, 99] on button at bounding box center [339, 96] width 19 height 19
click at [333, 154] on div "Deshacer Establecer Inicio" at bounding box center [374, 151] width 135 height 25
click at [339, 98] on button at bounding box center [339, 96] width 19 height 19
click at [361, 96] on button "Inicio" at bounding box center [373, 97] width 41 height 18
click at [336, 154] on button "Deshacer" at bounding box center [331, 152] width 49 height 18
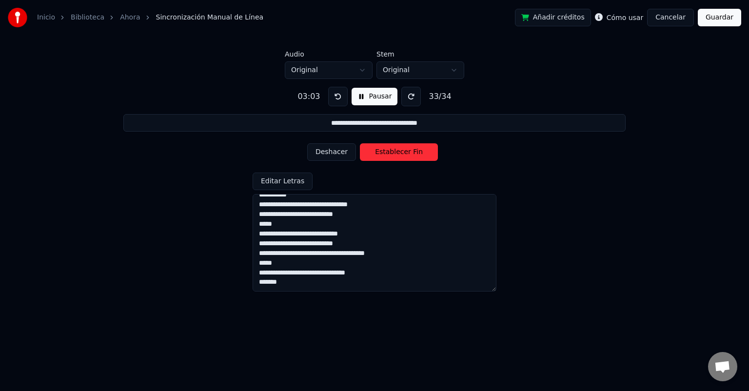
click at [398, 154] on button "Establecer Fin" at bounding box center [399, 152] width 78 height 18
type input "*****"
click at [397, 153] on button "Establecer Inicio" at bounding box center [399, 152] width 78 height 18
click at [396, 154] on button "Establecer Fin" at bounding box center [399, 152] width 78 height 18
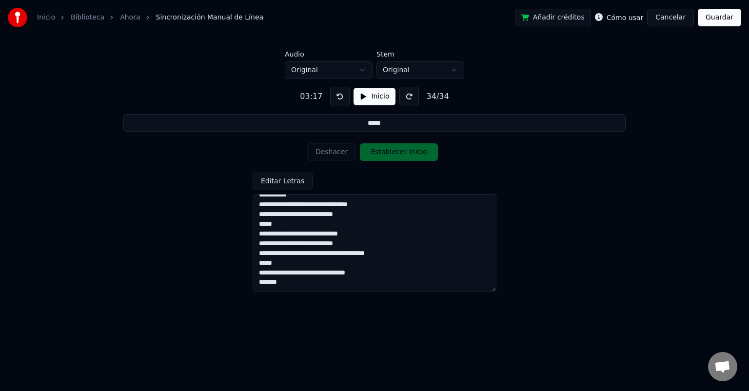
click at [286, 274] on textarea "**********" at bounding box center [374, 242] width 244 height 97
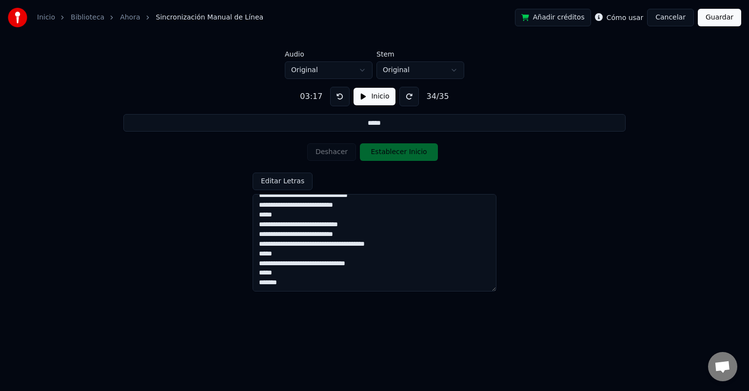
type textarea "**********"
click at [361, 95] on button "Inicio" at bounding box center [373, 97] width 41 height 18
click at [383, 147] on button "Establecer Inicio" at bounding box center [399, 152] width 78 height 18
click at [383, 154] on button "Establecer Fin" at bounding box center [399, 152] width 78 height 18
click at [718, 19] on button "Guardar" at bounding box center [718, 18] width 43 height 18
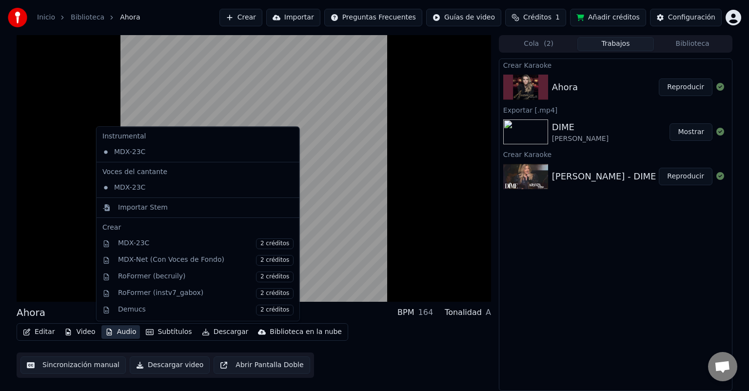
click at [111, 331] on button "Audio" at bounding box center [120, 332] width 39 height 14
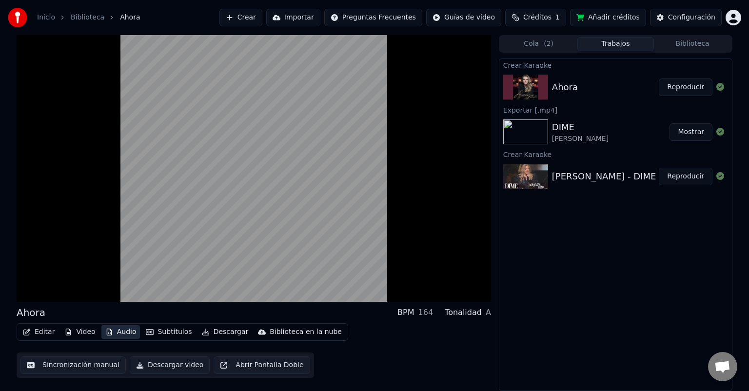
click at [111, 331] on button "Audio" at bounding box center [120, 332] width 39 height 14
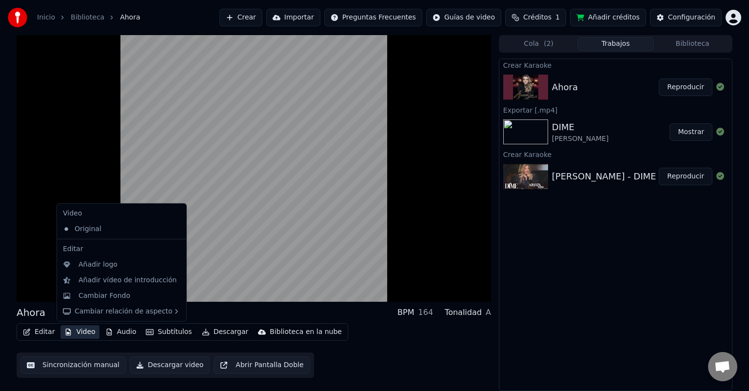
click at [68, 331] on icon "button" at bounding box center [68, 331] width 5 height 7
click at [94, 266] on div "Añadir logo" at bounding box center [97, 265] width 39 height 10
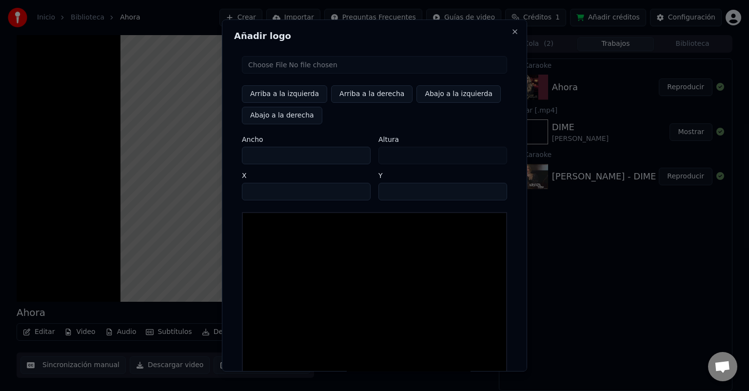
click at [255, 66] on input "file" at bounding box center [374, 65] width 265 height 18
type input "**********"
type input "***"
click at [273, 94] on button "Arriba a la izquierda" at bounding box center [284, 94] width 85 height 18
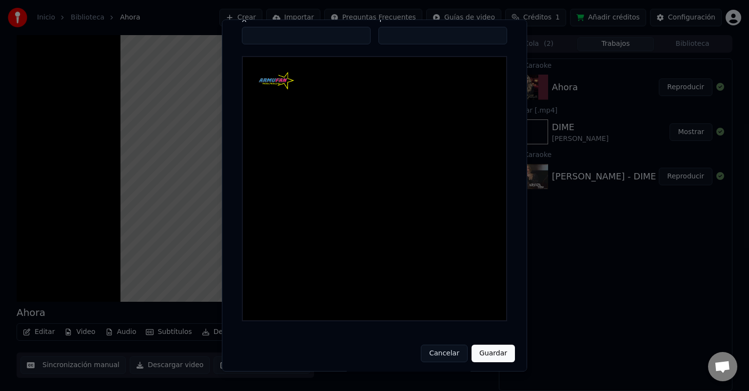
scroll to position [159, 0]
click at [495, 350] on button "Guardar" at bounding box center [492, 351] width 43 height 18
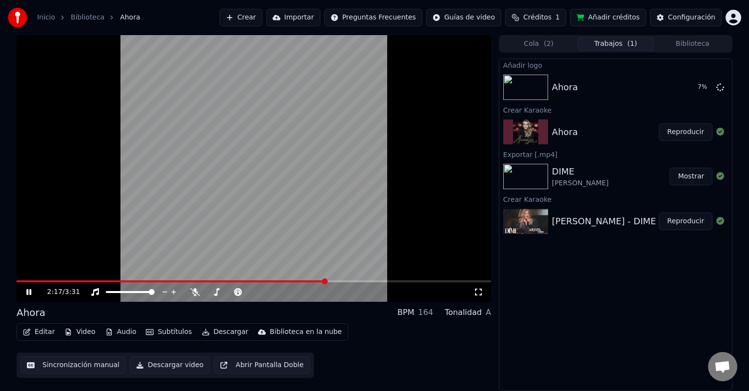
click at [176, 332] on button "Subtítulos" at bounding box center [169, 332] width 54 height 14
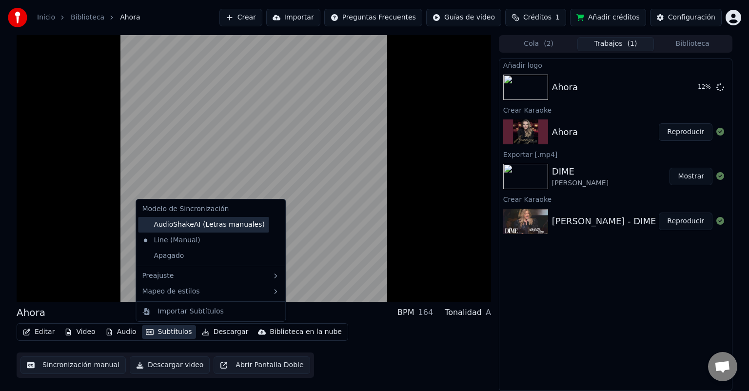
click at [166, 223] on div "AudioShakeAI (Letras manuales)" at bounding box center [203, 225] width 131 height 16
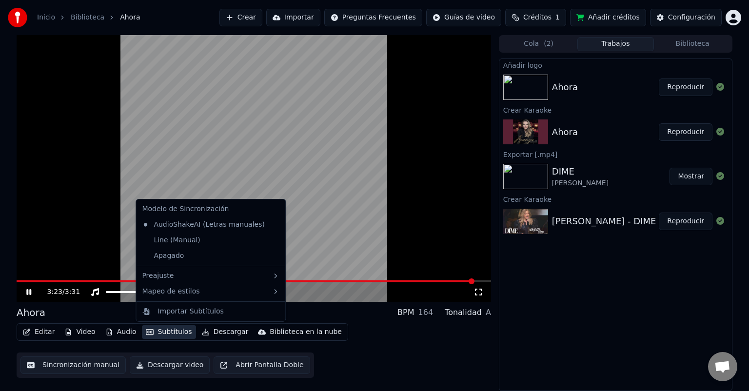
click at [153, 331] on button "Subtítulos" at bounding box center [169, 332] width 54 height 14
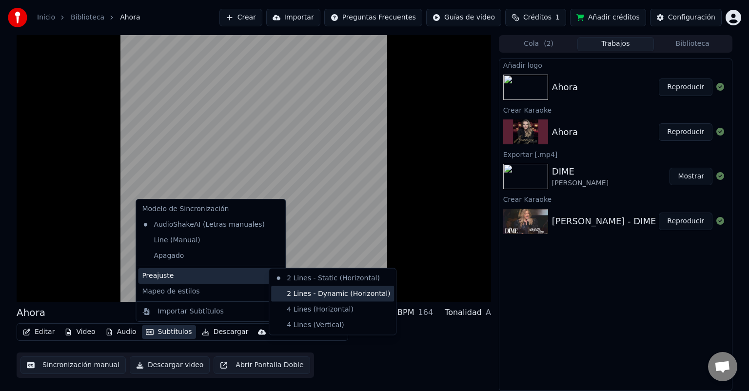
click at [290, 292] on div "2 Lines - Dynamic (Horizontal)" at bounding box center [332, 294] width 123 height 16
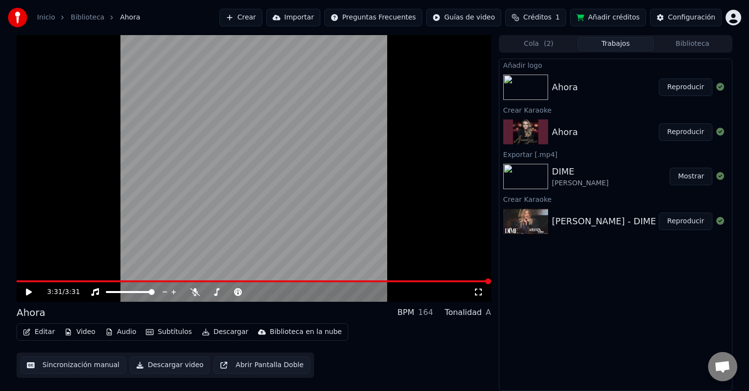
click at [27, 291] on icon at bounding box center [29, 292] width 6 height 7
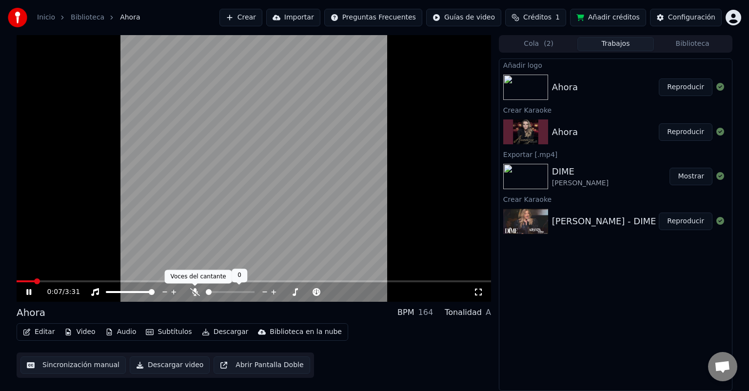
click at [195, 290] on icon at bounding box center [195, 292] width 10 height 8
click at [195, 290] on icon at bounding box center [194, 292] width 5 height 8
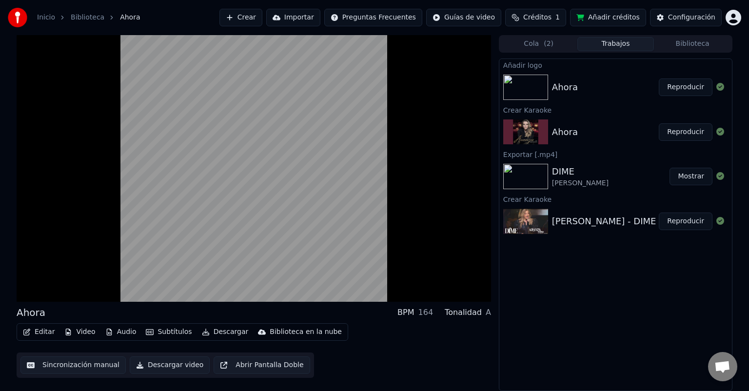
click at [35, 331] on button "Editar" at bounding box center [38, 332] width 39 height 14
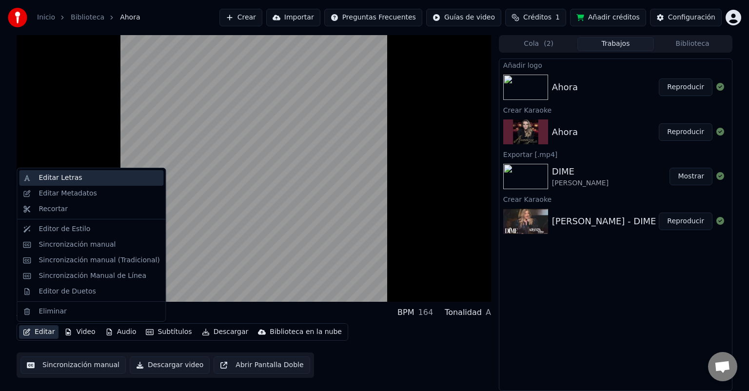
click at [51, 179] on div "Editar Letras" at bounding box center [60, 178] width 43 height 10
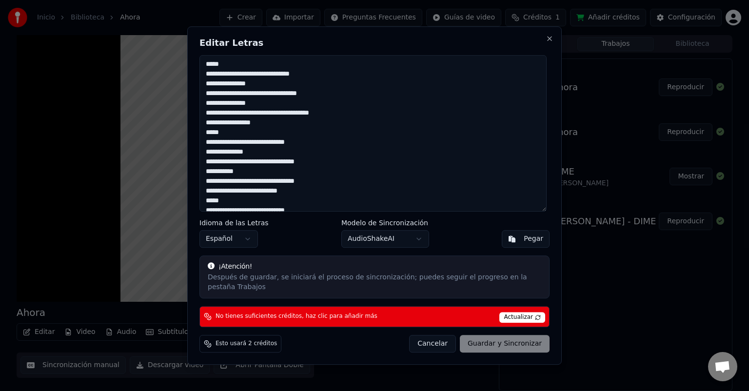
drag, startPoint x: 262, startPoint y: 79, endPoint x: 232, endPoint y: 78, distance: 29.7
click at [232, 78] on textarea "**********" at bounding box center [372, 133] width 347 height 156
click at [491, 339] on div "Cancelar Guardar y Sincronizar" at bounding box center [479, 344] width 140 height 18
click at [443, 340] on button "Cancelar" at bounding box center [432, 344] width 47 height 18
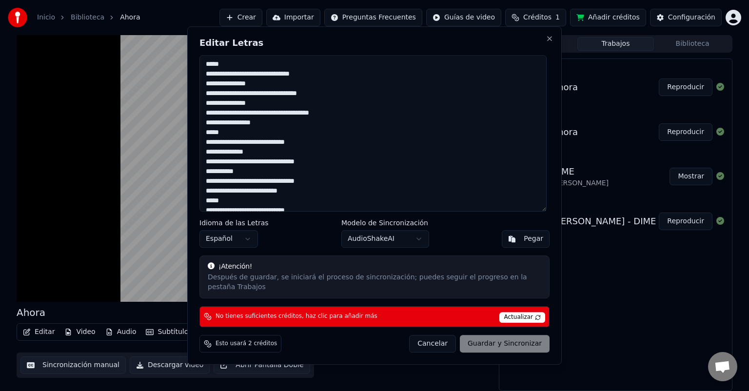
type textarea "**********"
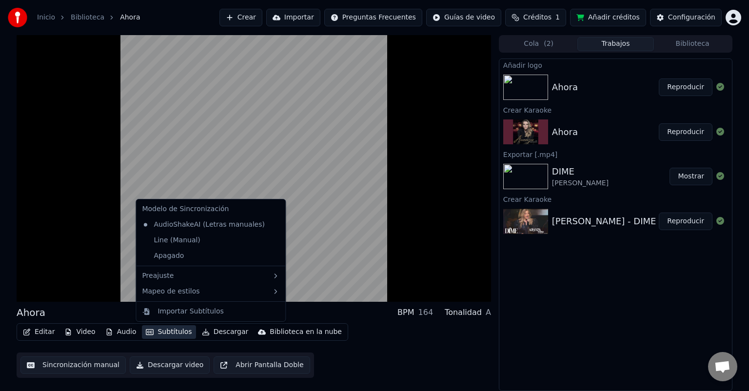
click at [162, 332] on button "Subtítulos" at bounding box center [169, 332] width 54 height 14
click at [160, 251] on div "Apagado" at bounding box center [210, 256] width 145 height 16
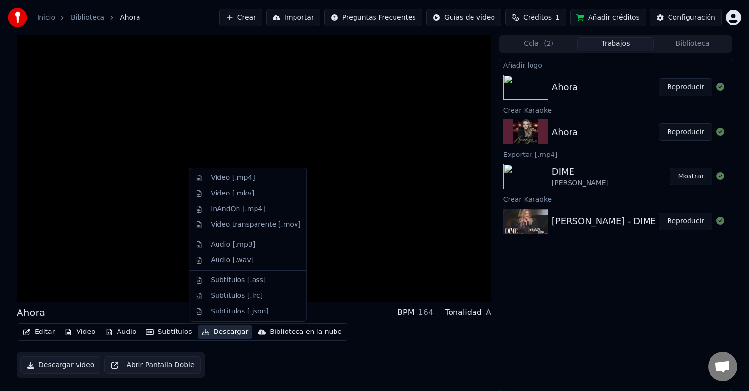
click at [220, 331] on button "Descargar" at bounding box center [225, 332] width 55 height 14
click at [225, 179] on div "Video [.mp4]" at bounding box center [233, 178] width 44 height 10
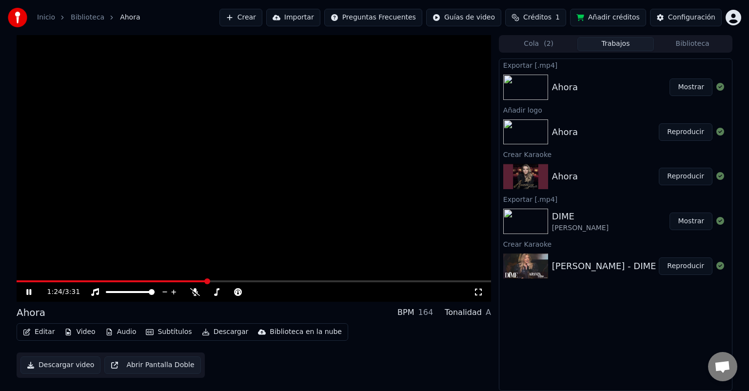
click at [686, 85] on button "Mostrar" at bounding box center [690, 87] width 43 height 18
click at [28, 292] on icon at bounding box center [28, 292] width 5 height 6
click at [606, 13] on button "Añadir créditos" at bounding box center [608, 18] width 76 height 18
click at [528, 268] on img at bounding box center [525, 265] width 45 height 25
click at [679, 264] on button "Reproducir" at bounding box center [685, 266] width 54 height 18
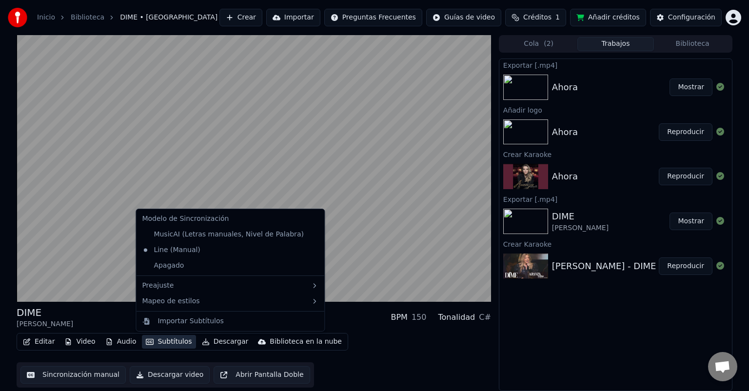
click at [156, 338] on button "Subtítulos" at bounding box center [169, 342] width 54 height 14
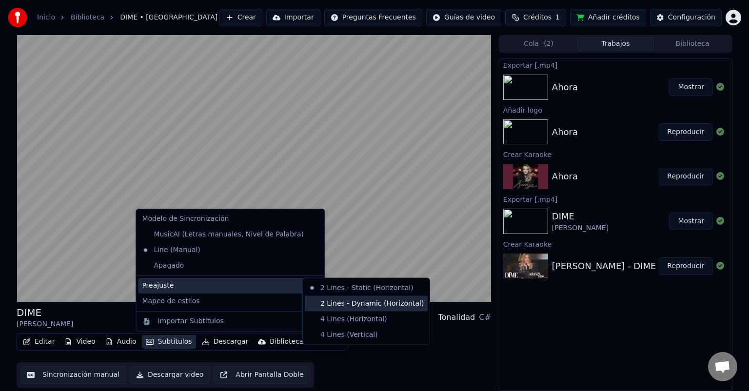
click at [332, 302] on div "2 Lines - Dynamic (Horizontal)" at bounding box center [366, 304] width 123 height 16
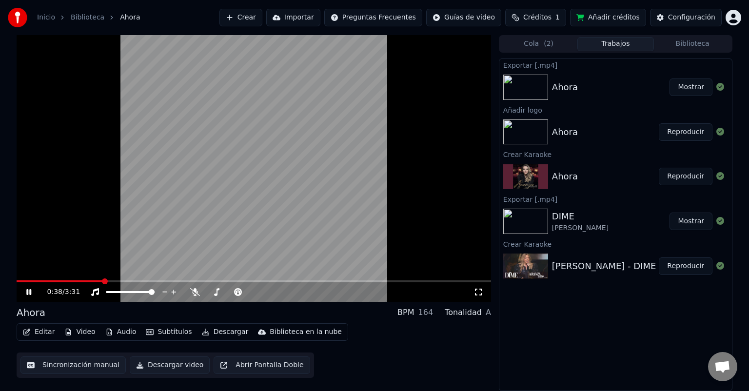
click at [527, 131] on img at bounding box center [525, 131] width 45 height 25
click at [676, 132] on button "Reproducir" at bounding box center [685, 132] width 54 height 18
click at [192, 292] on icon at bounding box center [195, 292] width 10 height 8
click at [254, 295] on span at bounding box center [252, 292] width 6 height 6
click at [194, 290] on icon at bounding box center [194, 292] width 5 height 8
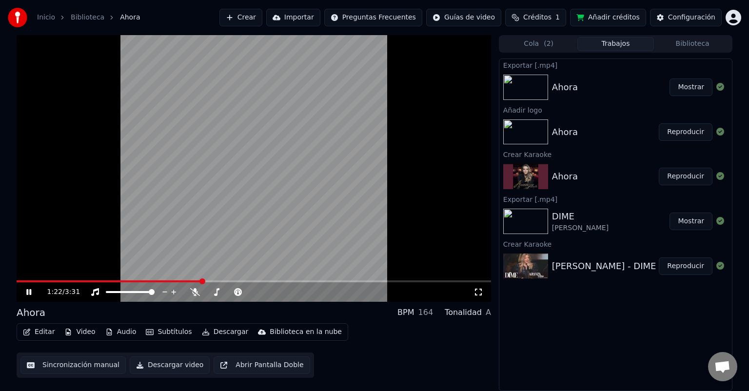
click at [532, 220] on img at bounding box center [525, 221] width 45 height 25
click at [691, 222] on button "Mostrar" at bounding box center [690, 221] width 43 height 18
click at [696, 222] on button "Mostrar" at bounding box center [690, 221] width 43 height 18
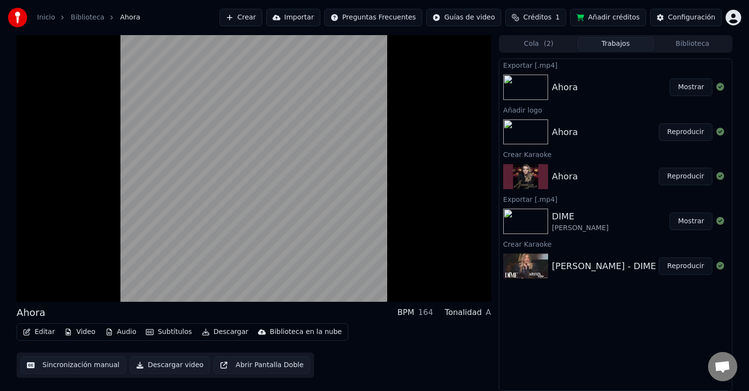
click at [686, 269] on button "Reproducir" at bounding box center [685, 266] width 54 height 18
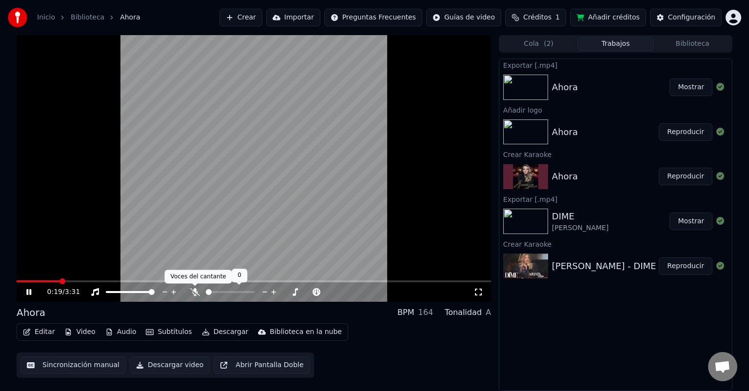
click at [194, 291] on icon at bounding box center [195, 292] width 10 height 8
click at [17, 280] on span at bounding box center [20, 281] width 6 height 6
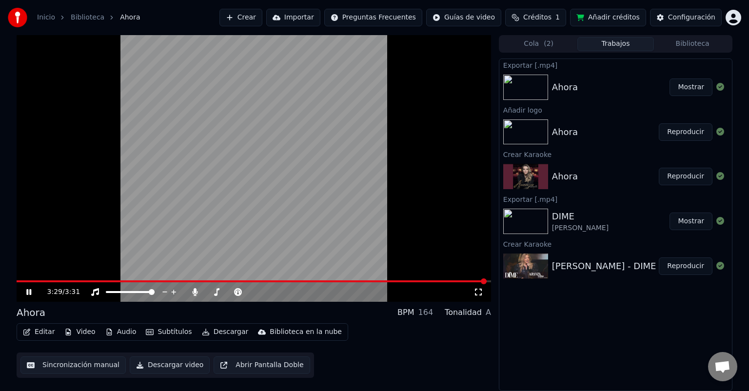
click at [29, 291] on icon at bounding box center [28, 292] width 5 height 6
